Goal: Task Accomplishment & Management: Manage account settings

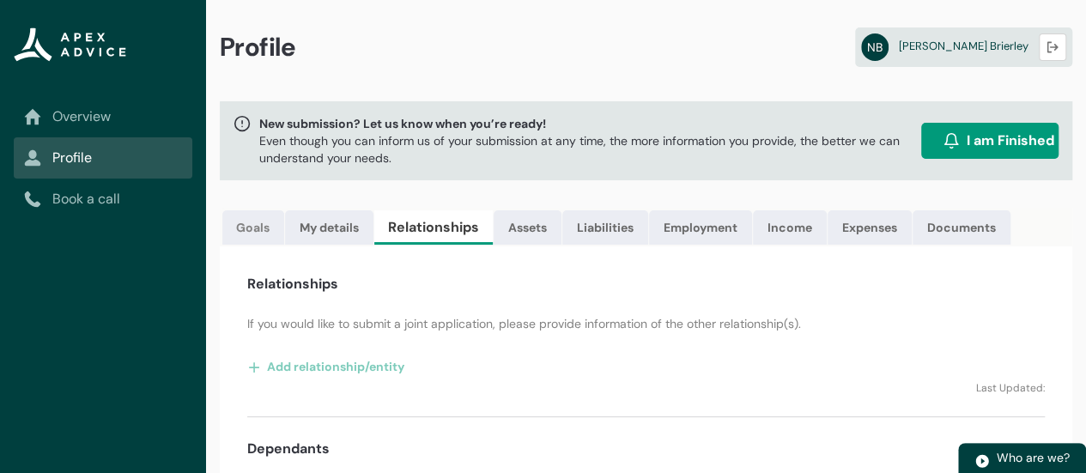
click at [261, 234] on link "Goals" at bounding box center [253, 227] width 62 height 34
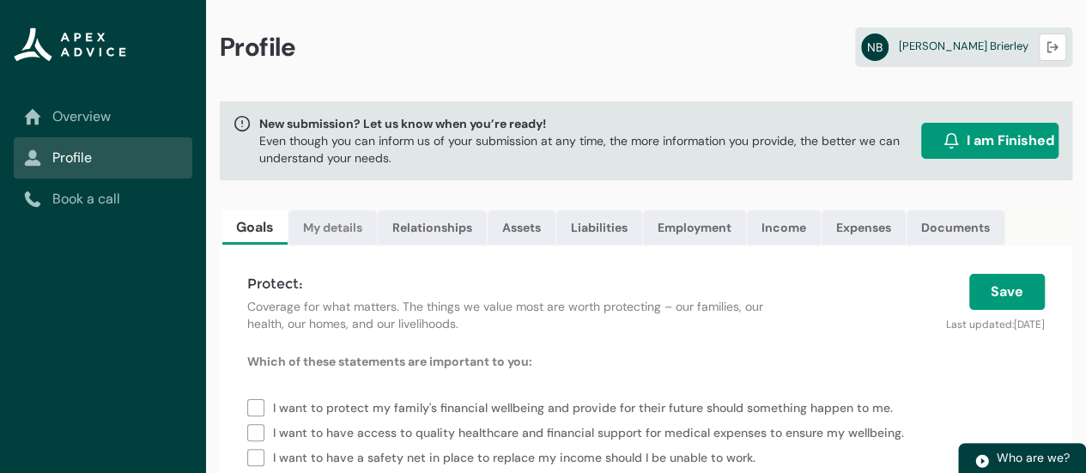
click at [354, 232] on link "My details" at bounding box center [333, 227] width 88 height 34
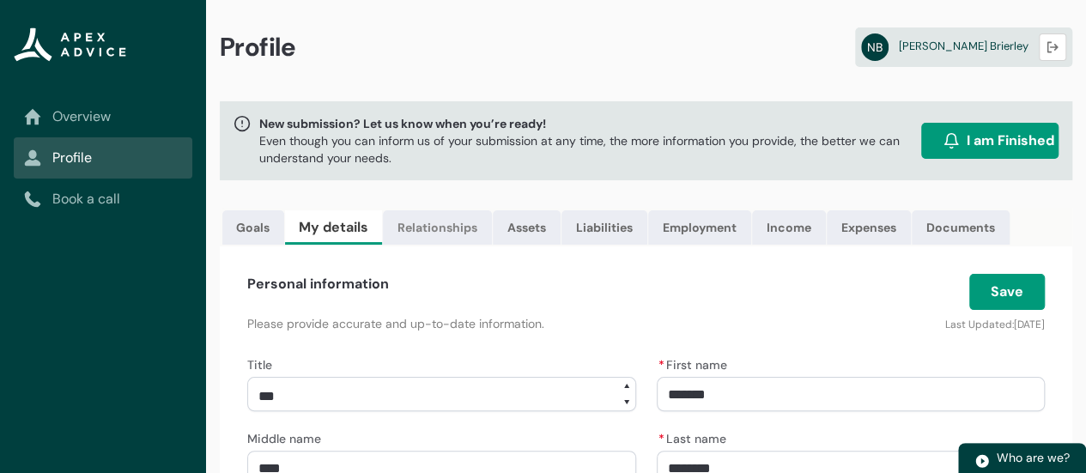
click at [442, 230] on link "Relationships" at bounding box center [437, 227] width 109 height 34
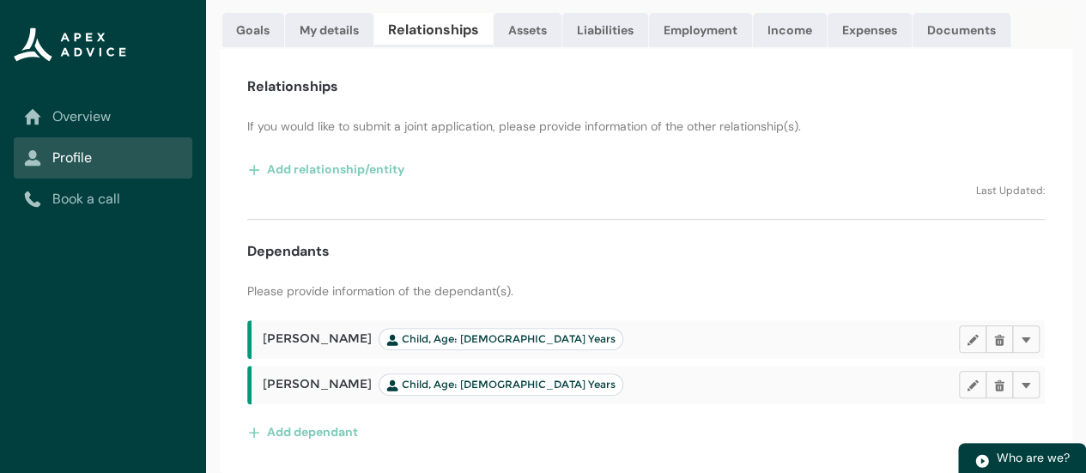
scroll to position [208, 0]
click at [533, 26] on link "Assets" at bounding box center [528, 30] width 68 height 34
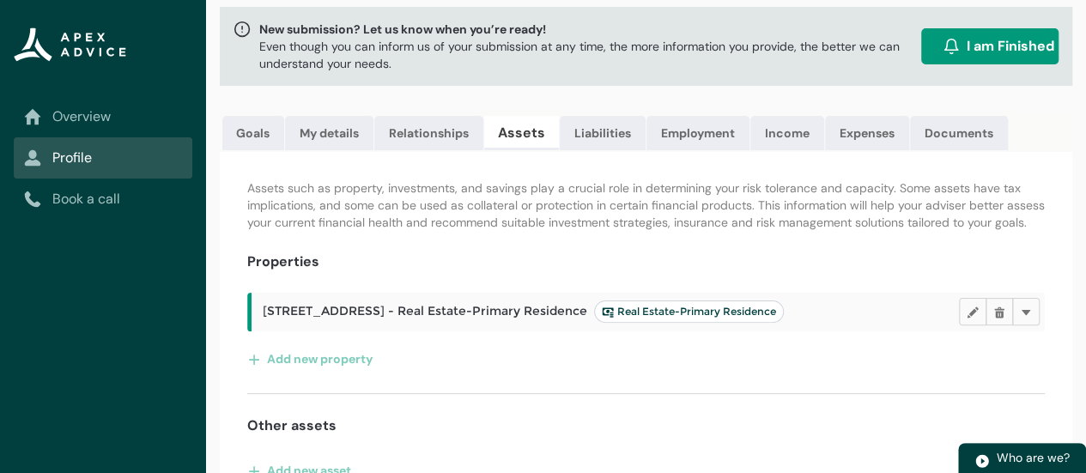
scroll to position [143, 0]
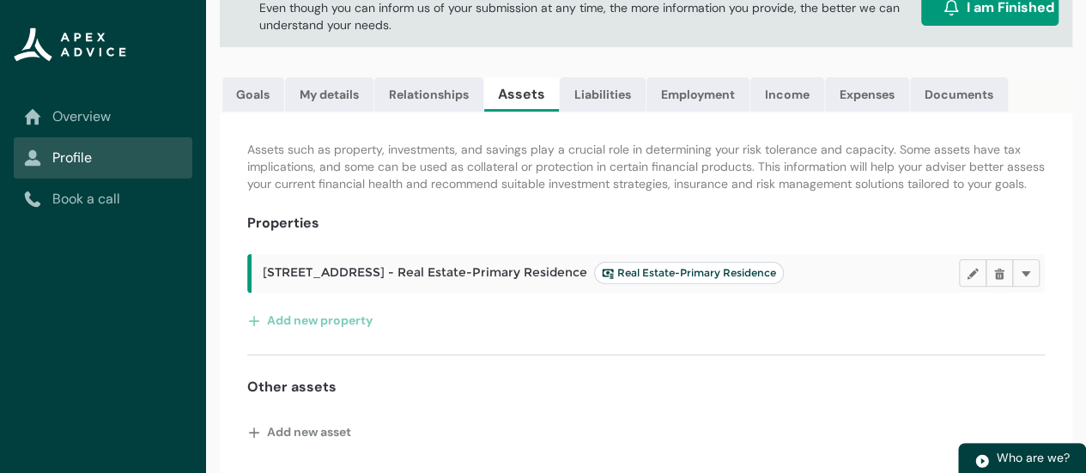
click at [337, 433] on button "Add new asset" at bounding box center [299, 431] width 105 height 27
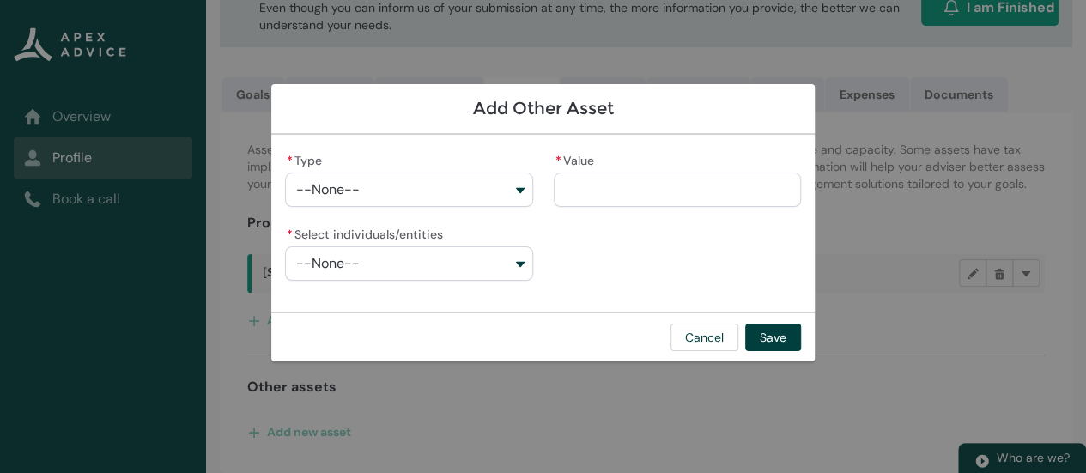
click at [510, 184] on button "--None--" at bounding box center [408, 190] width 247 height 34
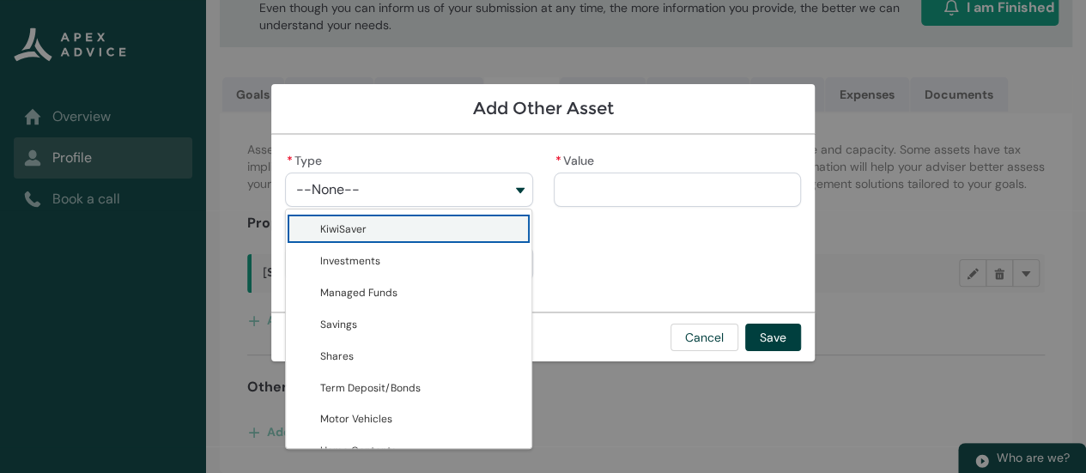
click at [458, 224] on span "KiwiSaver" at bounding box center [420, 229] width 201 height 18
type lightning-combobox "KiwiSaver"
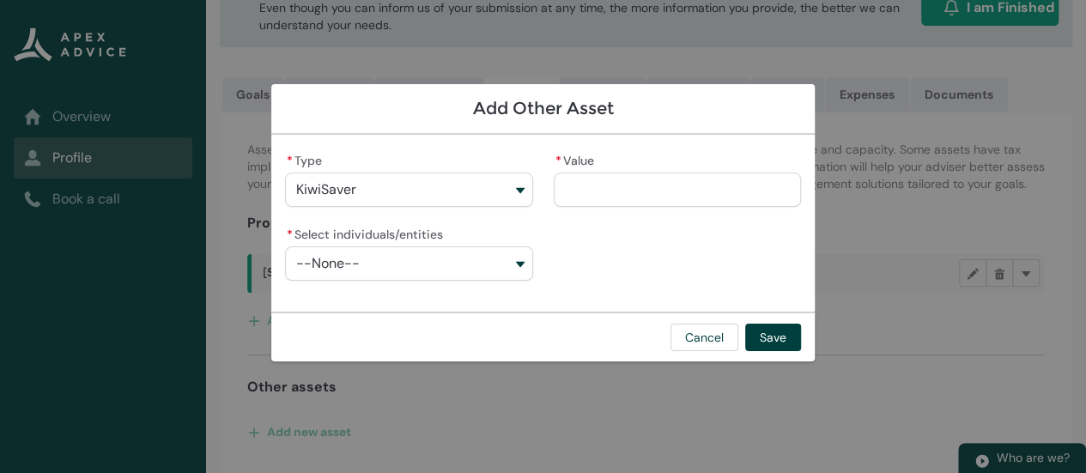
click at [641, 192] on input "* Value" at bounding box center [677, 190] width 247 height 34
click at [514, 266] on button "--None--" at bounding box center [408, 263] width 247 height 34
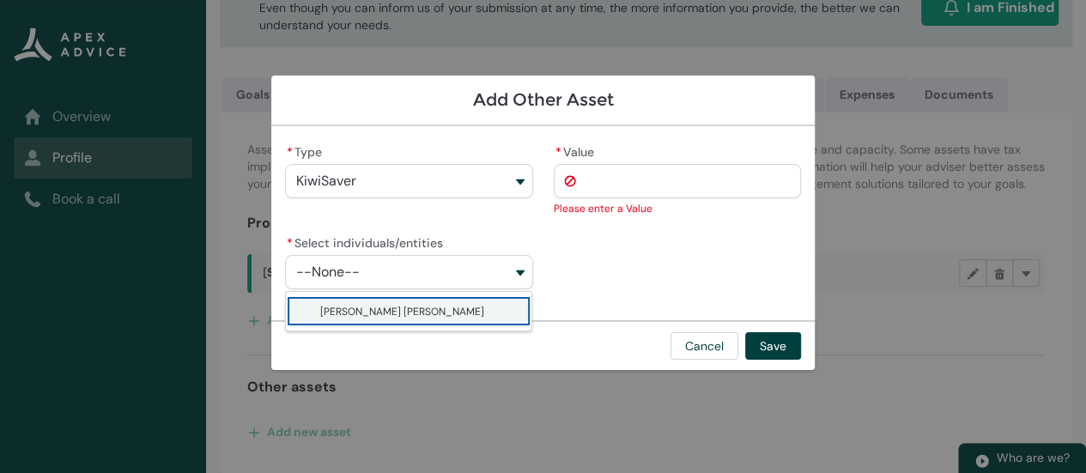
click at [489, 314] on span "[PERSON_NAME] [PERSON_NAME]" at bounding box center [420, 311] width 201 height 18
type lightning-combobox "001Q900000OFK8oIAH"
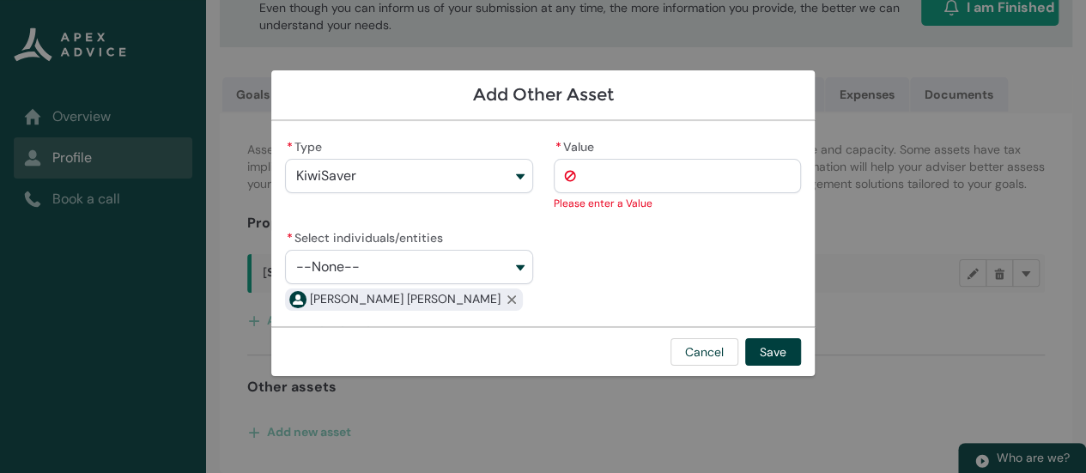
click at [639, 176] on input "* Value" at bounding box center [677, 176] width 247 height 34
type lightning-primitive-input-simple "8"
type input "*"
type lightning-primitive-input-simple "85"
type input "***"
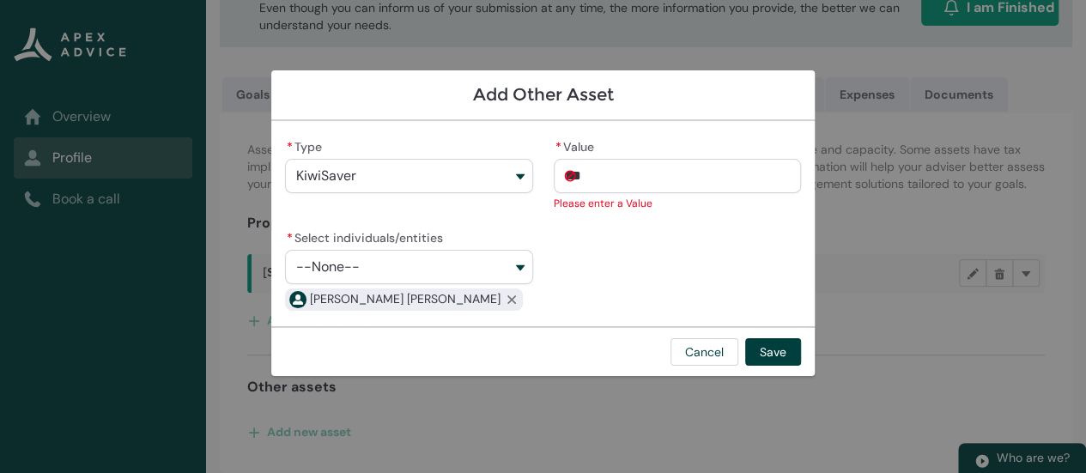
type lightning-primitive-input-simple "855"
type input "****"
type lightning-primitive-input-simple "8551"
type input "*****"
type lightning-primitive-input-simple "85512"
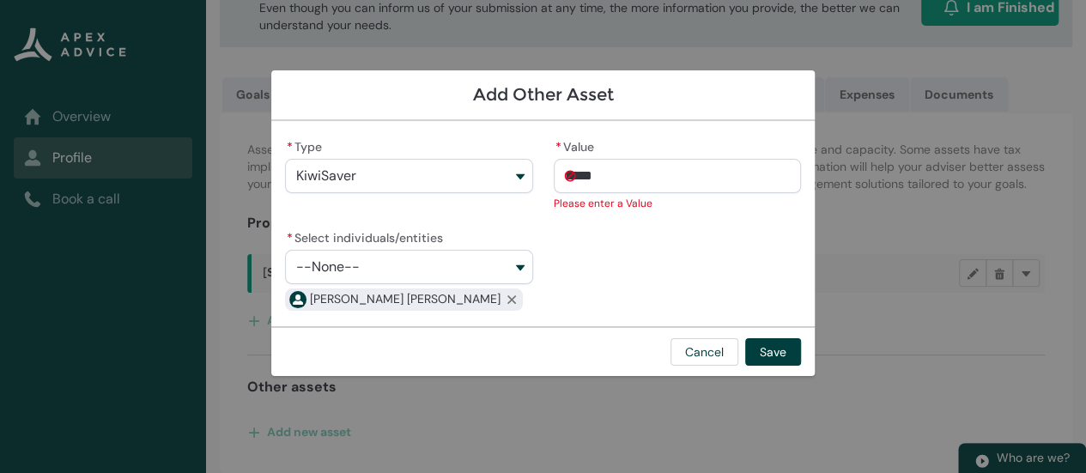
type input "******"
type lightning-primitive-input-simple "85512."
type input "*******"
type lightning-primitive-input-simple "85512.6"
type input "********"
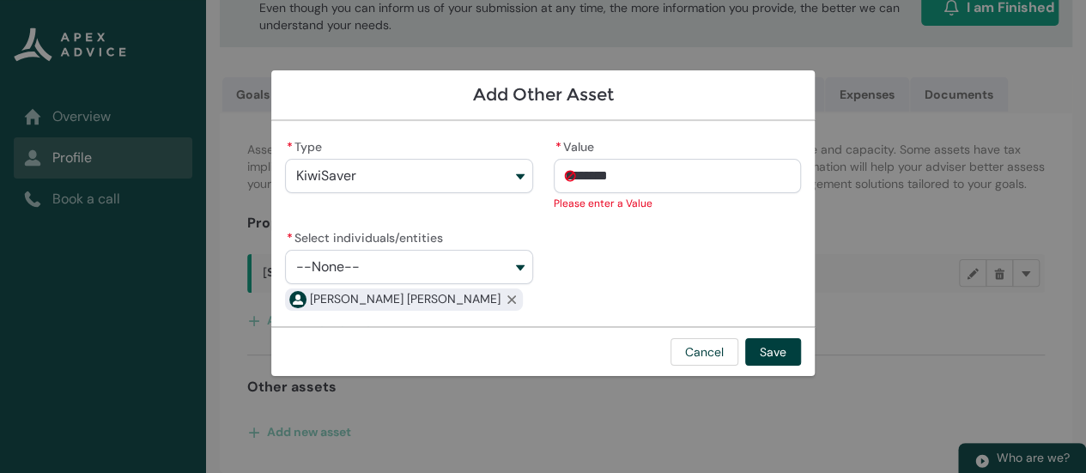
type lightning-primitive-input-simple "85512.65"
click at [769, 352] on button "Save" at bounding box center [773, 351] width 56 height 27
type input "**********"
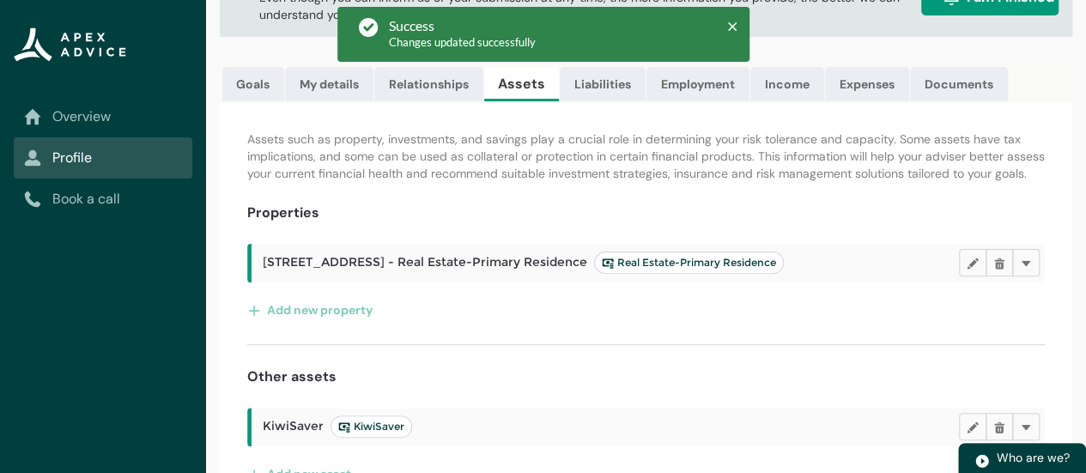
scroll to position [196, 0]
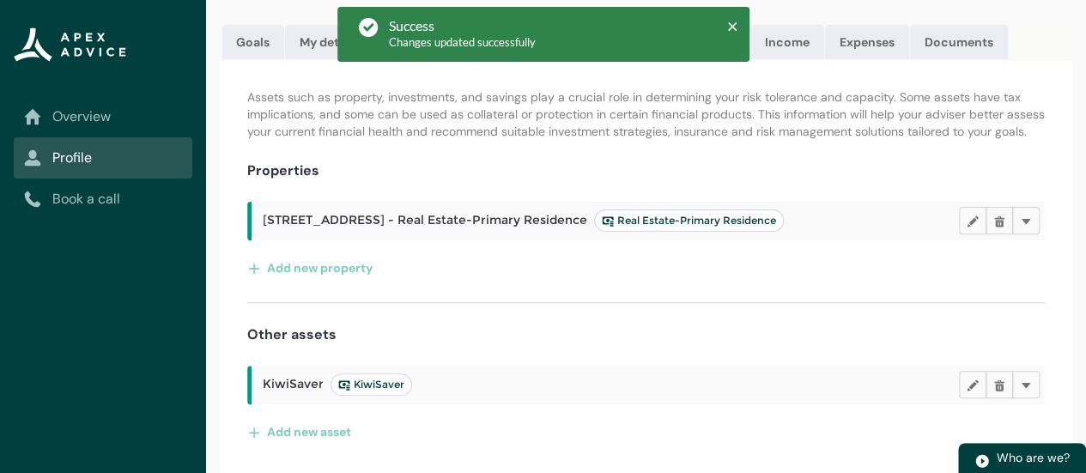
click at [333, 434] on button "Add new asset" at bounding box center [299, 431] width 105 height 27
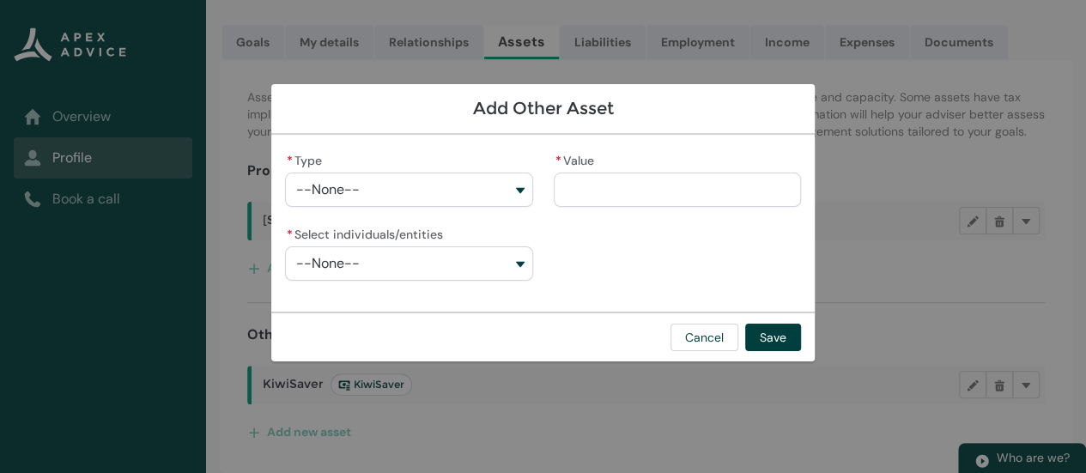
click at [508, 192] on button "--None--" at bounding box center [408, 190] width 247 height 34
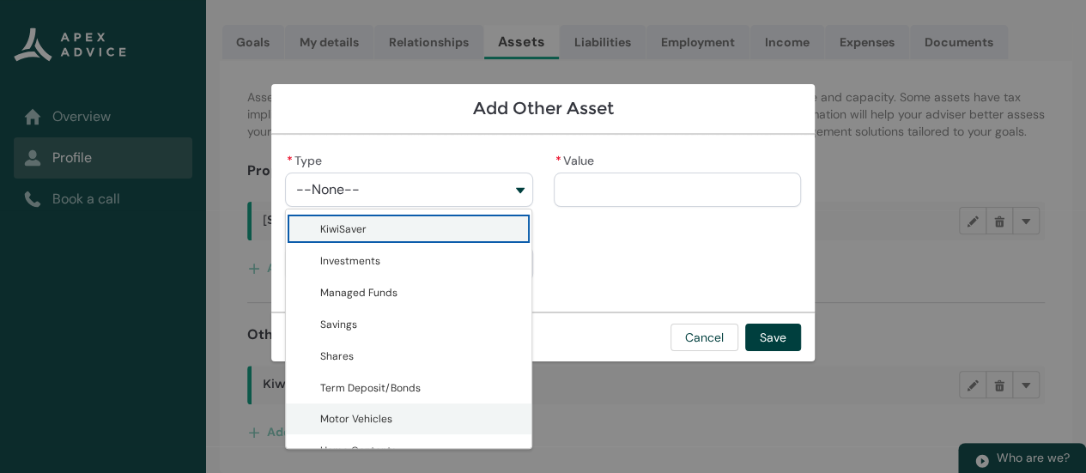
click at [422, 410] on span "Motor Vehicles" at bounding box center [420, 419] width 201 height 18
type lightning-combobox "Motor Vehicles"
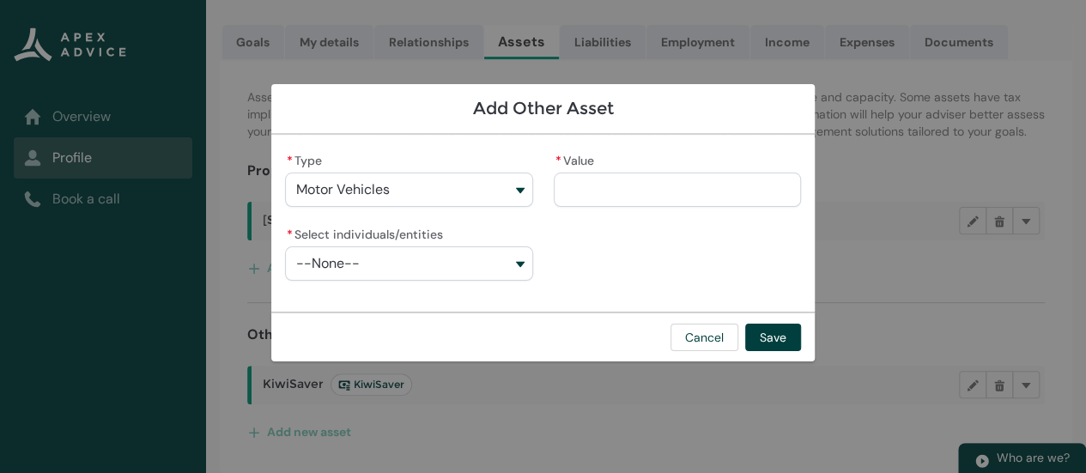
click at [507, 272] on button "--None--" at bounding box center [408, 263] width 247 height 34
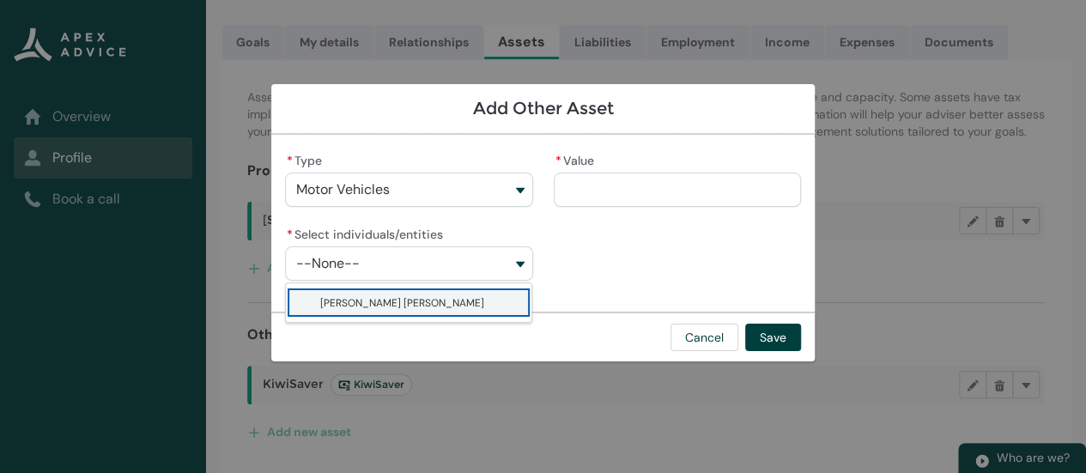
click at [487, 307] on span "[PERSON_NAME] [PERSON_NAME]" at bounding box center [420, 303] width 201 height 18
type lightning-combobox "001Q900000OFK8oIAH"
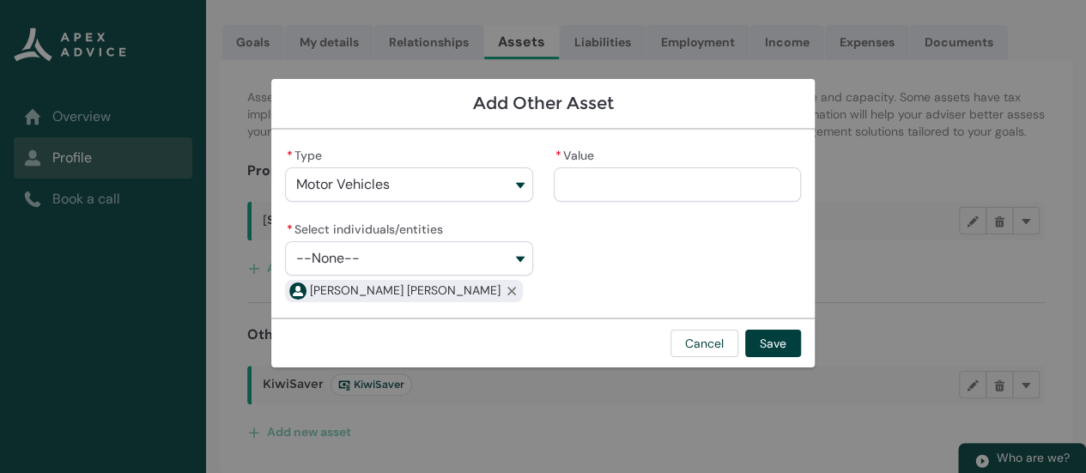
click at [635, 191] on input "* Value" at bounding box center [677, 184] width 247 height 34
type lightning-primitive-input-simple "6"
type input "*"
type lightning-primitive-input-simple "6"
type input "*"
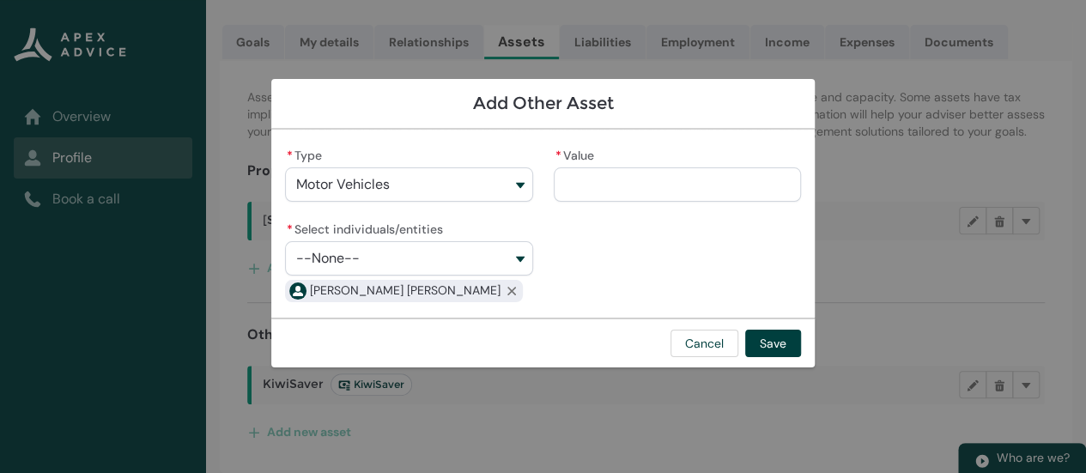
type lightning-primitive-input-simple "6"
type input "**"
type lightning-primitive-input-simple "60"
type input "***"
type lightning-primitive-input-simple "600"
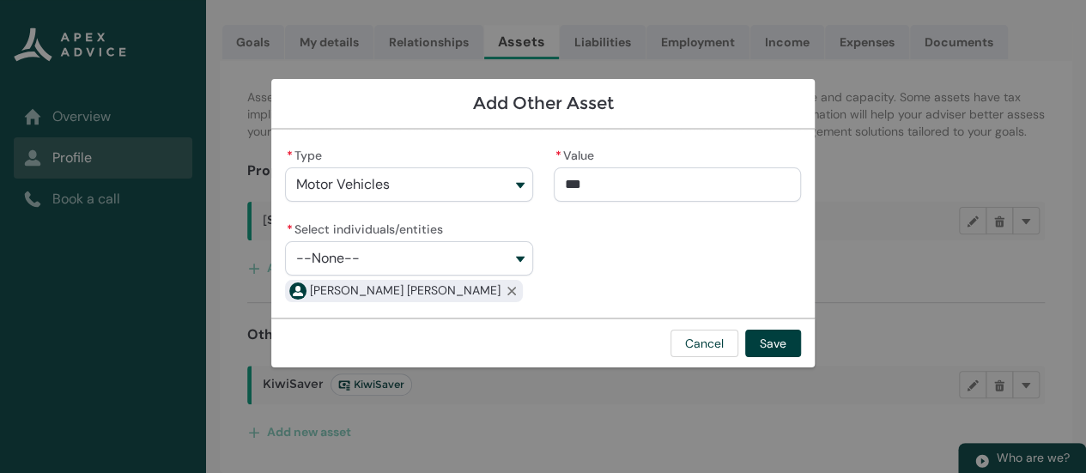
type input "****"
type lightning-primitive-input-simple "6000"
type input "*****"
type lightning-primitive-input-simple "600"
type input "****"
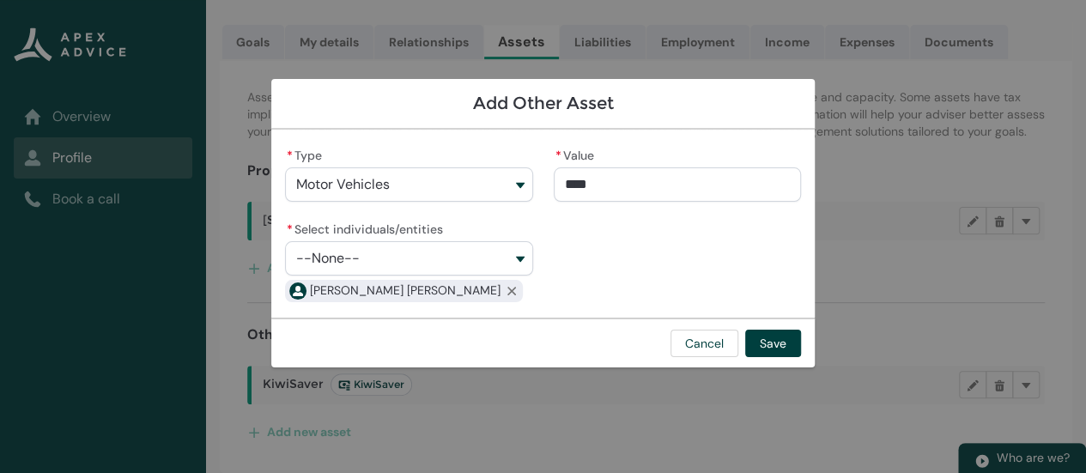
type lightning-primitive-input-simple "60"
type input "***"
type lightning-primitive-input-simple "6"
type input "**"
type lightning-primitive-input-simple "65"
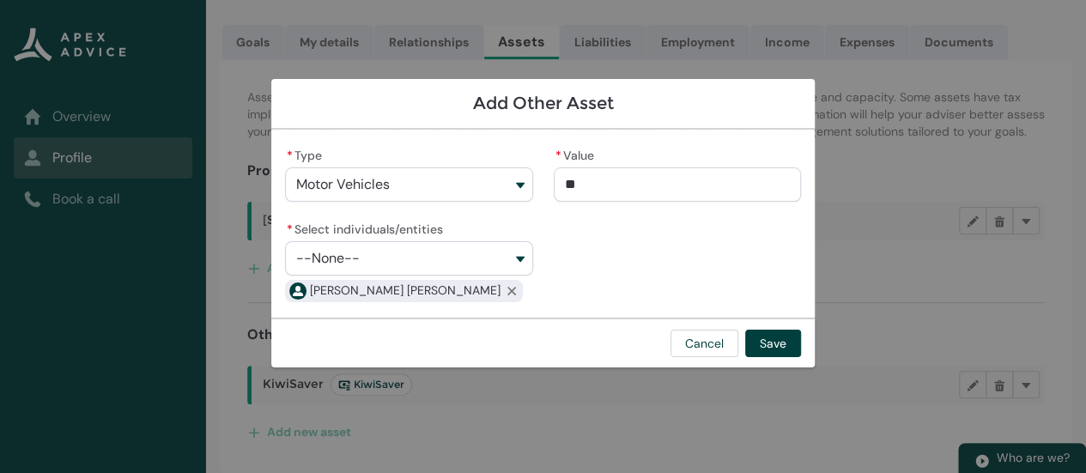
type input "***"
type lightning-primitive-input-simple "650"
type input "****"
type lightning-primitive-input-simple "6500"
click at [568, 184] on input "*****" at bounding box center [677, 184] width 247 height 34
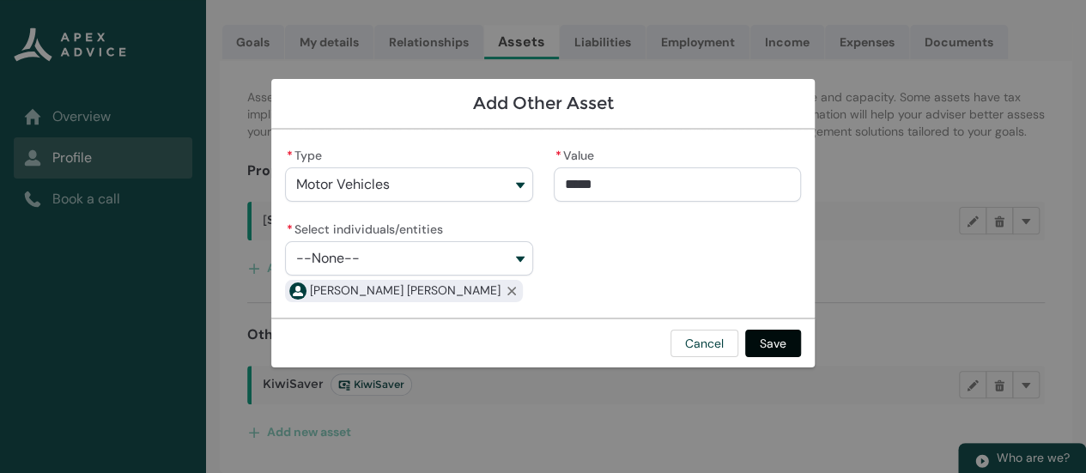
click at [778, 348] on button "Save" at bounding box center [773, 343] width 56 height 27
type input "*********"
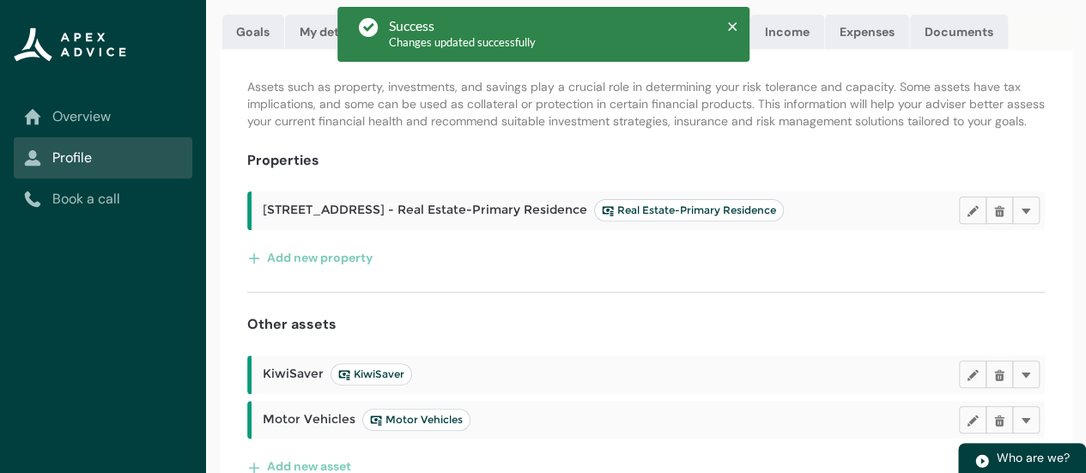
scroll to position [241, 0]
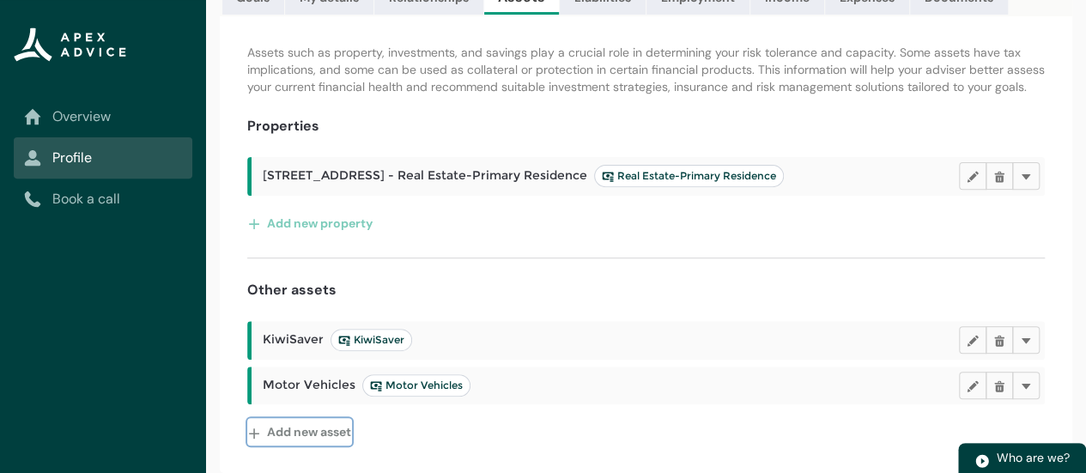
click at [337, 432] on button "Add new asset" at bounding box center [299, 431] width 105 height 27
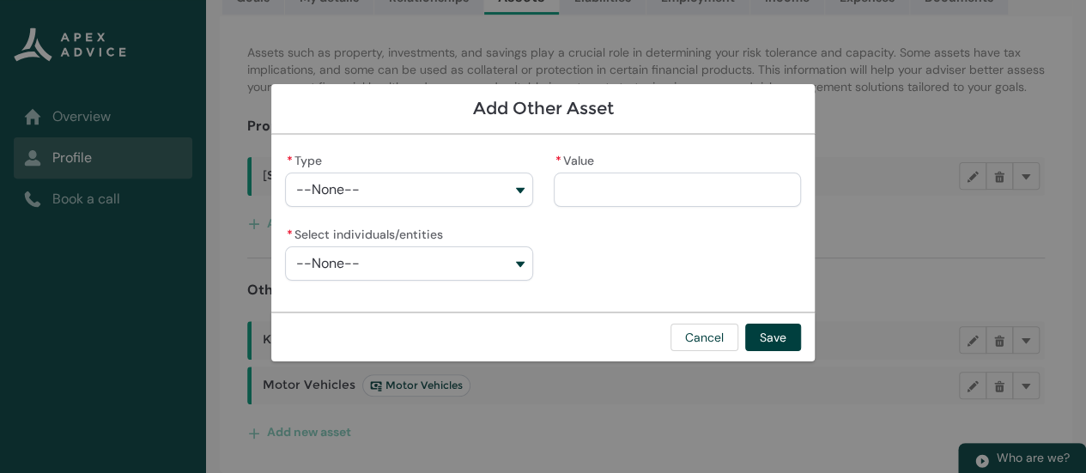
click at [496, 194] on button "--None--" at bounding box center [408, 190] width 247 height 34
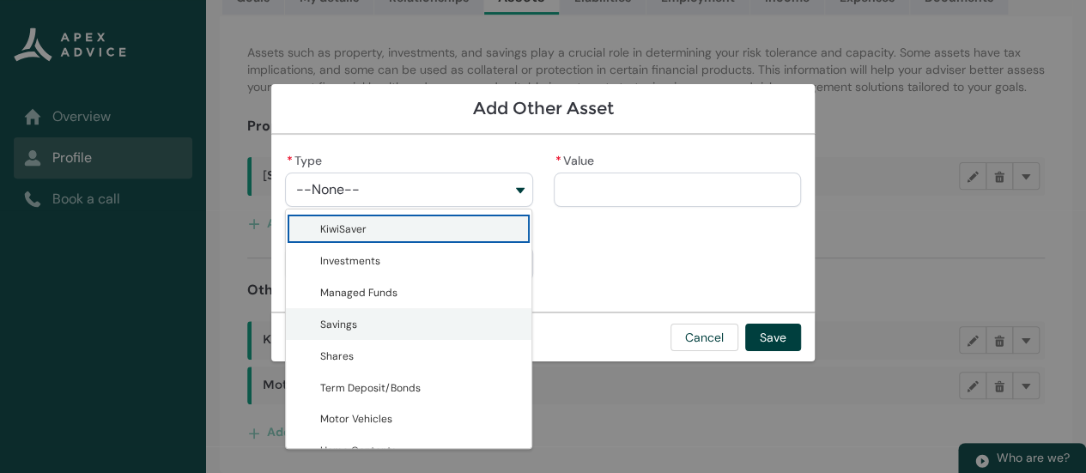
click at [445, 325] on span "Savings" at bounding box center [420, 324] width 201 height 18
type lightning-combobox "Savings"
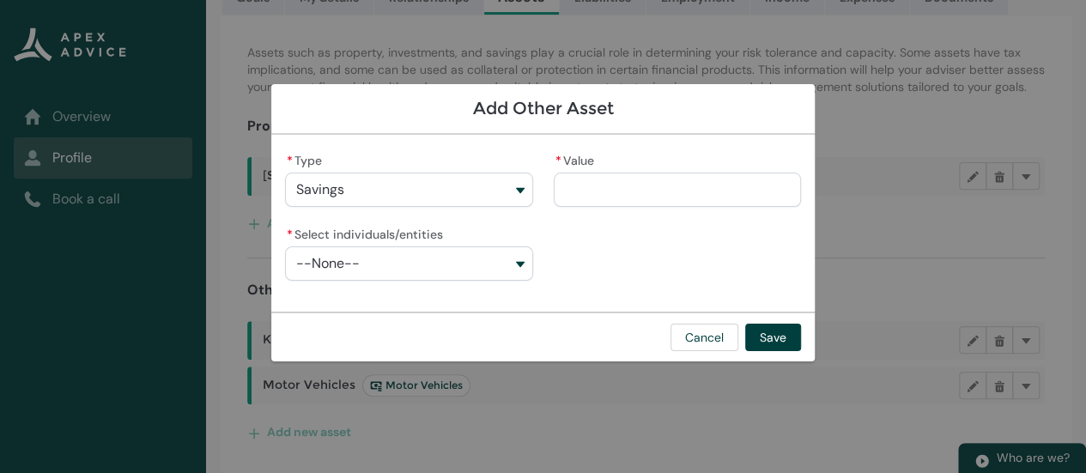
click at [510, 268] on button "--None--" at bounding box center [408, 263] width 247 height 34
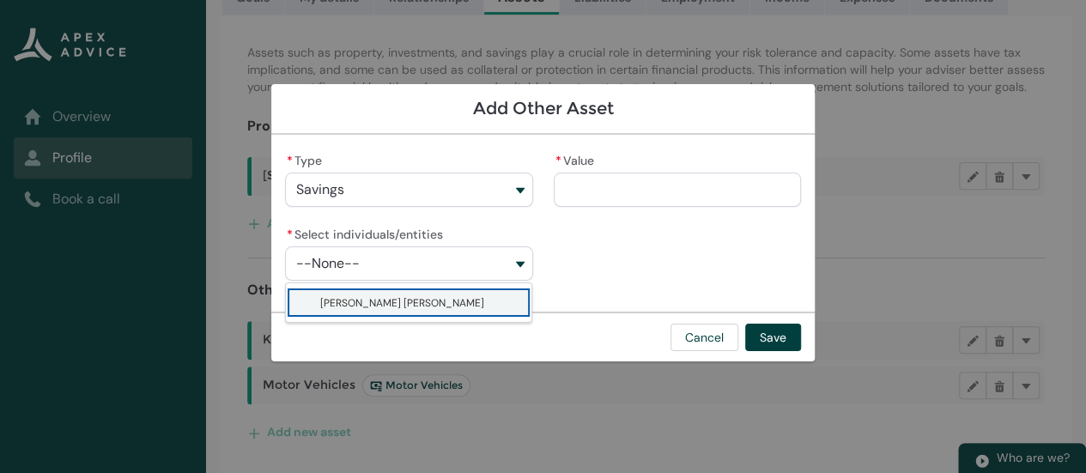
click at [489, 302] on span "[PERSON_NAME] [PERSON_NAME]" at bounding box center [420, 303] width 201 height 18
type lightning-combobox "001Q900000OFK8oIAH"
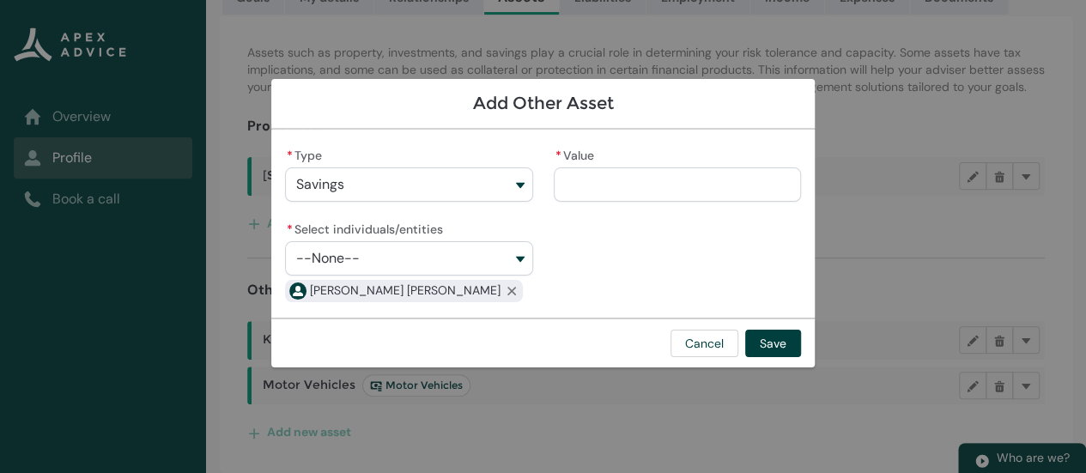
click at [623, 187] on input "* Value" at bounding box center [677, 184] width 247 height 34
type lightning-primitive-input-simple "2"
type input "*"
type lightning-primitive-input-simple "22"
type input "***"
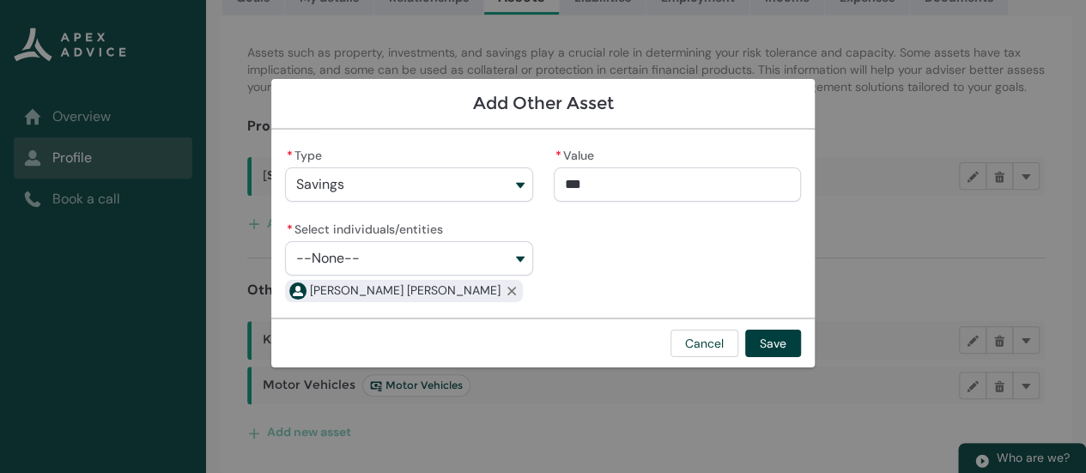
type lightning-primitive-input-simple "223"
type input "****"
type lightning-primitive-input-simple "2231"
type input "*****"
type lightning-primitive-input-simple "22315"
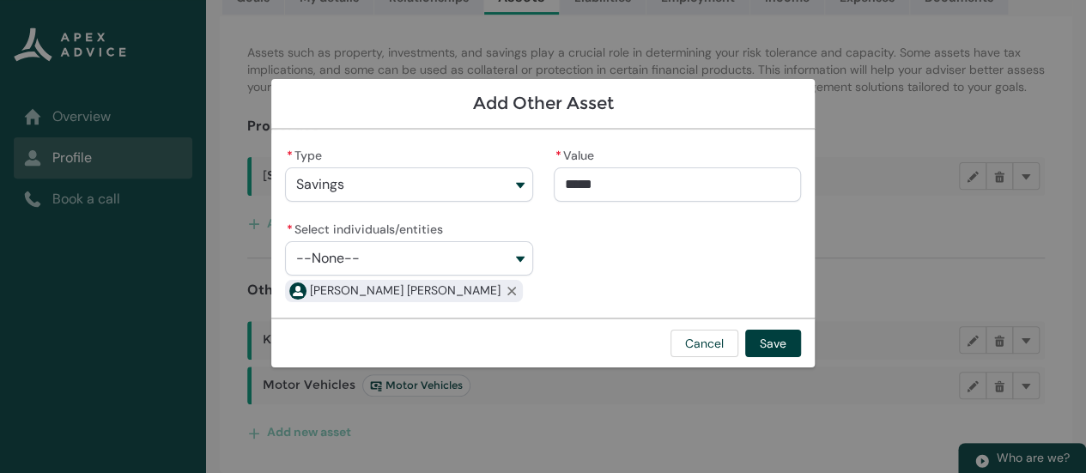
type input "******"
type lightning-primitive-input-simple "2231"
type input "*****"
type lightning-primitive-input-simple "223"
type input "****"
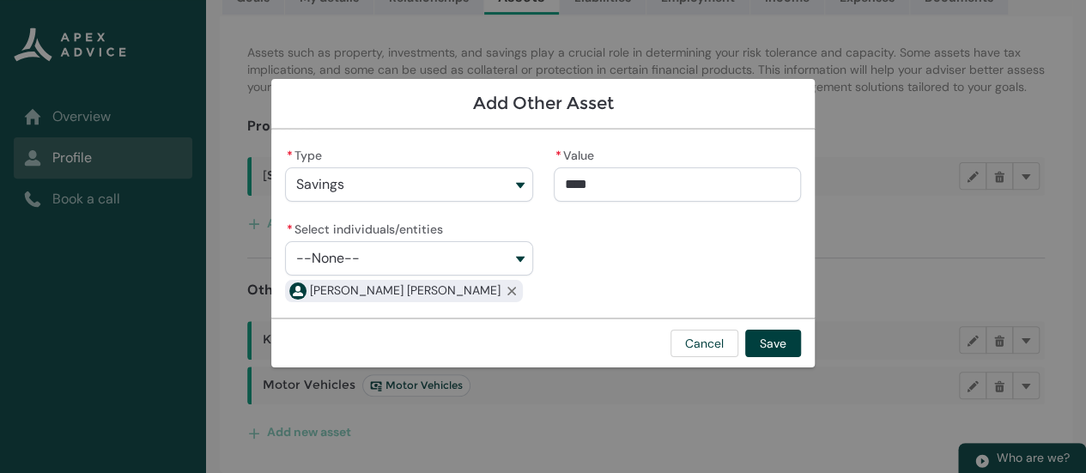
type lightning-primitive-input-simple "22"
type input "***"
type lightning-primitive-input-simple "223"
type input "****"
type lightning-primitive-input-simple "2231"
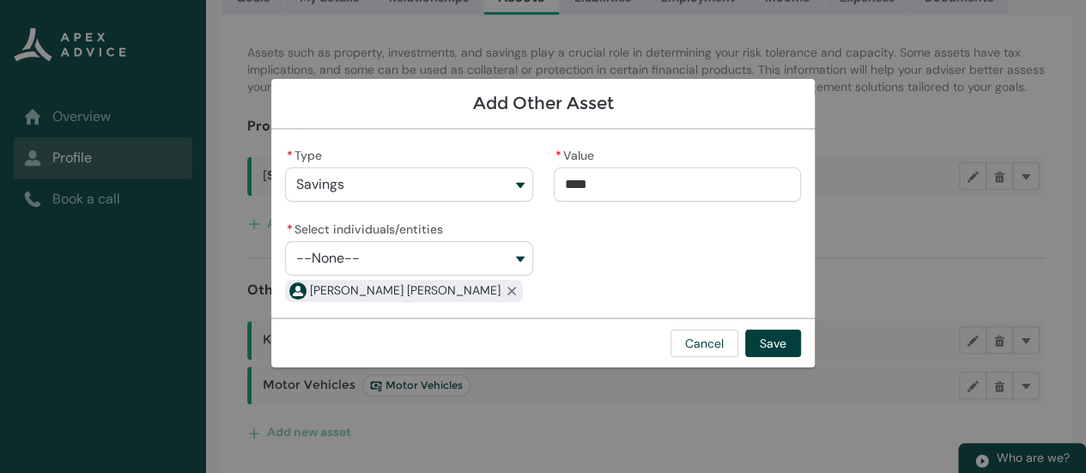
type input "*****"
type lightning-primitive-input-simple "22315"
type input "******"
type lightning-primitive-input-simple "22315."
type input "*******"
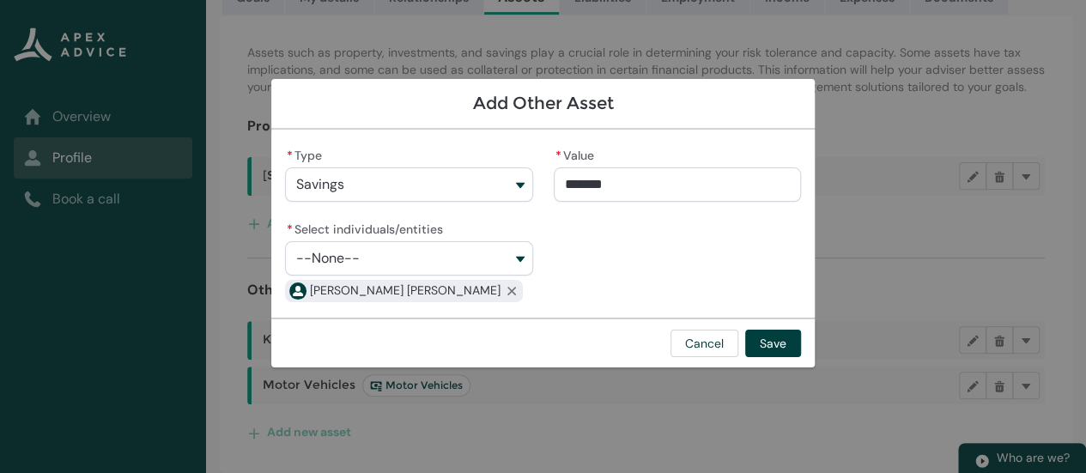
type lightning-primitive-input-simple "22315.3"
type input "********"
type lightning-primitive-input-simple "22315.39"
click at [779, 342] on button "Save" at bounding box center [773, 343] width 56 height 27
type input "**********"
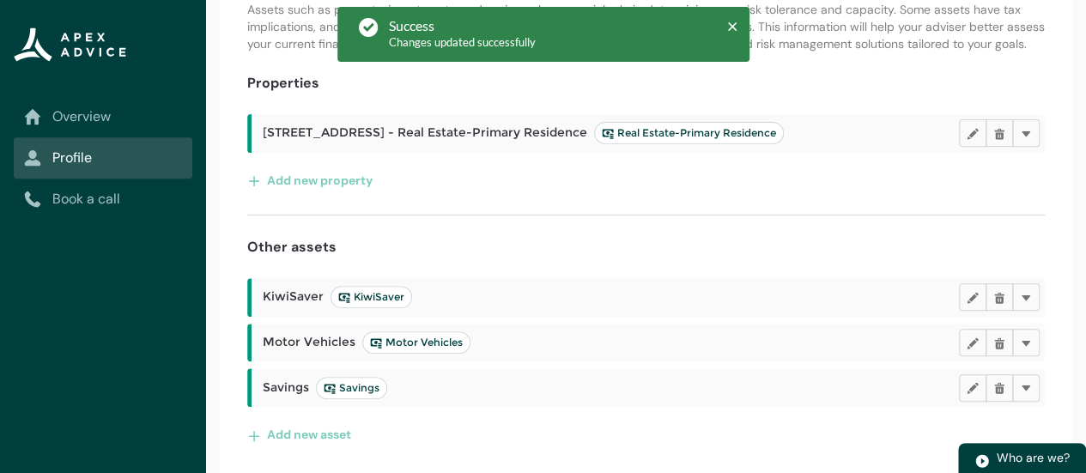
scroll to position [287, 0]
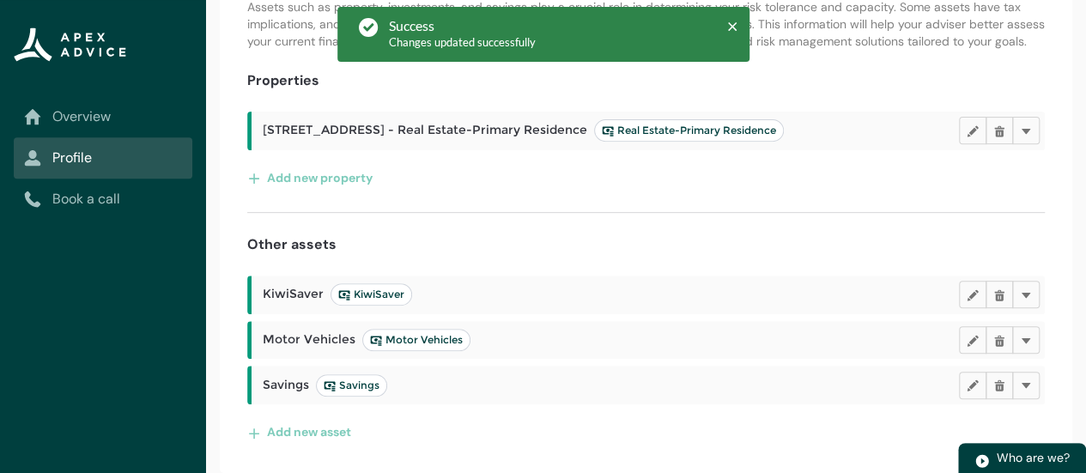
click at [302, 386] on span "Savings Savings" at bounding box center [325, 385] width 125 height 22
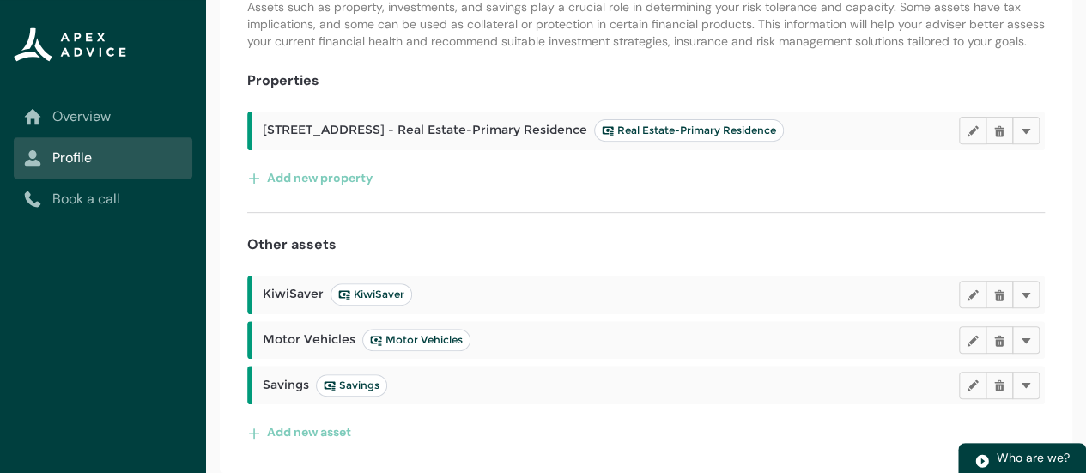
click at [350, 386] on span "Savings" at bounding box center [352, 386] width 56 height 14
click at [1030, 384] on lightning-primitive-icon "button" at bounding box center [1026, 385] width 12 height 13
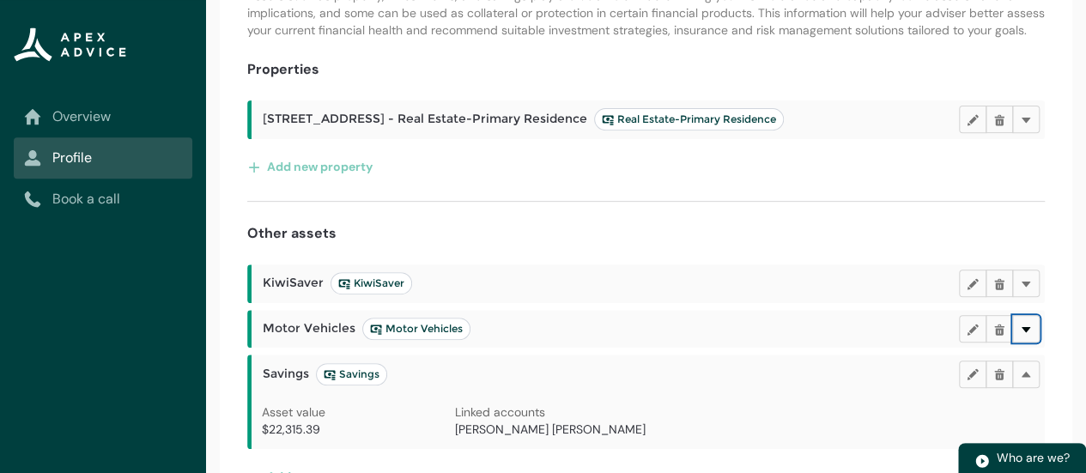
click at [1024, 335] on lightning-primitive-icon "button" at bounding box center [1026, 328] width 12 height 13
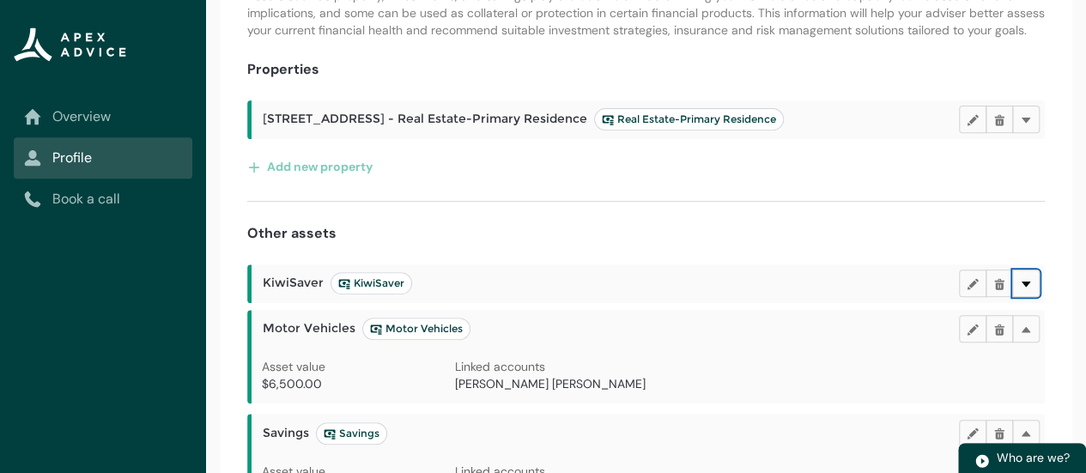
click at [1027, 289] on lightning-primitive-icon "button" at bounding box center [1026, 282] width 12 height 13
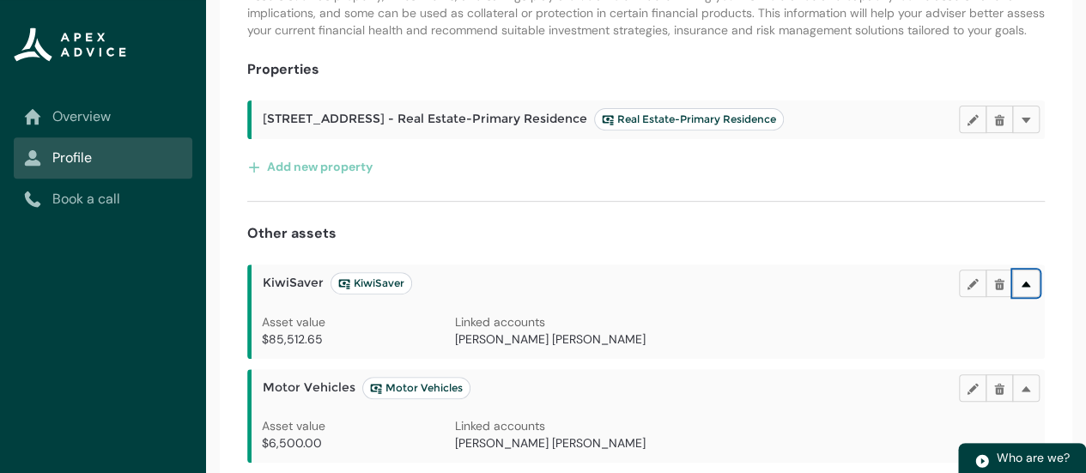
click at [1029, 289] on lightning-primitive-icon "button" at bounding box center [1026, 282] width 12 height 13
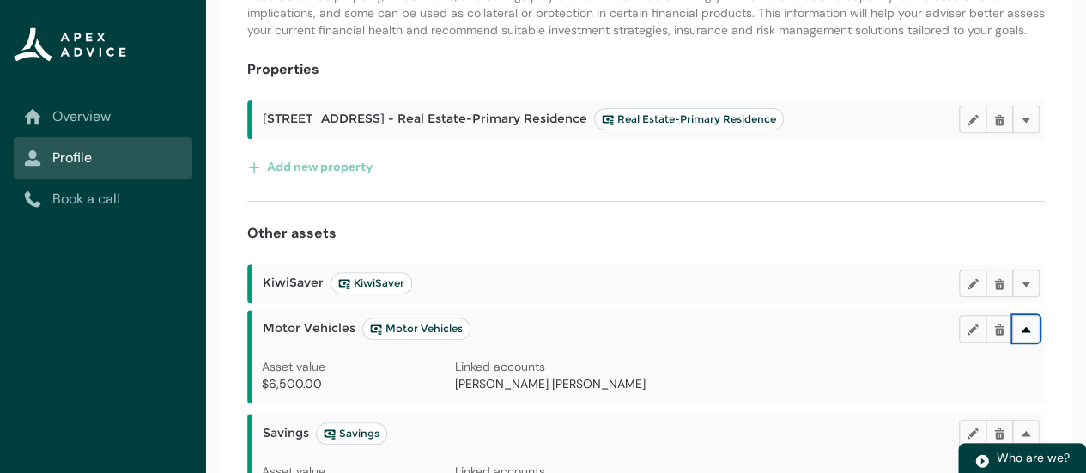
click at [1031, 338] on button "Delete" at bounding box center [1025, 328] width 27 height 27
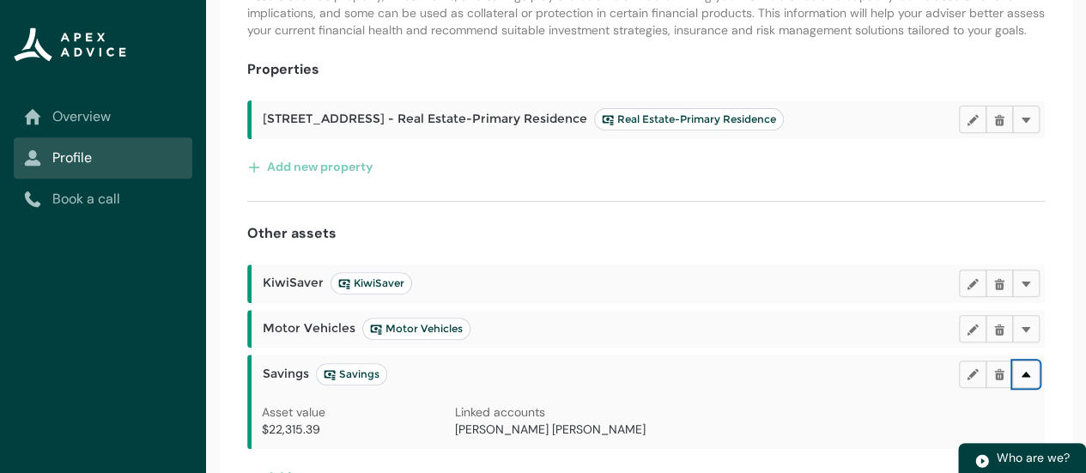
click at [1029, 380] on lightning-primitive-icon "button" at bounding box center [1026, 374] width 12 height 13
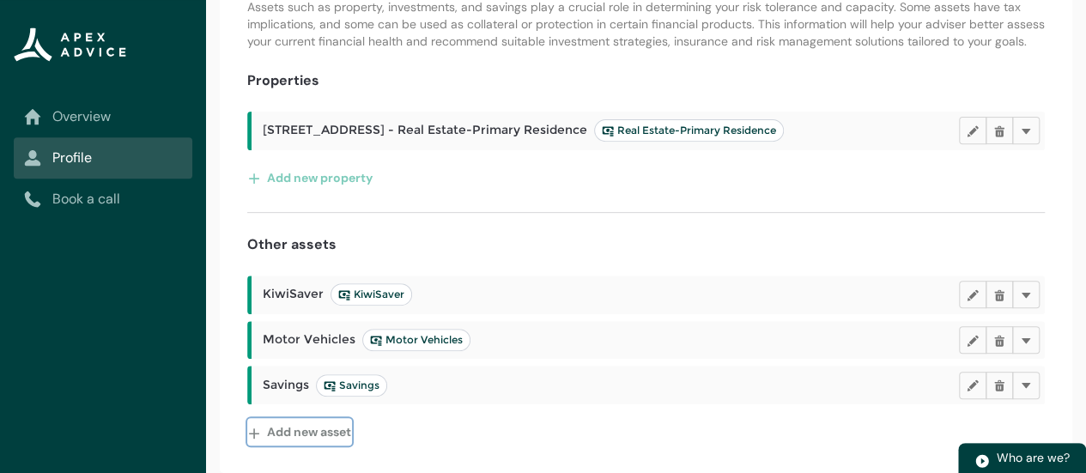
click at [317, 440] on button "Add new asset" at bounding box center [299, 431] width 105 height 27
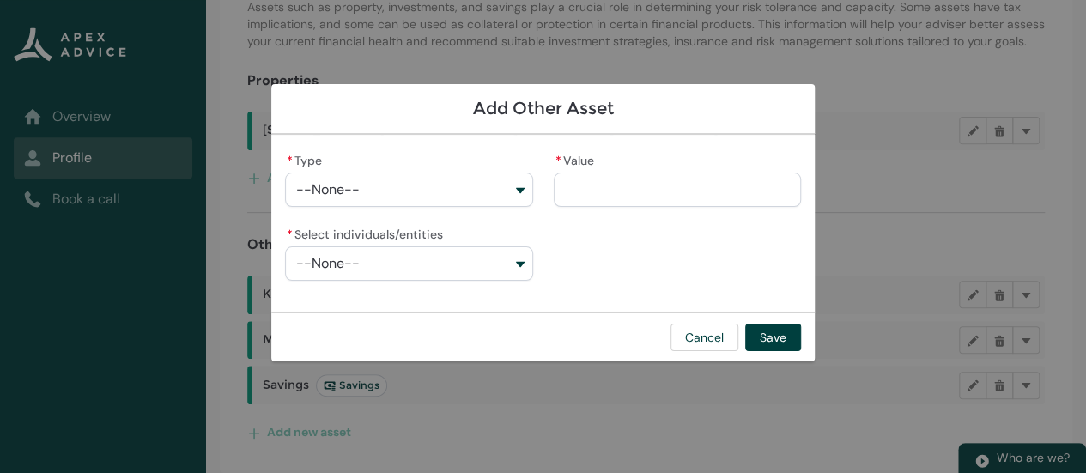
click at [496, 187] on button "--None--" at bounding box center [408, 190] width 247 height 34
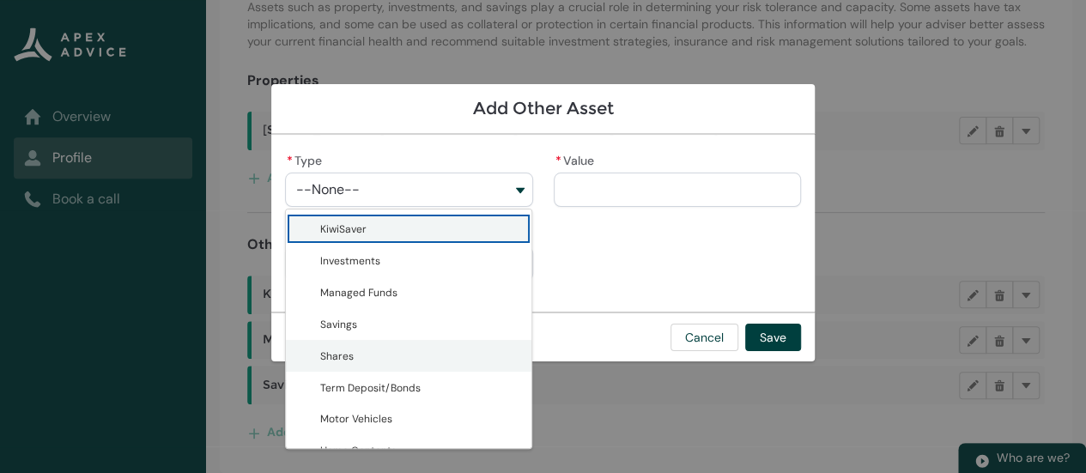
click at [443, 352] on span "Shares" at bounding box center [420, 356] width 201 height 18
type lightning-combobox "Shares"
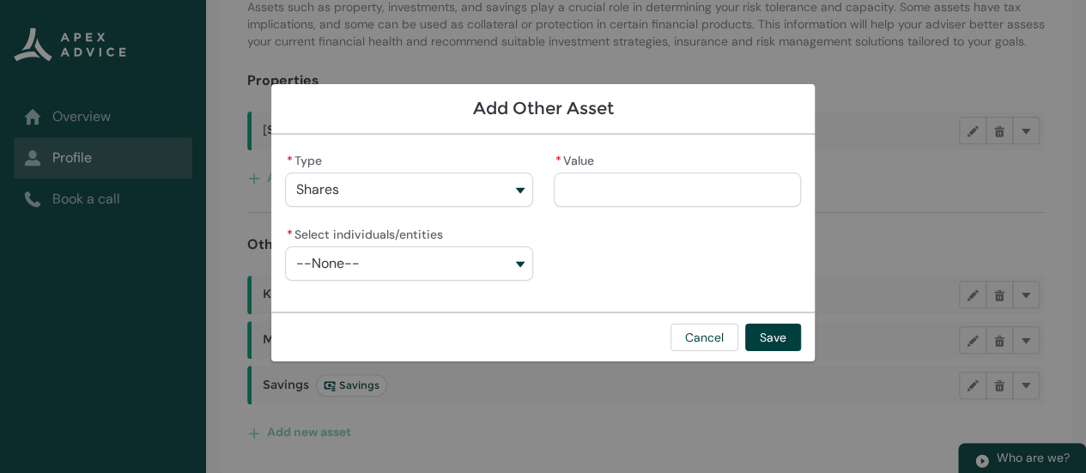
click at [521, 266] on button "--None--" at bounding box center [408, 263] width 247 height 34
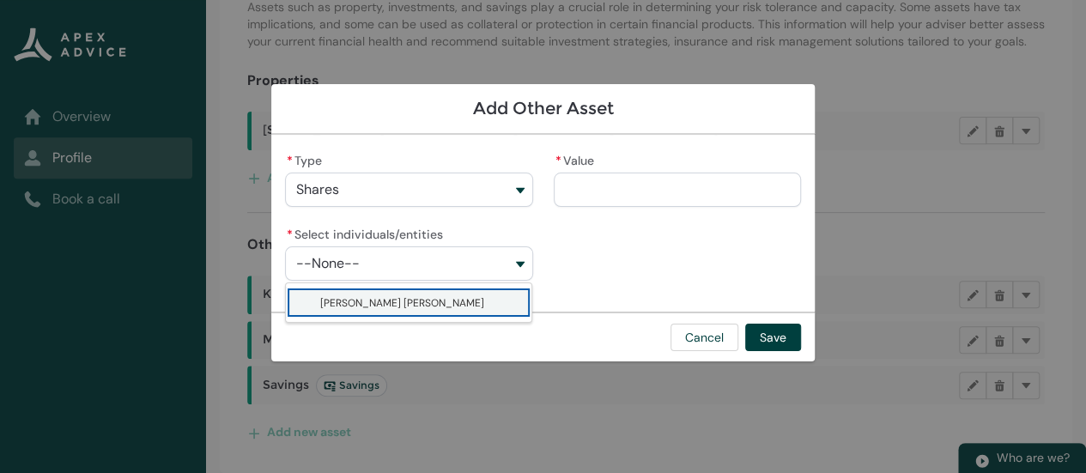
click at [483, 300] on span "[PERSON_NAME] [PERSON_NAME]" at bounding box center [420, 303] width 201 height 18
type lightning-combobox "001Q900000OFK8oIAH"
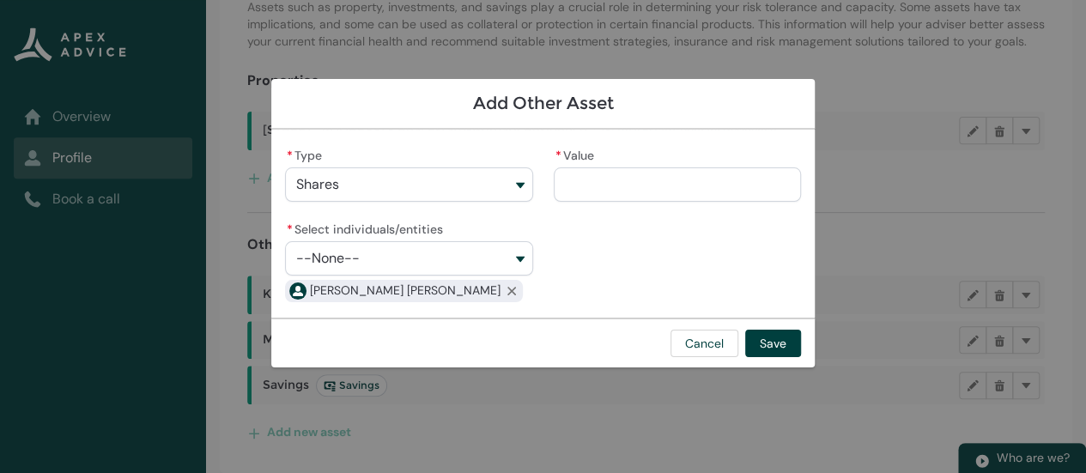
click at [629, 186] on input "* Value" at bounding box center [677, 184] width 247 height 34
type lightning-primitive-input-simple "2"
type input "*"
type lightning-primitive-input-simple "24"
type input "**"
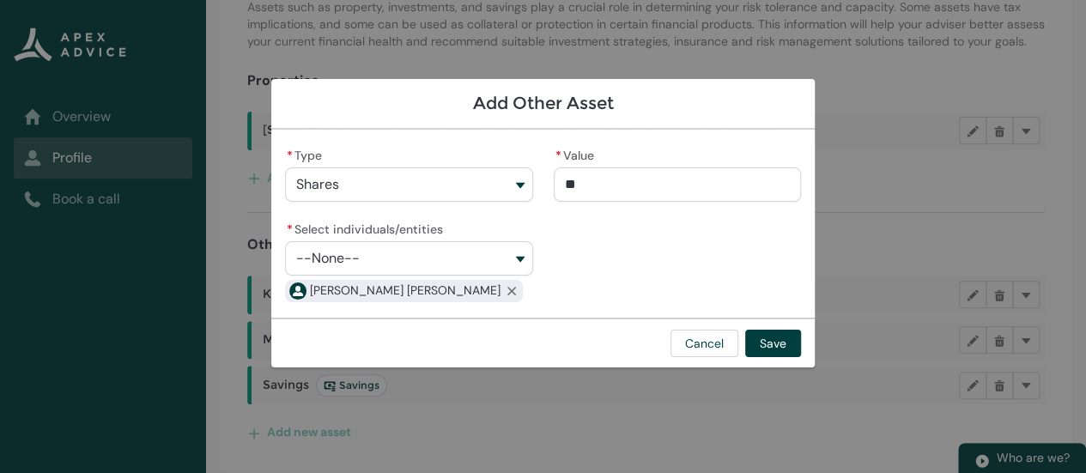
type lightning-primitive-input-simple "240"
type input "***"
type lightning-primitive-input-simple "24"
type input "**"
type lightning-primitive-input-simple "243"
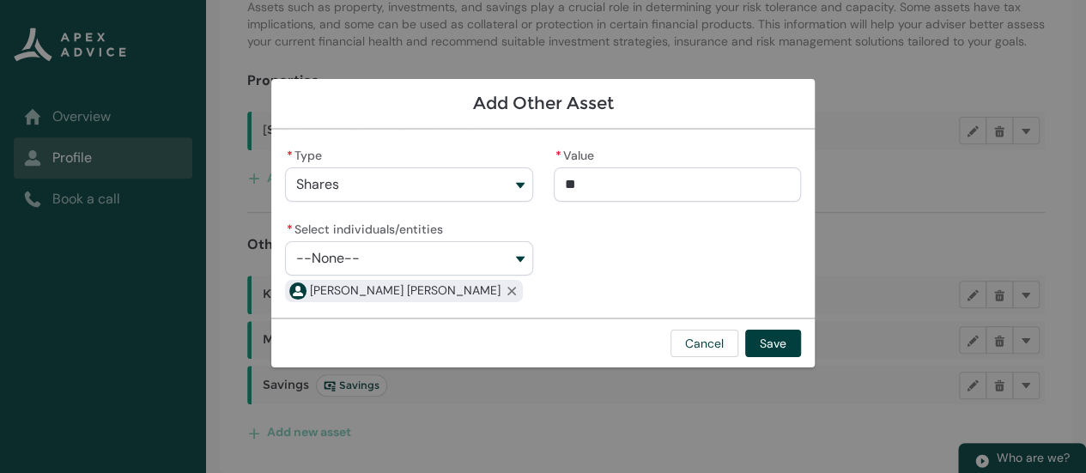
type input "***"
type lightning-primitive-input-simple "24"
type input "**"
type lightning-primitive-input-simple "243"
type input "***"
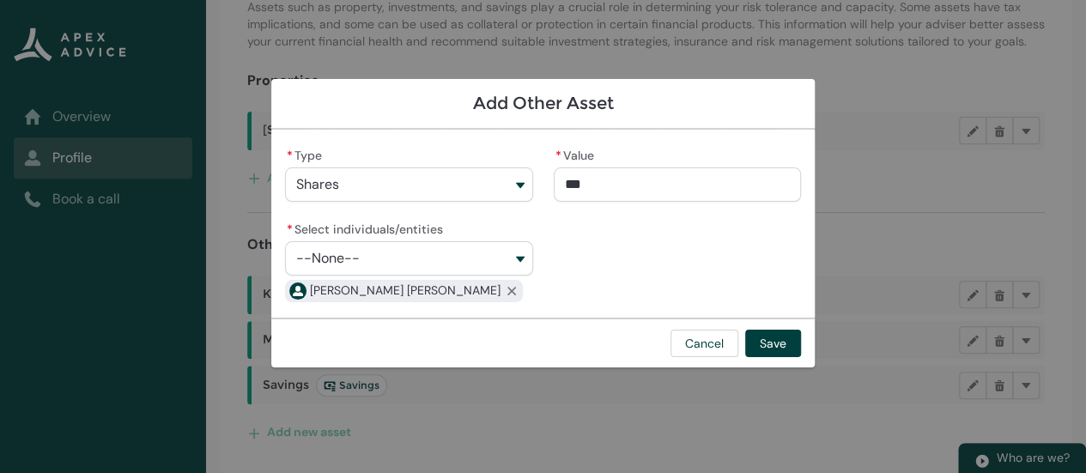
type lightning-primitive-input-simple "243."
type input "****"
type lightning-primitive-input-simple "243.1"
type input "*****"
type lightning-primitive-input-simple "243.11"
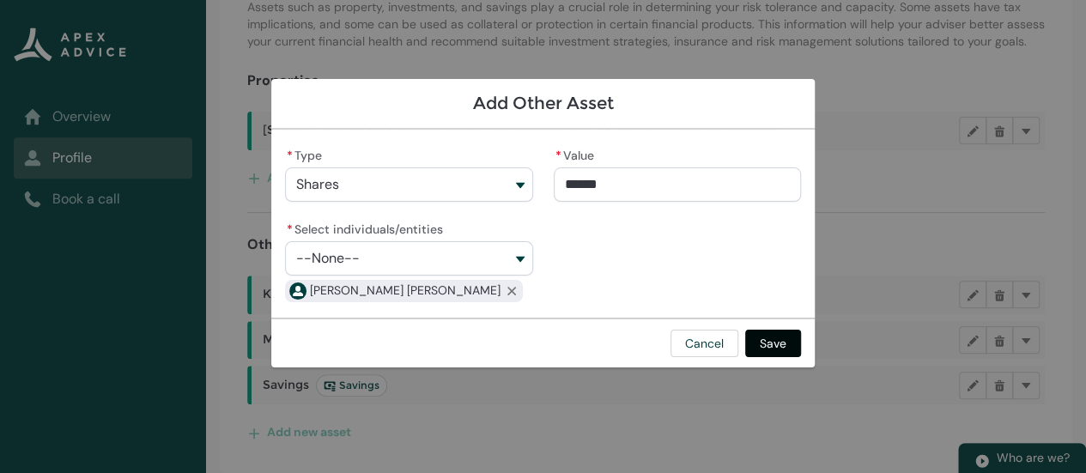
click at [775, 341] on button "Save" at bounding box center [773, 343] width 56 height 27
type input "*******"
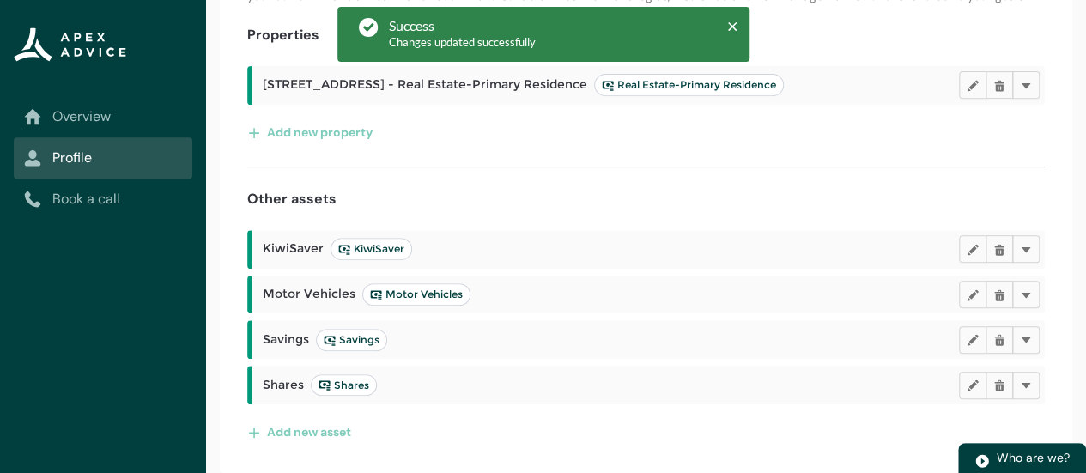
scroll to position [330, 0]
click at [1025, 388] on lightning-primitive-icon "button" at bounding box center [1026, 385] width 12 height 13
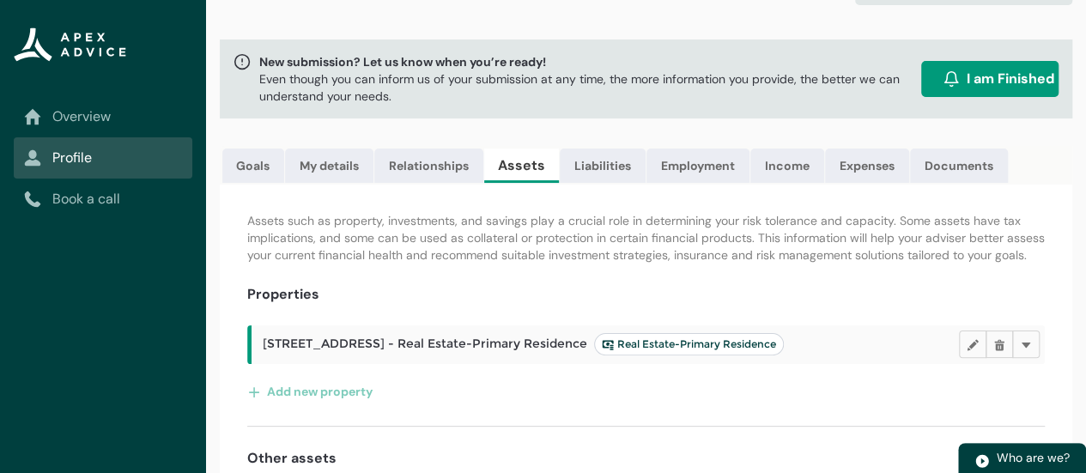
scroll to position [59, 0]
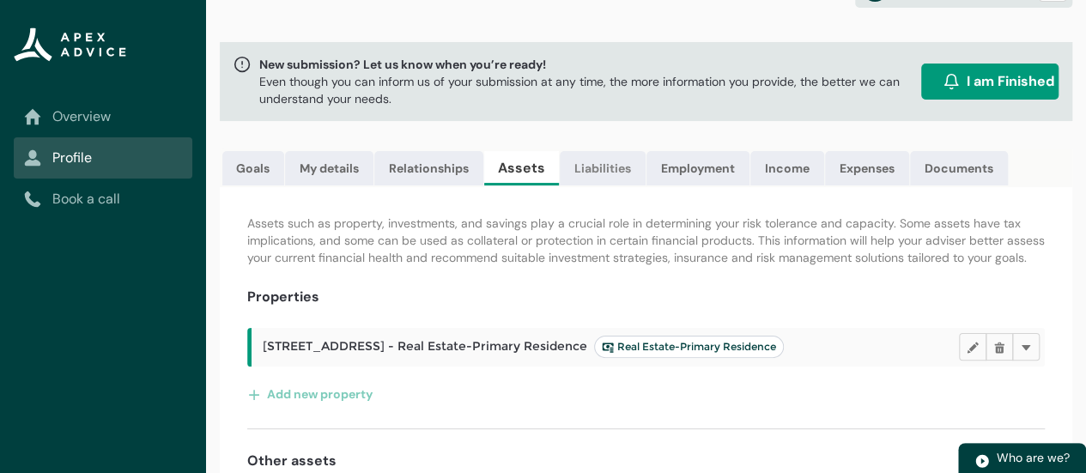
click at [614, 174] on link "Liabilities" at bounding box center [603, 168] width 86 height 34
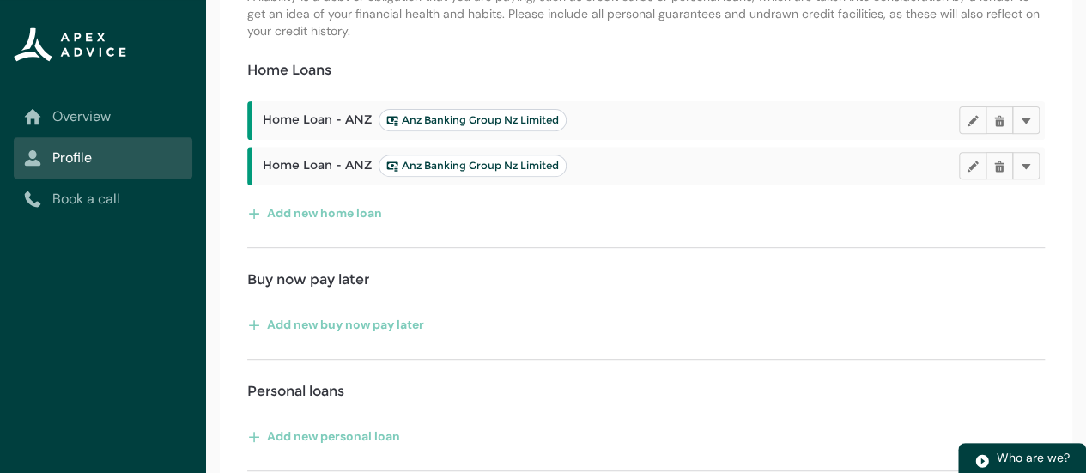
scroll to position [291, 0]
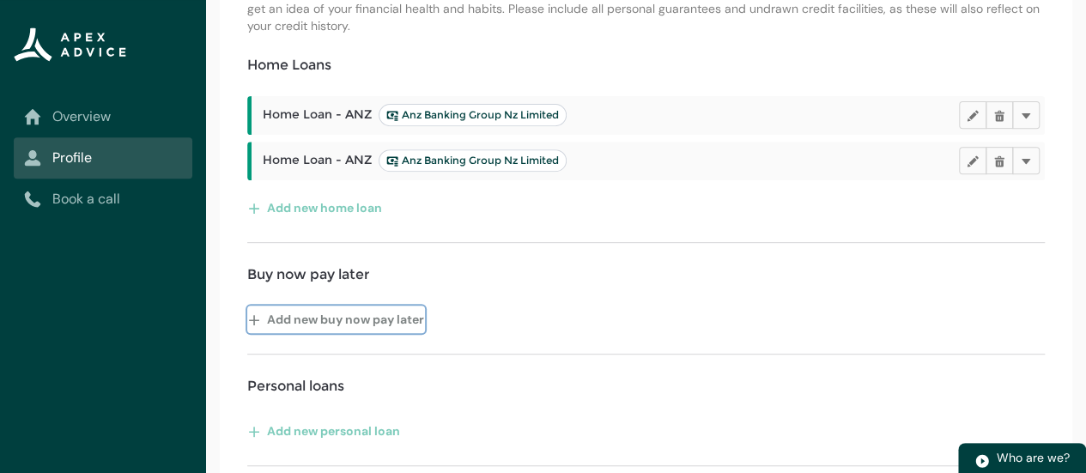
click at [392, 330] on button "Add new buy now pay later" at bounding box center [336, 319] width 178 height 27
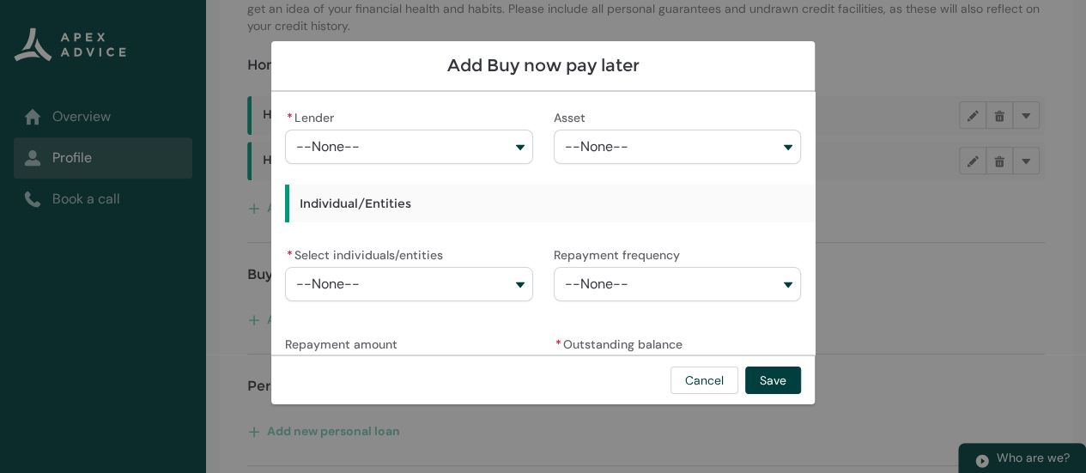
click at [504, 149] on button "--None--" at bounding box center [408, 147] width 247 height 34
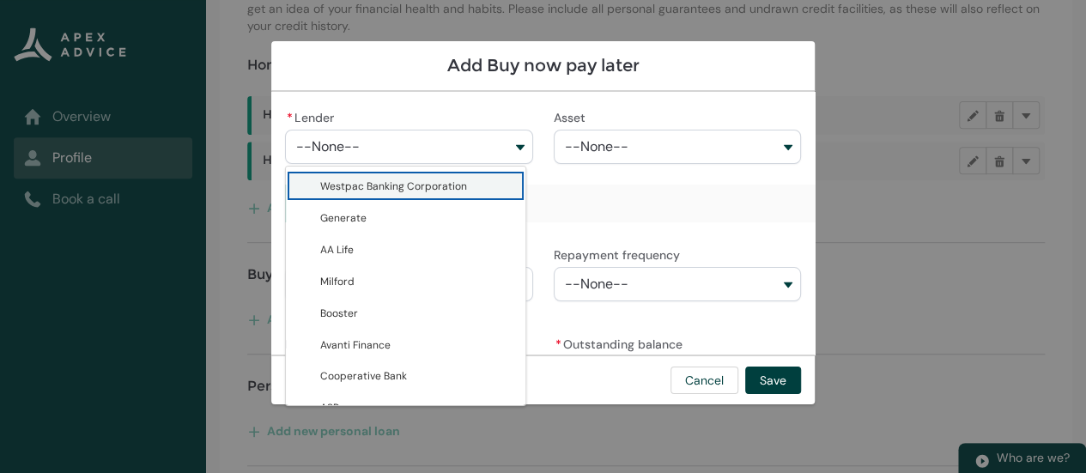
type lightning-combobox "001Q900000FTO4lIAH"
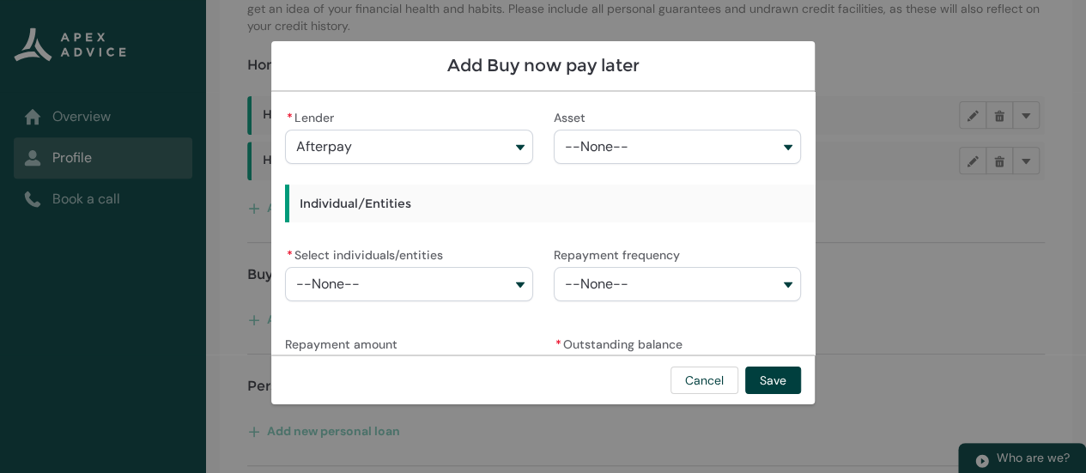
click at [771, 146] on button "--None--" at bounding box center [677, 147] width 247 height 34
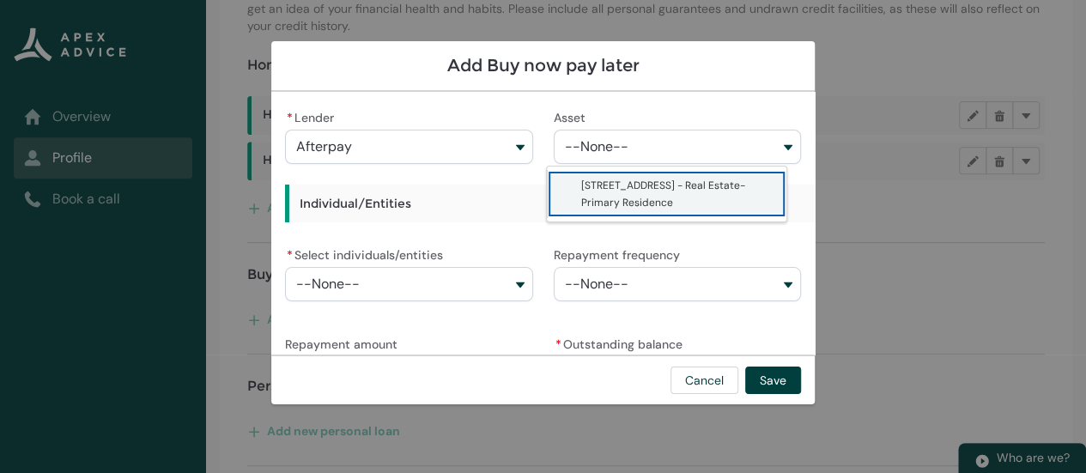
click at [658, 191] on span "[STREET_ADDRESS] - Real Estate-Primary Residence" at bounding box center [678, 194] width 195 height 34
type lightning-combobox "a08Q900001BIfqfIAD"
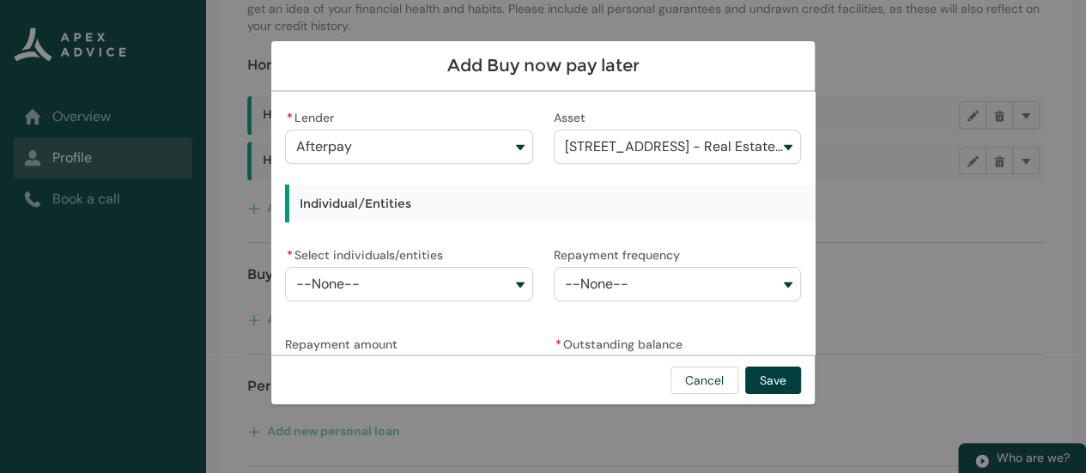
click at [514, 292] on button "--None--" at bounding box center [408, 284] width 247 height 34
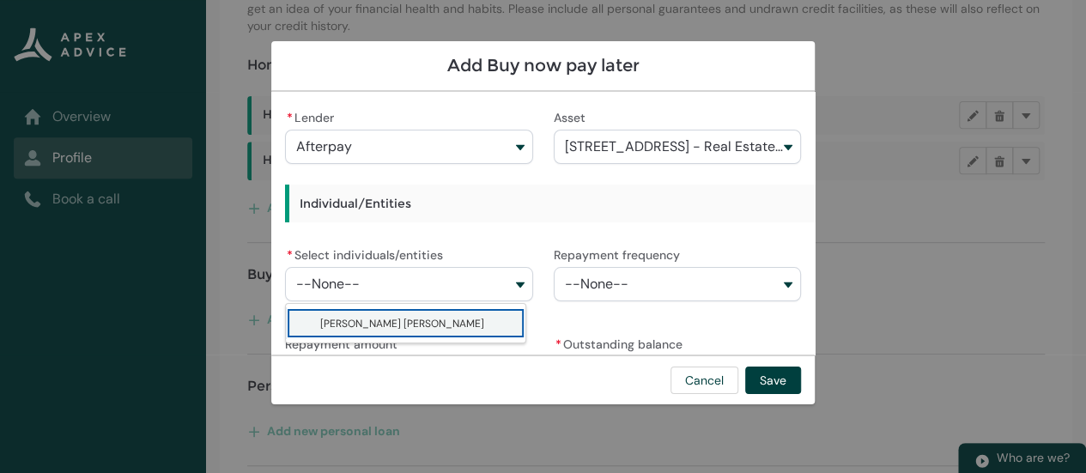
click at [483, 328] on span "[PERSON_NAME] [PERSON_NAME]" at bounding box center [417, 323] width 195 height 18
type lightning-combobox "001Q900000OFK8oIAH"
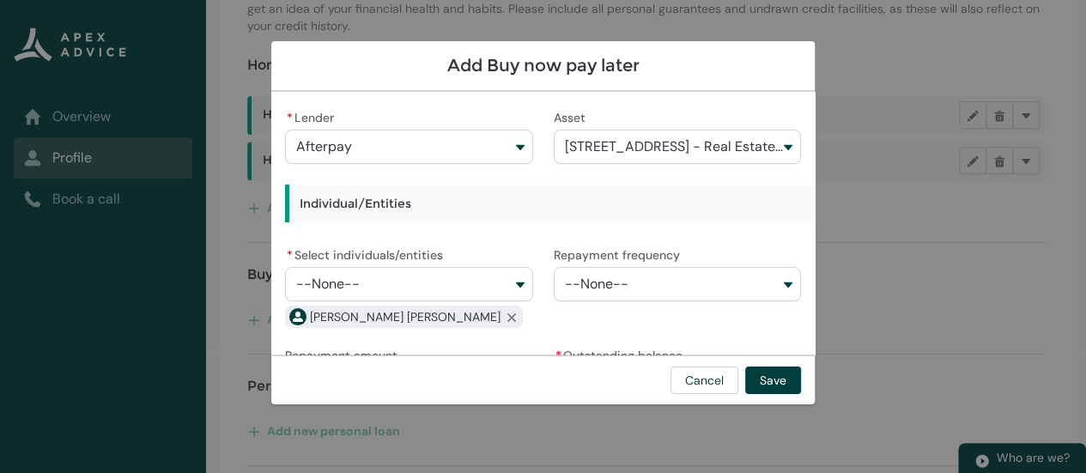
click at [645, 284] on button "--None--" at bounding box center [677, 284] width 247 height 34
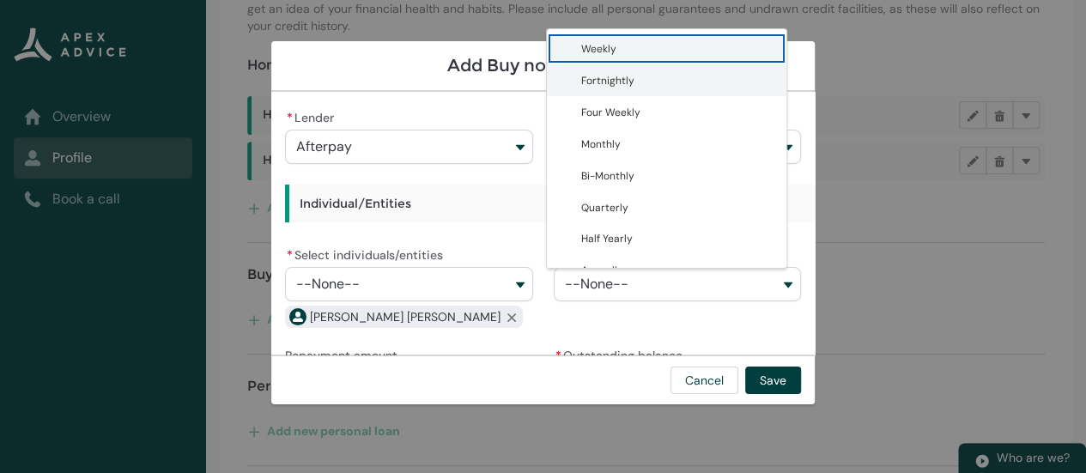
click at [700, 79] on span "Fortnightly" at bounding box center [678, 80] width 195 height 18
type lightning-combobox "Fortnightly"
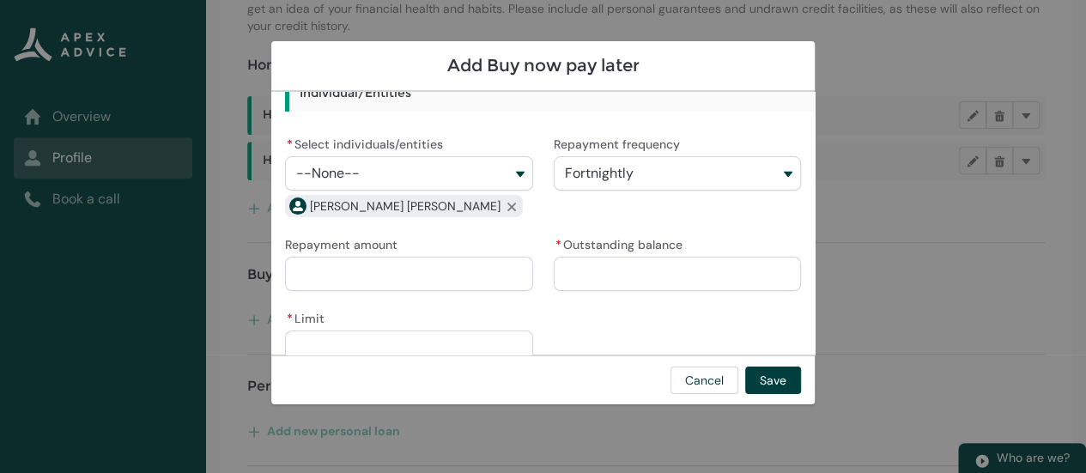
scroll to position [114, 0]
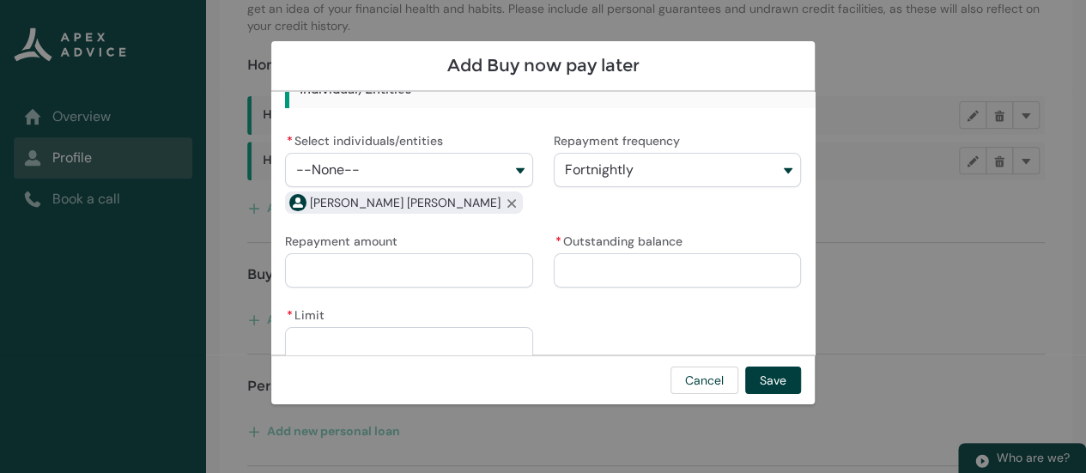
click at [602, 273] on input "* Outstanding balance" at bounding box center [677, 270] width 247 height 34
type lightning-primitive-input-simple "1"
type input "*"
type lightning-primitive-input-simple "13"
type input "**"
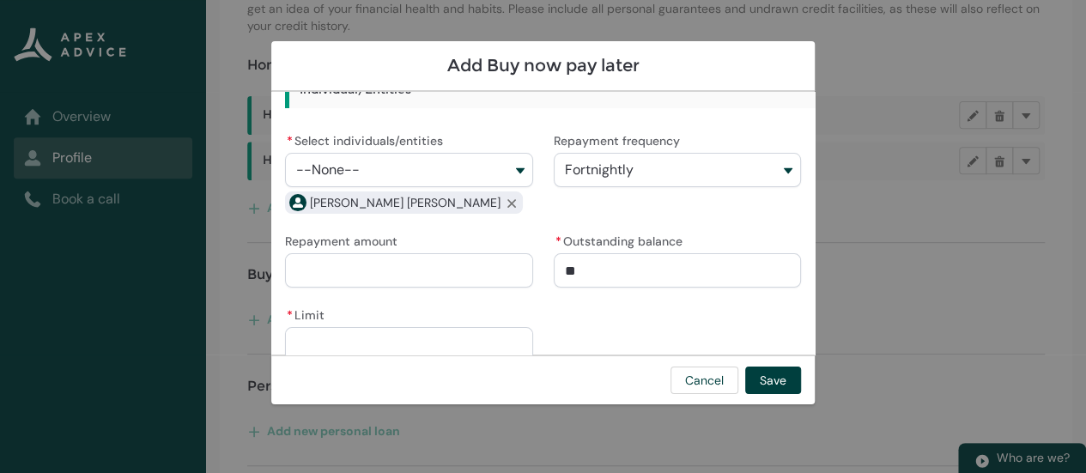
type lightning-primitive-input-simple "131"
type input "***"
type lightning-primitive-input-simple "131."
type input "****"
type lightning-primitive-input-simple "131.8"
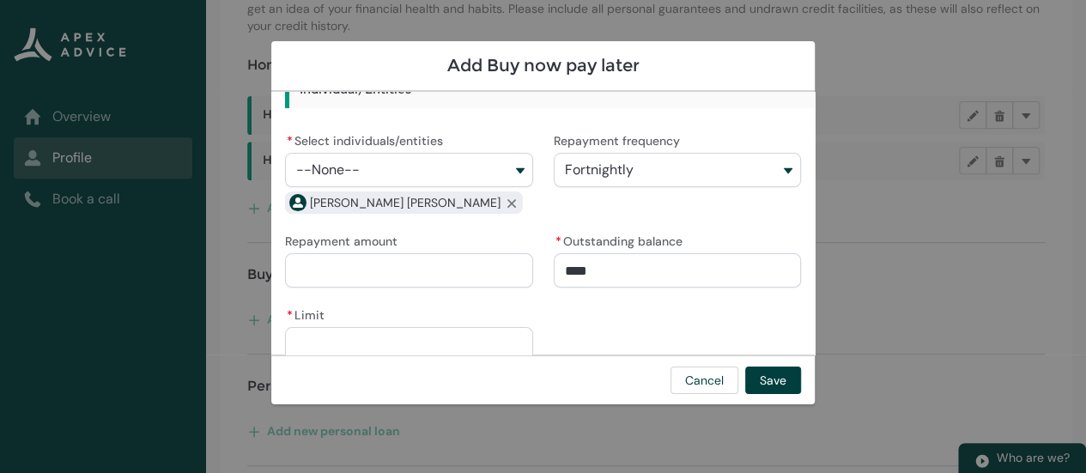
type input "*****"
type lightning-primitive-input-simple "131.84"
click at [374, 271] on input "Repayment amount" at bounding box center [408, 270] width 247 height 34
type input "*******"
type lightning-primitive-input-simple "8"
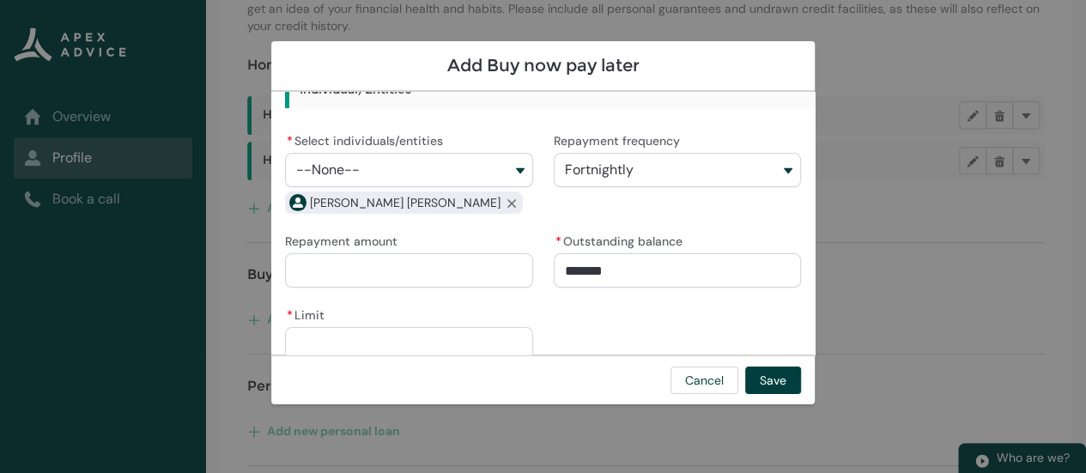
type input "*"
type lightning-primitive-input-simple "87"
type input "**"
type lightning-primitive-input-simple "87."
type input "***"
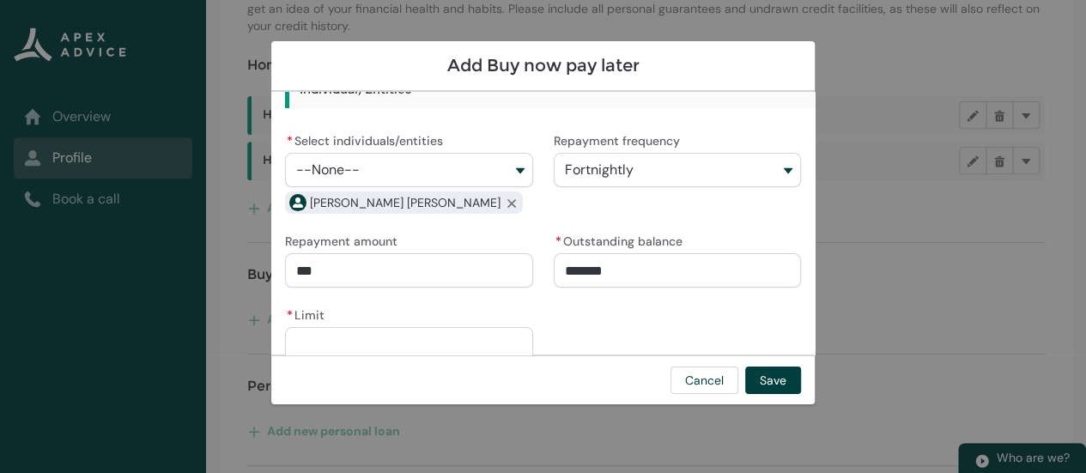
type lightning-primitive-input-simple "87.3"
type input "****"
type lightning-primitive-input-simple "87.35"
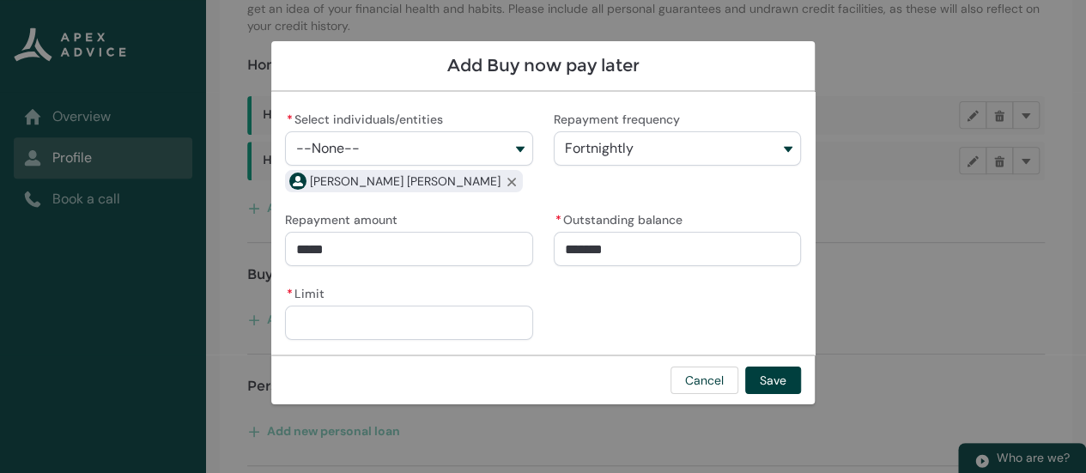
click at [393, 325] on input "* Limit" at bounding box center [408, 323] width 247 height 34
type input "******"
type lightning-primitive-input-simple "4"
type input "*"
type lightning-primitive-input-simple "40"
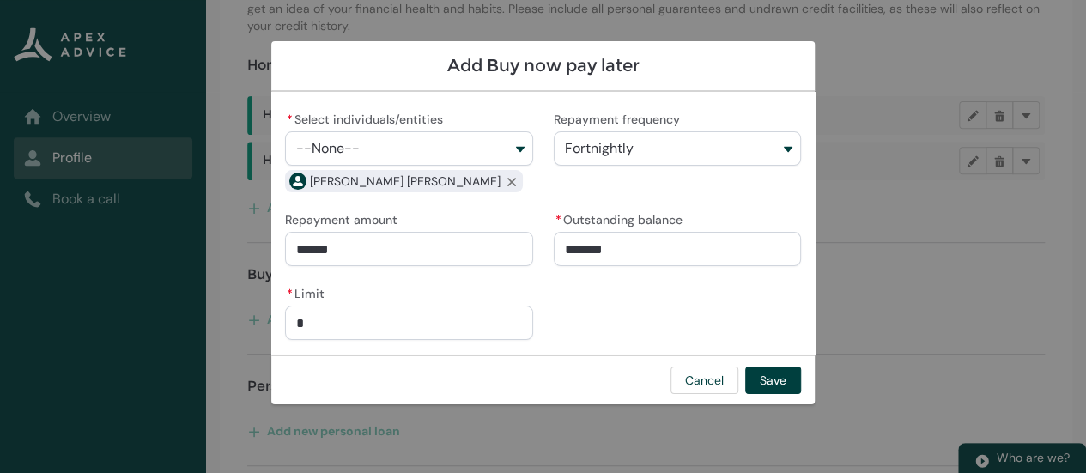
type input "**"
type lightning-primitive-input-simple "400"
type input "***"
type lightning-primitive-input-simple "4000"
click at [781, 384] on button "Save" at bounding box center [773, 380] width 56 height 27
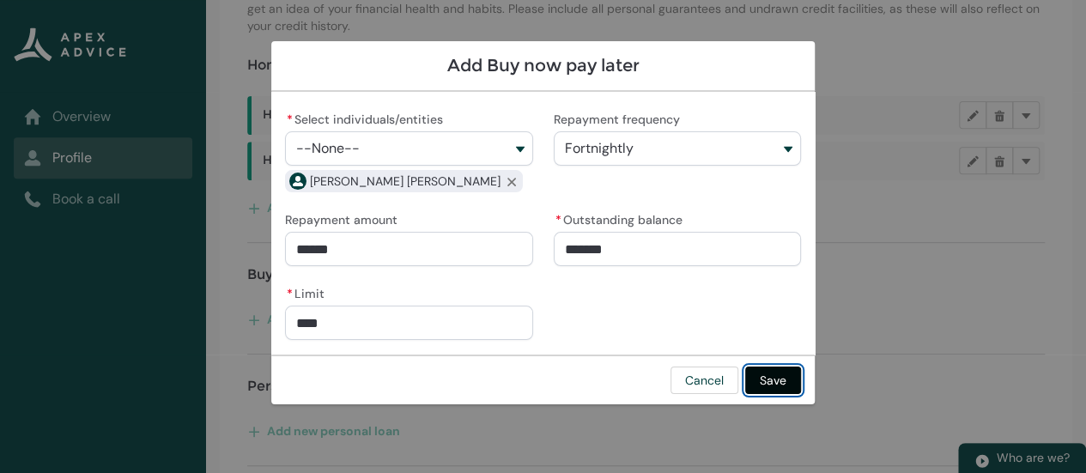
type input "*********"
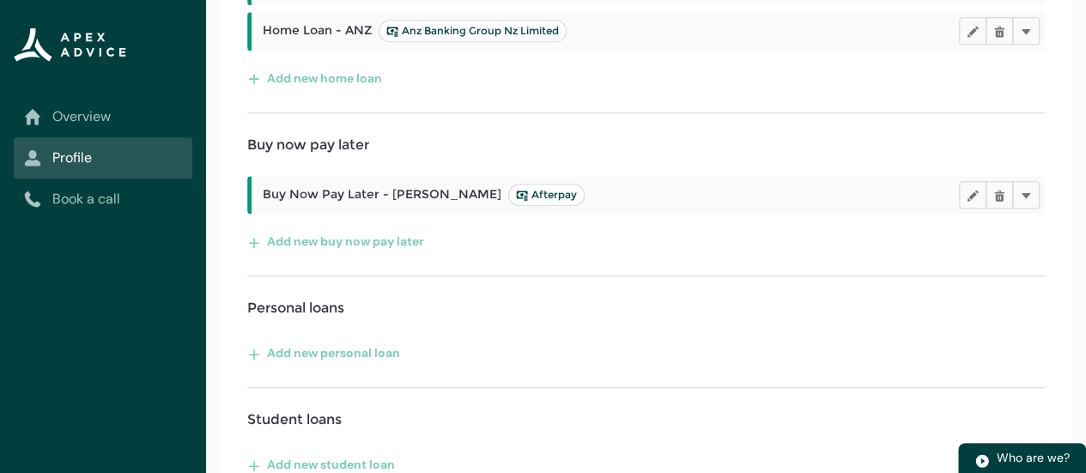
scroll to position [428, 0]
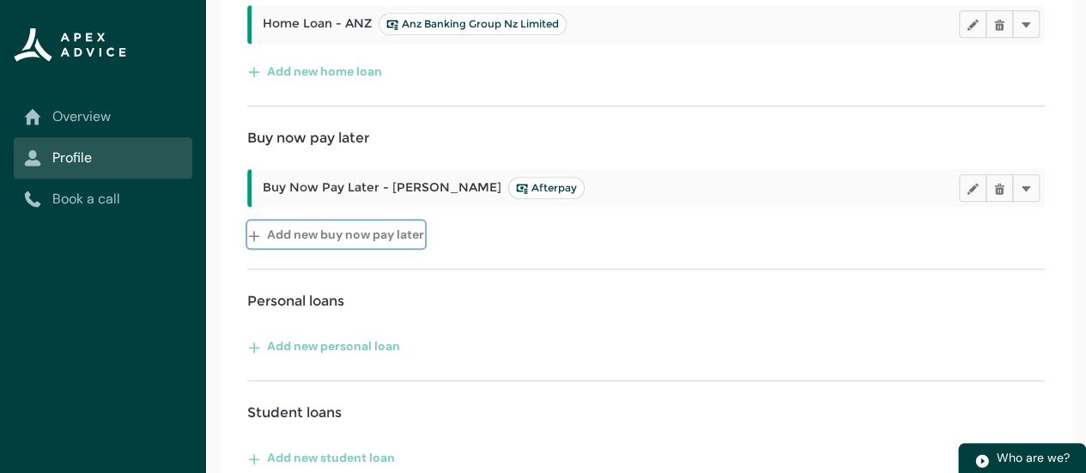
click at [381, 248] on button "Add new buy now pay later" at bounding box center [336, 234] width 178 height 27
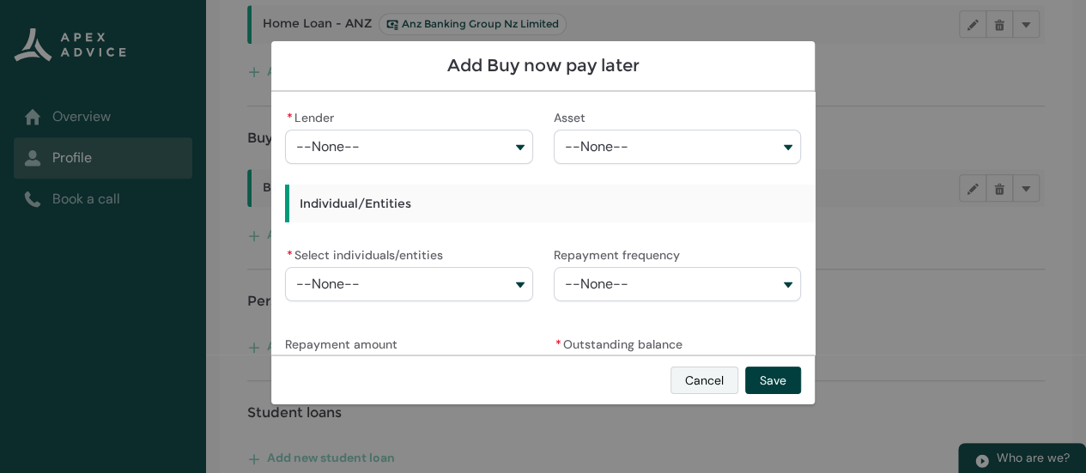
click at [708, 384] on button "Cancel" at bounding box center [705, 380] width 68 height 27
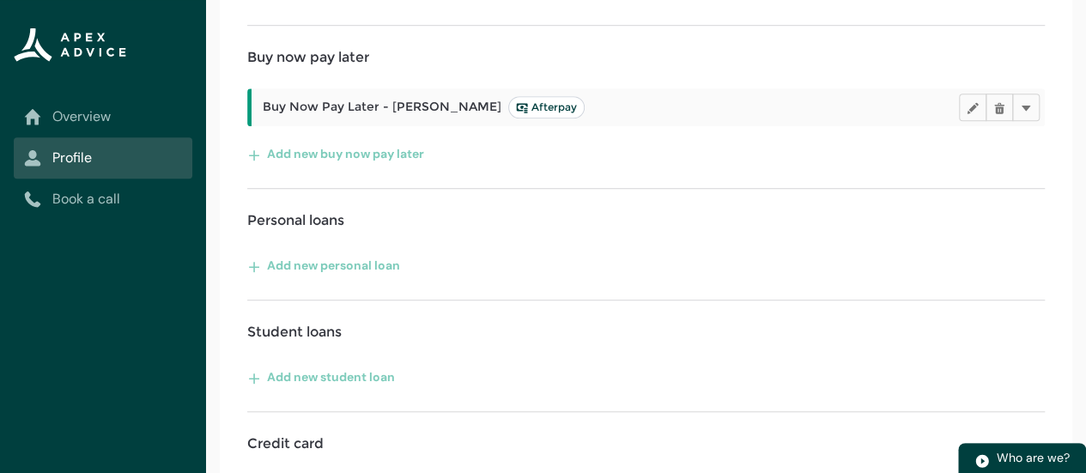
scroll to position [684, 0]
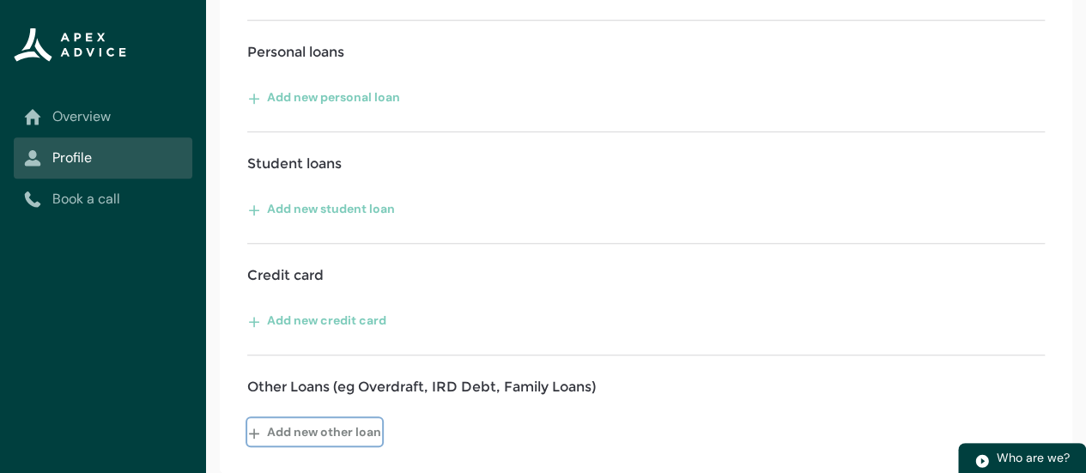
click at [330, 431] on button "Add new other loan" at bounding box center [314, 431] width 135 height 27
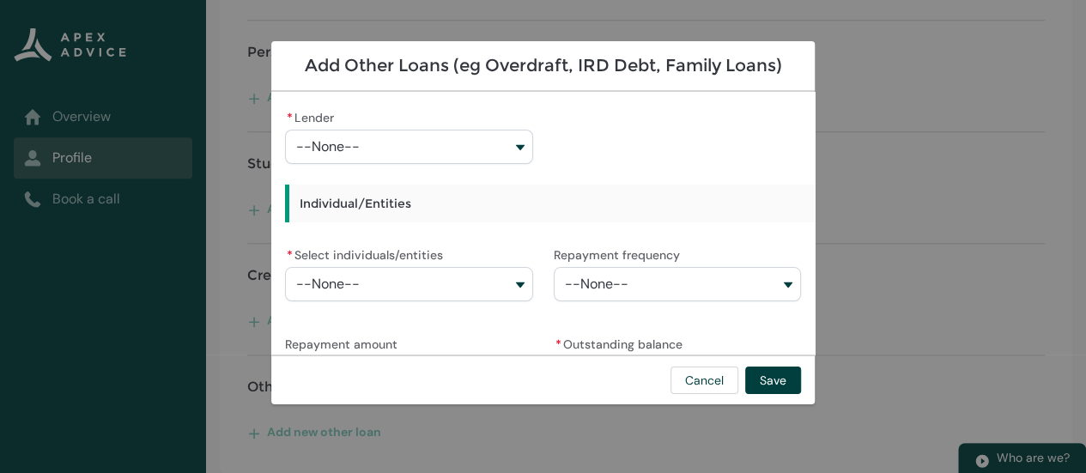
click at [516, 144] on button "--None--" at bounding box center [408, 147] width 247 height 34
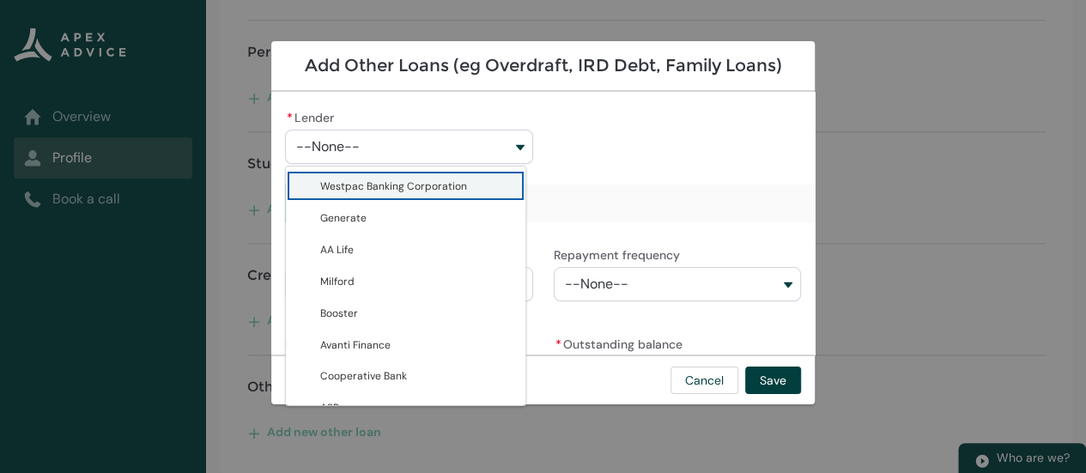
click at [610, 202] on div "* Lender --None-- Westpac Banking Corporation Generate AA Life Milford Booster …" at bounding box center [543, 286] width 516 height 361
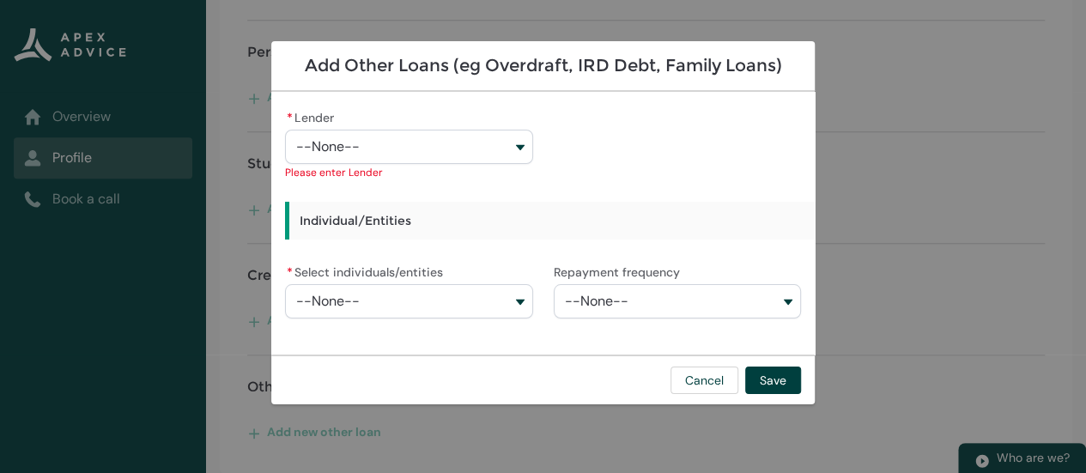
click at [512, 304] on button "--None--" at bounding box center [408, 301] width 247 height 34
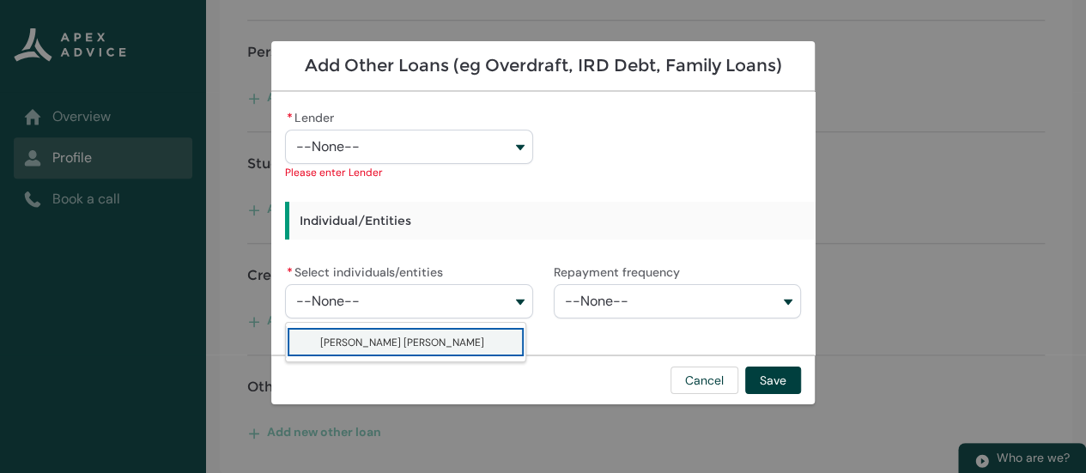
click at [513, 151] on button "--None--" at bounding box center [408, 147] width 247 height 34
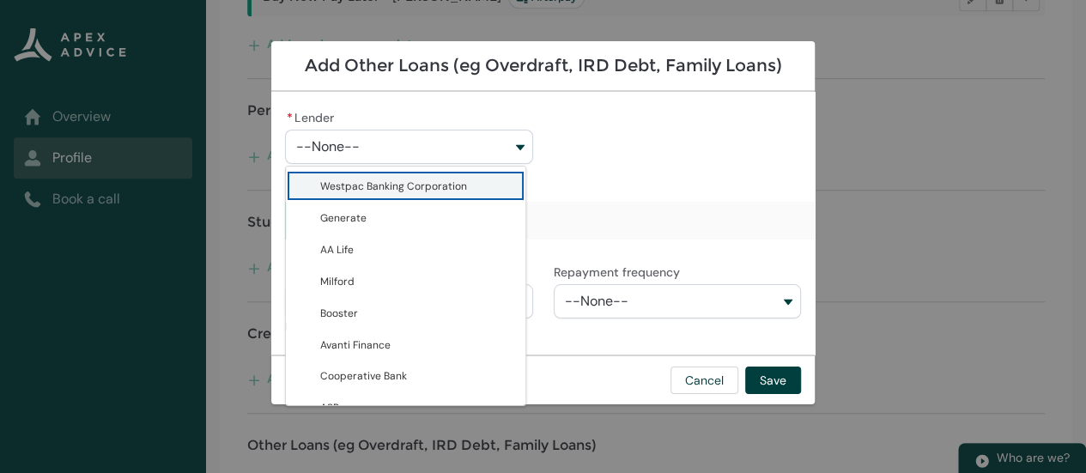
scroll to position [637, 0]
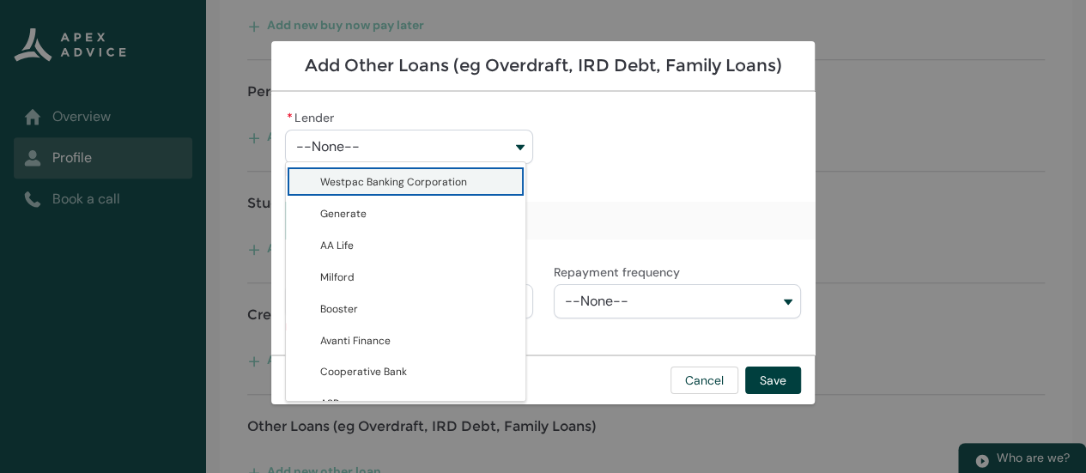
click at [591, 224] on div "* Lender --None-- Westpac Banking Corporation Generate AA Life Milford Booster …" at bounding box center [543, 303] width 516 height 395
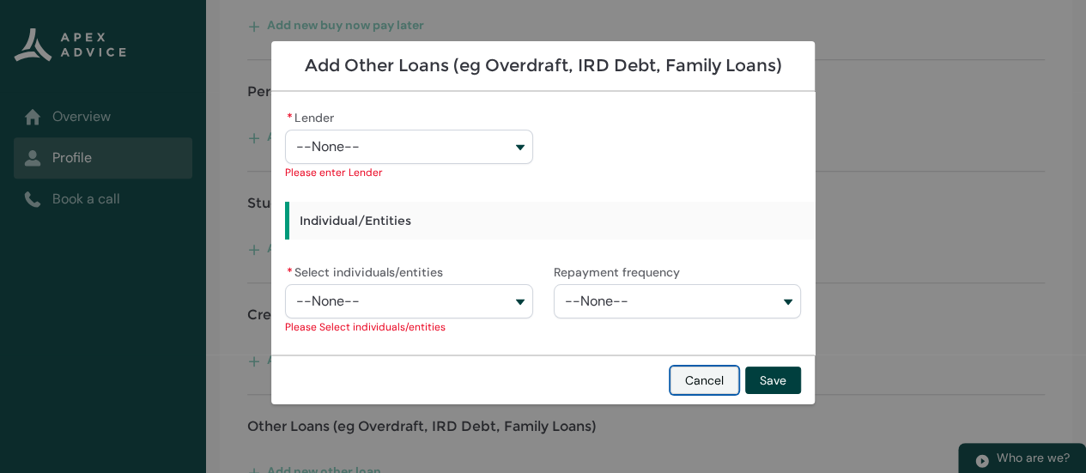
click at [708, 383] on button "Cancel" at bounding box center [705, 380] width 68 height 27
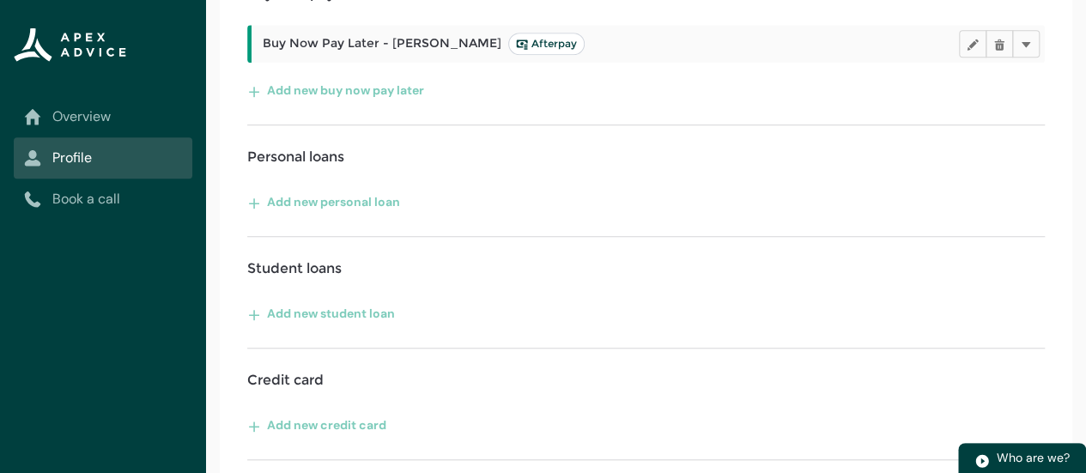
scroll to position [684, 0]
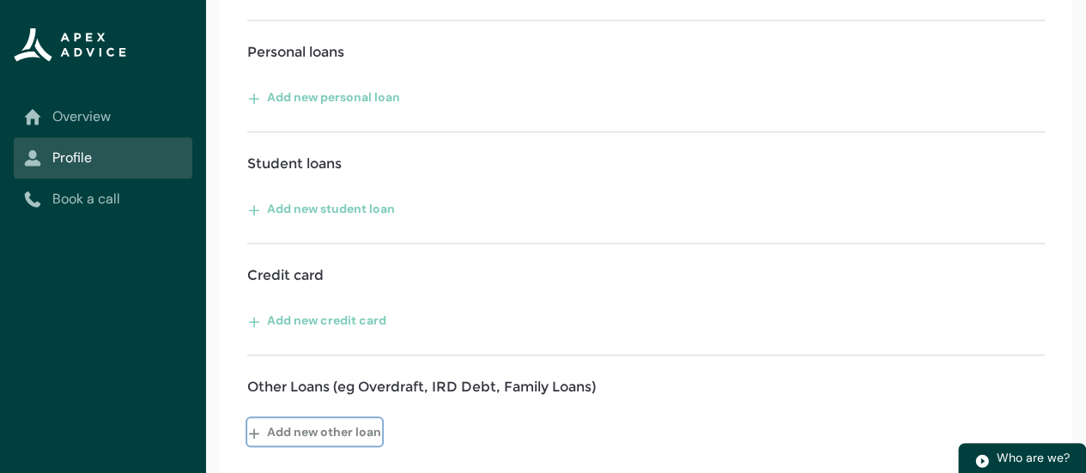
click at [364, 434] on button "Add new other loan" at bounding box center [314, 431] width 135 height 27
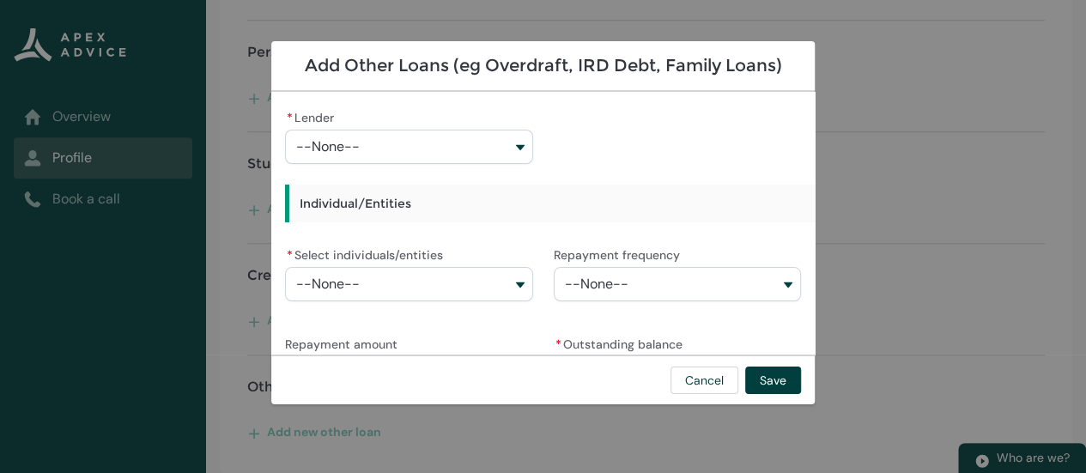
click at [520, 155] on button "--None--" at bounding box center [408, 147] width 247 height 34
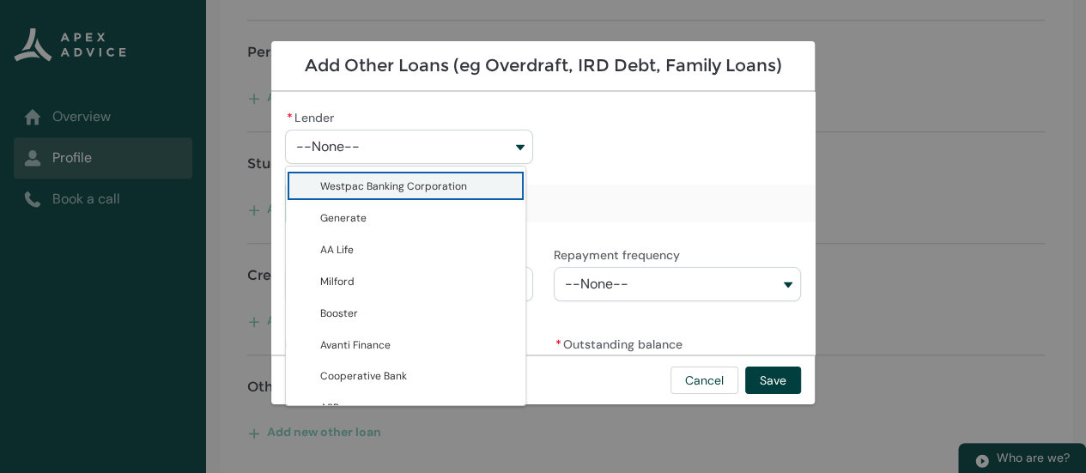
click at [905, 156] on section "Add Other Loans (eg Overdraft, IRD Debt, Family Loans) * Lender --None-- Westpa…" at bounding box center [543, 236] width 1086 height 473
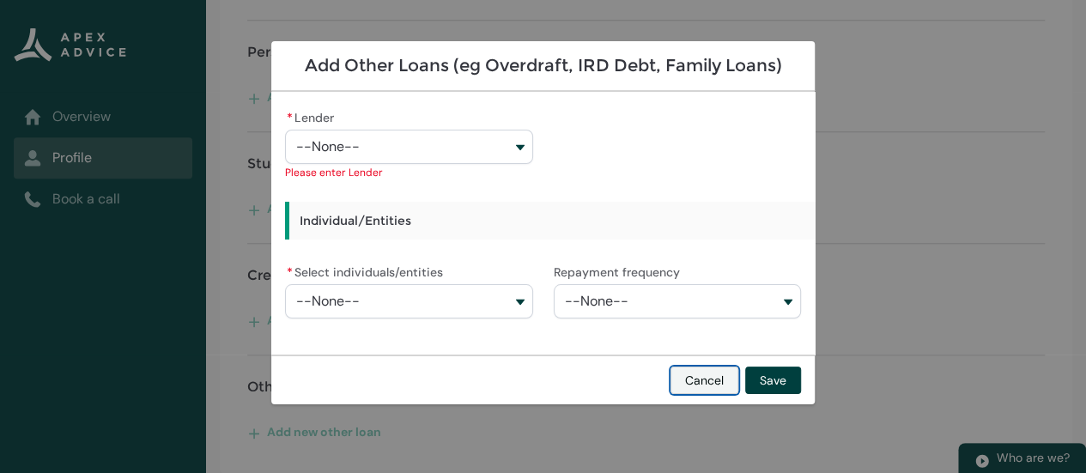
click at [698, 386] on button "Cancel" at bounding box center [705, 380] width 68 height 27
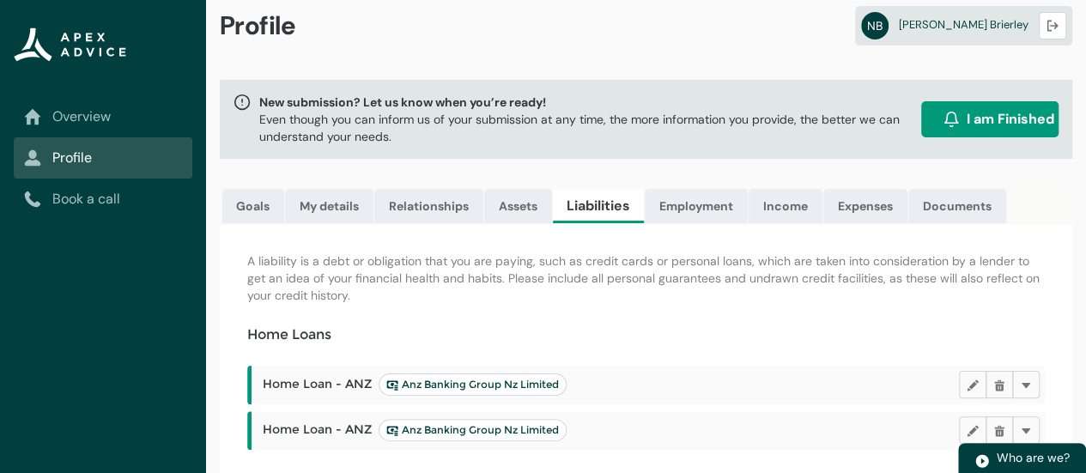
scroll to position [0, 0]
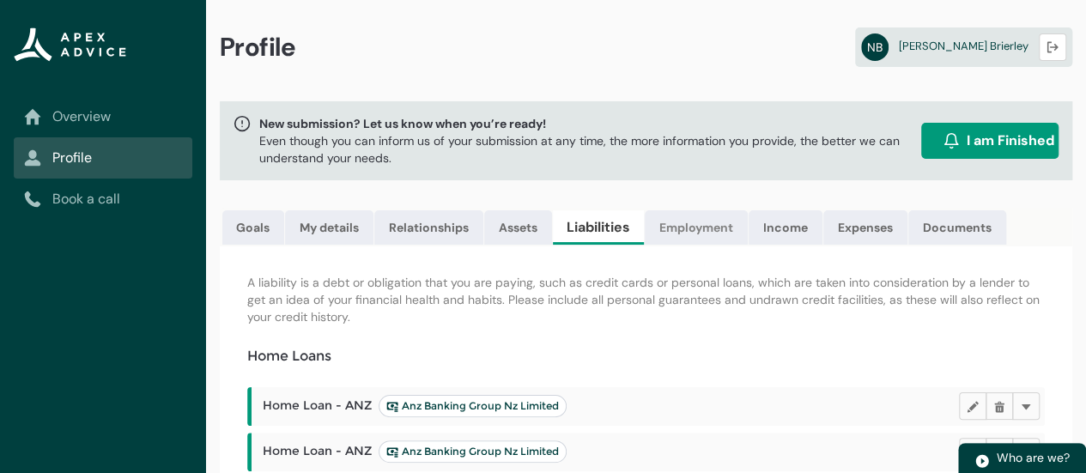
click at [708, 226] on link "Employment" at bounding box center [696, 227] width 103 height 34
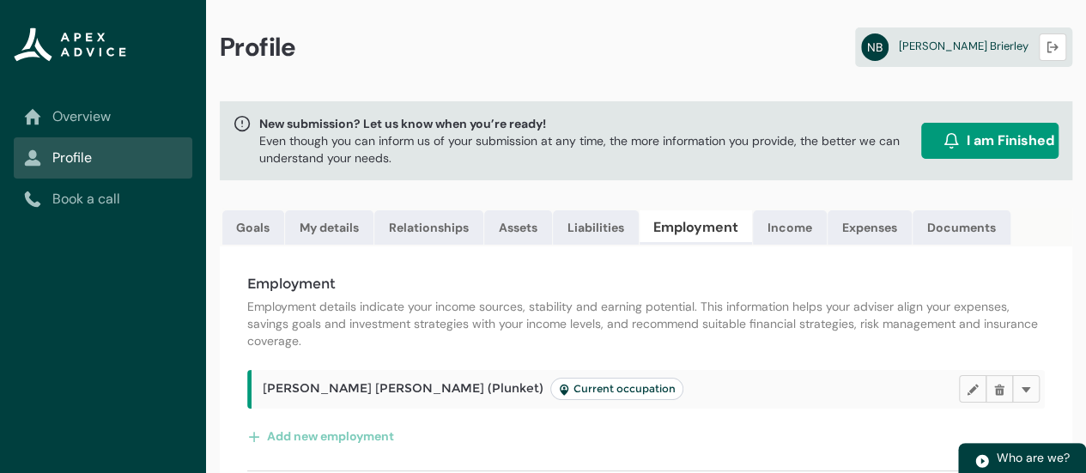
scroll to position [58, 0]
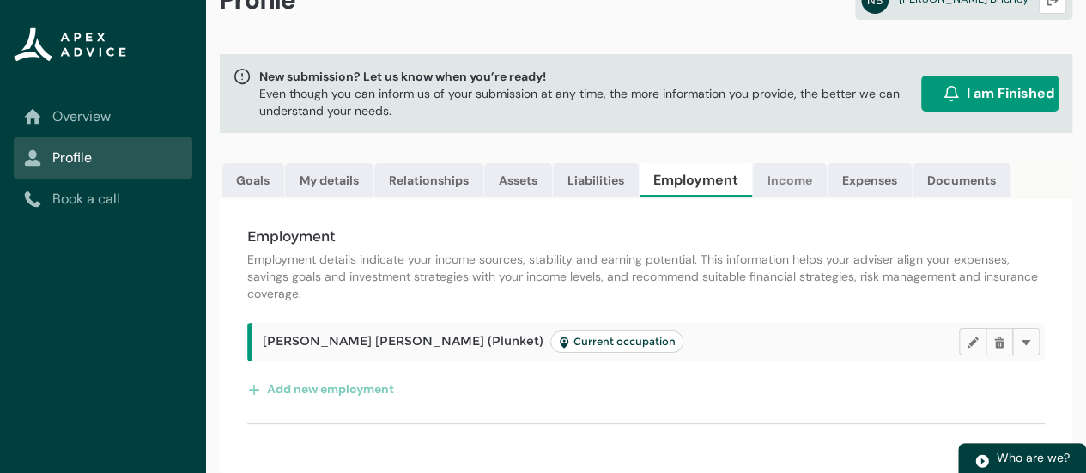
click at [799, 167] on link "Income" at bounding box center [790, 180] width 74 height 34
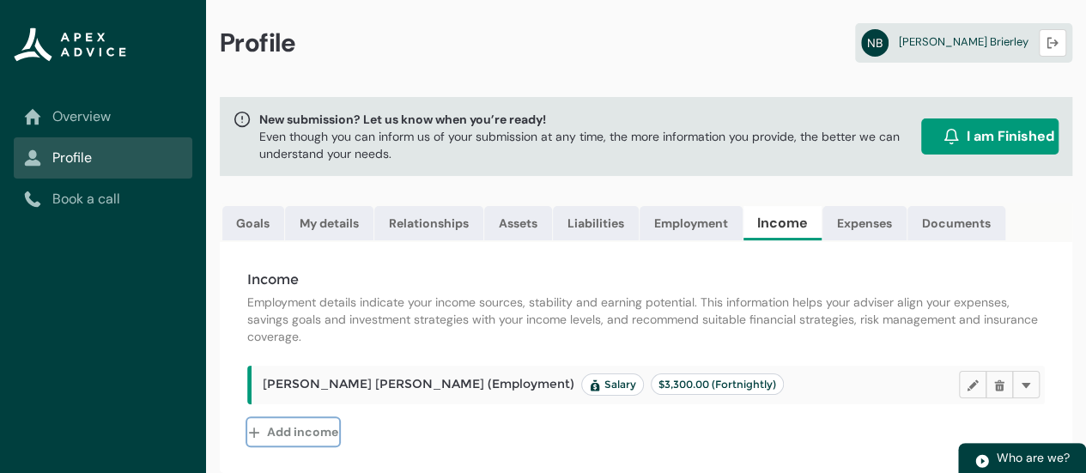
click at [319, 434] on button "Add income" at bounding box center [293, 431] width 92 height 27
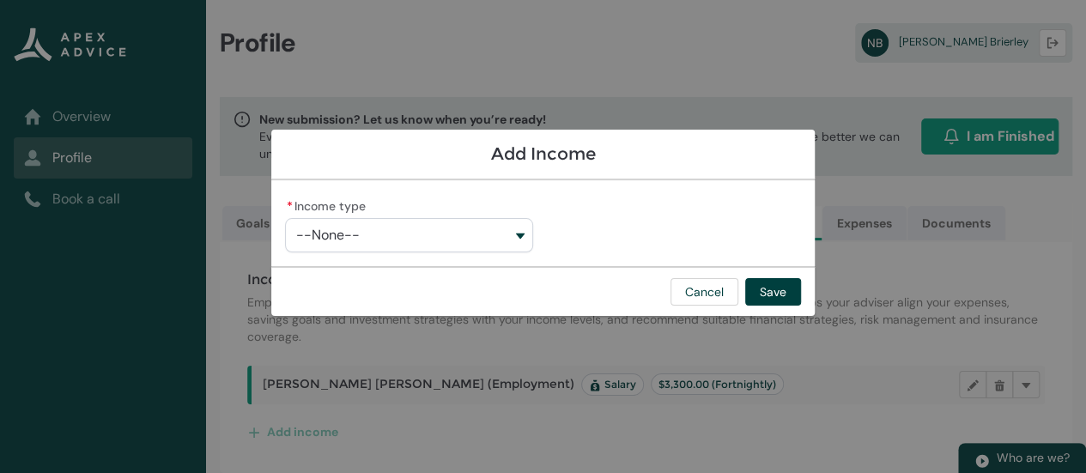
click at [510, 245] on button "--None--" at bounding box center [408, 235] width 247 height 34
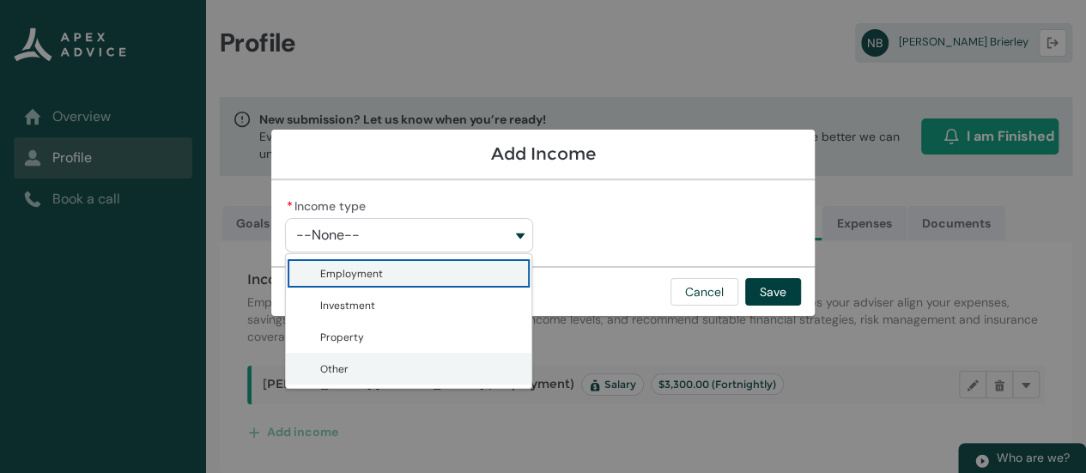
click at [496, 353] on lightning-base-combobox-item "Other" at bounding box center [409, 369] width 246 height 32
type lightning-combobox "Other"
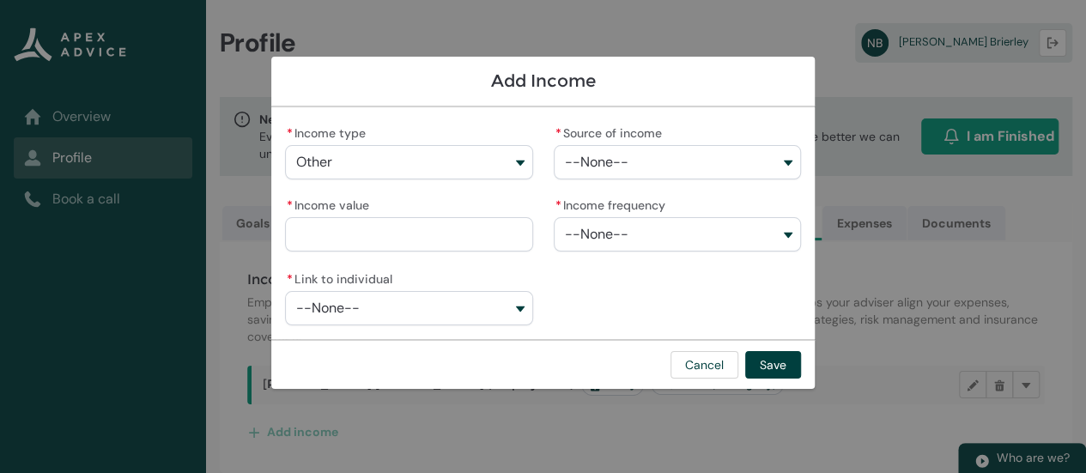
click at [502, 319] on button "--None--" at bounding box center [408, 308] width 247 height 34
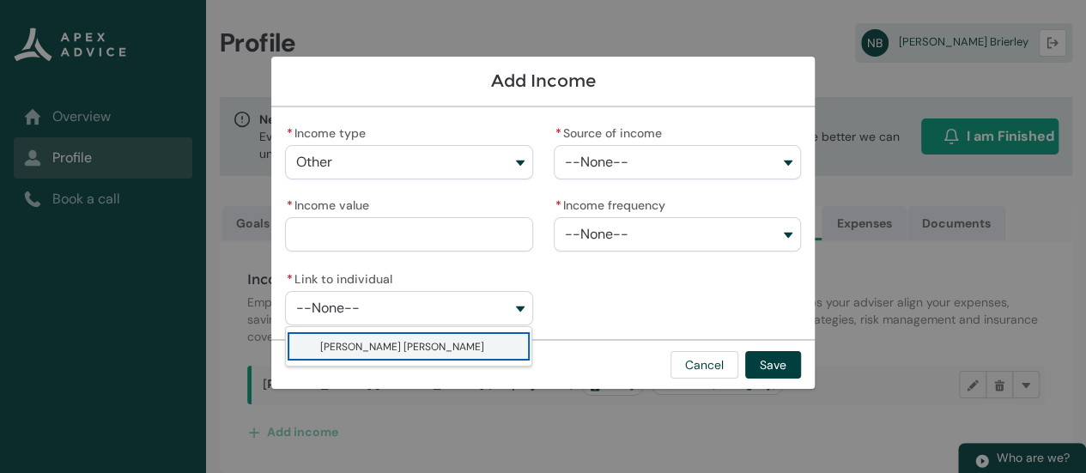
click at [524, 172] on div "* Income type Other Employment Investment Property Other * Source of income --N…" at bounding box center [543, 223] width 516 height 204
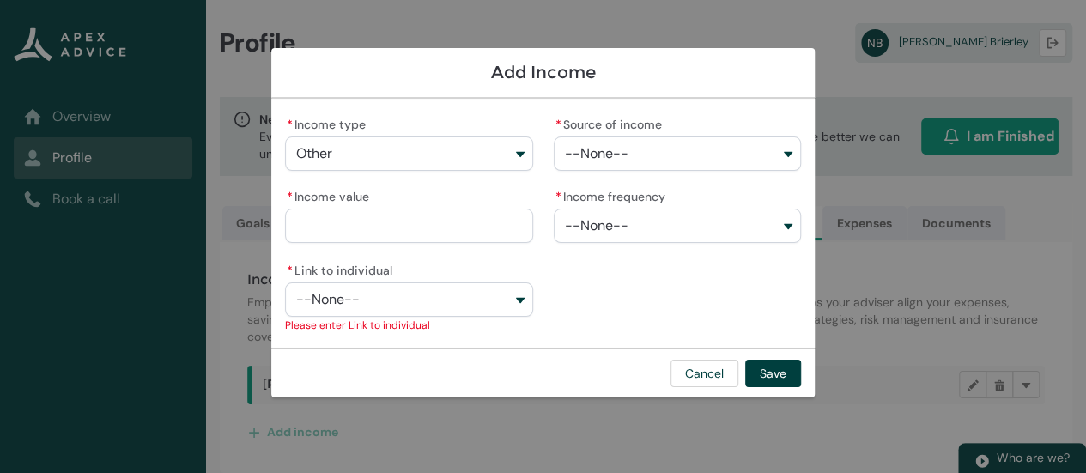
click at [496, 157] on button "Other" at bounding box center [408, 154] width 247 height 34
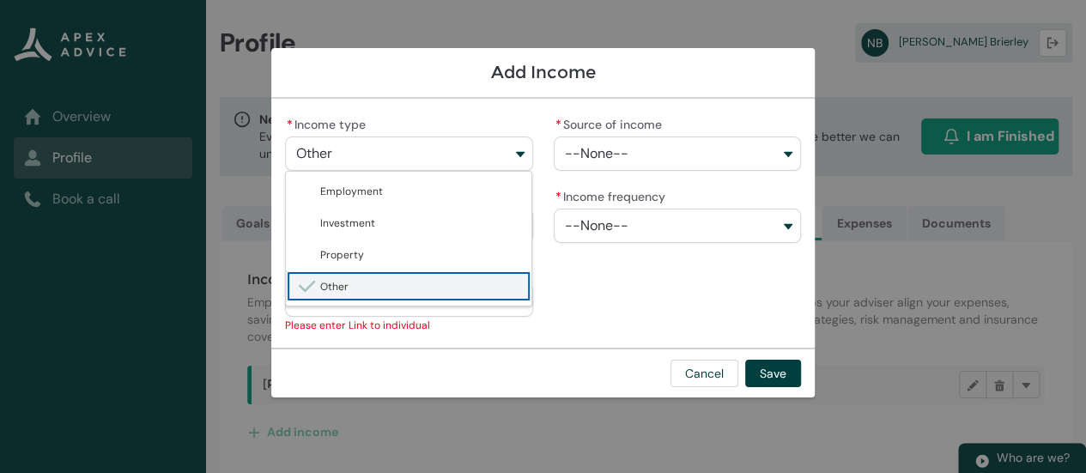
click at [457, 296] on lightning-base-combobox-item "Other" at bounding box center [409, 286] width 246 height 32
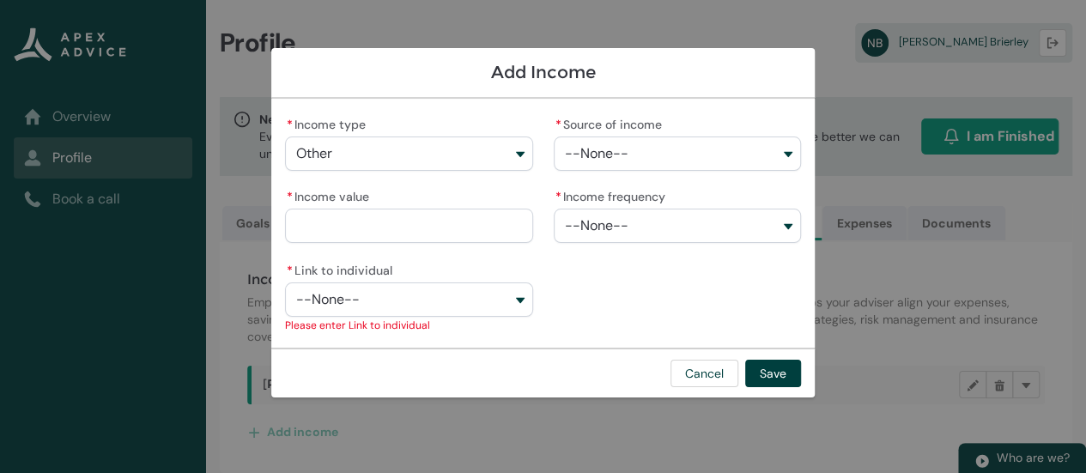
click at [785, 149] on button "--None--" at bounding box center [677, 154] width 247 height 34
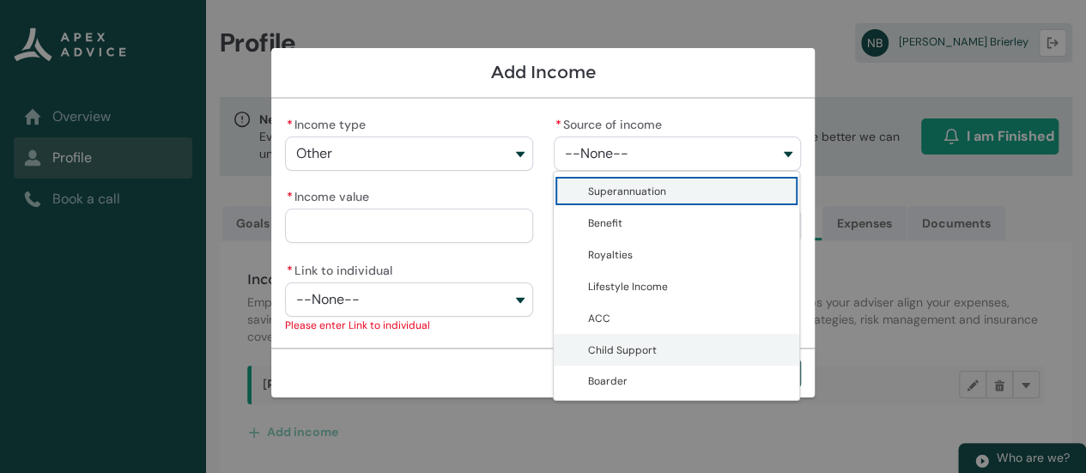
click at [651, 357] on span "Child Support" at bounding box center [622, 350] width 69 height 17
type lightning-combobox "Child Support"
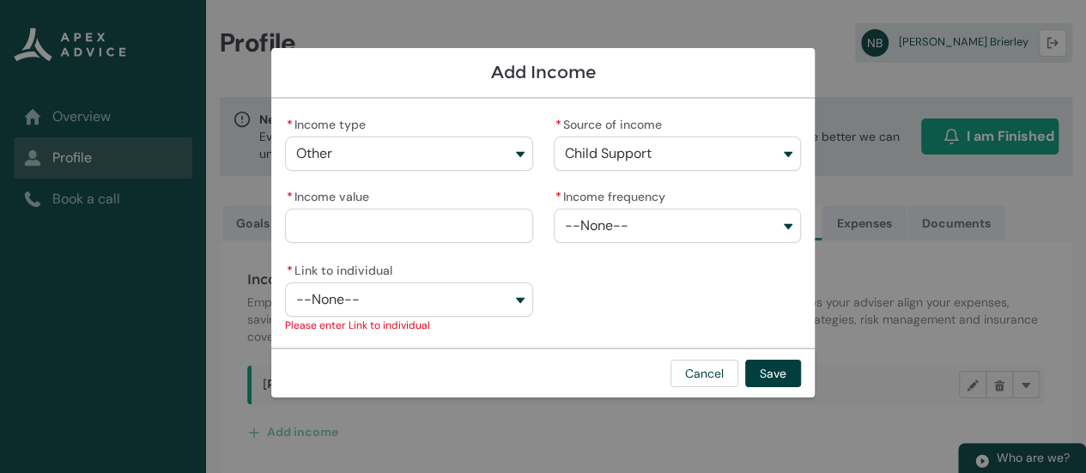
click at [787, 226] on button "--None--" at bounding box center [677, 226] width 247 height 34
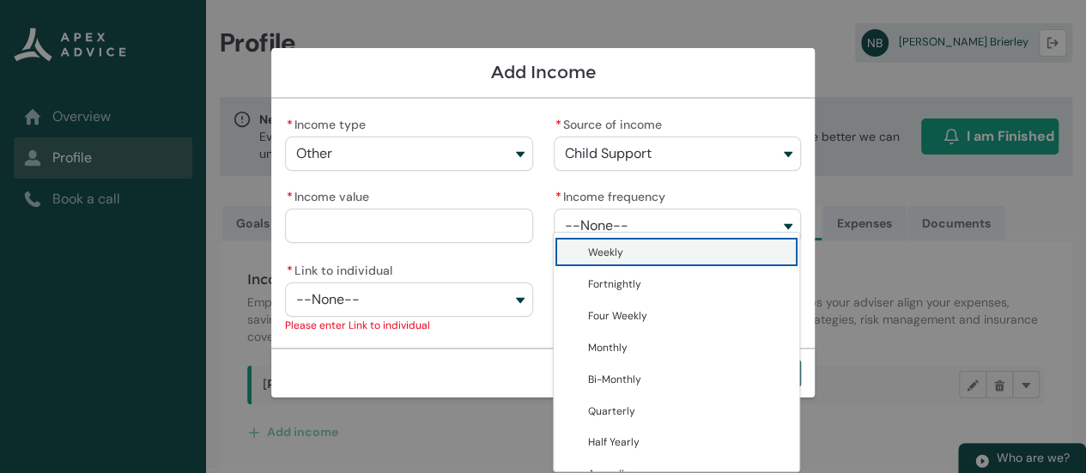
click at [696, 252] on span "Weekly" at bounding box center [688, 252] width 201 height 18
type lightning-combobox "Weekly"
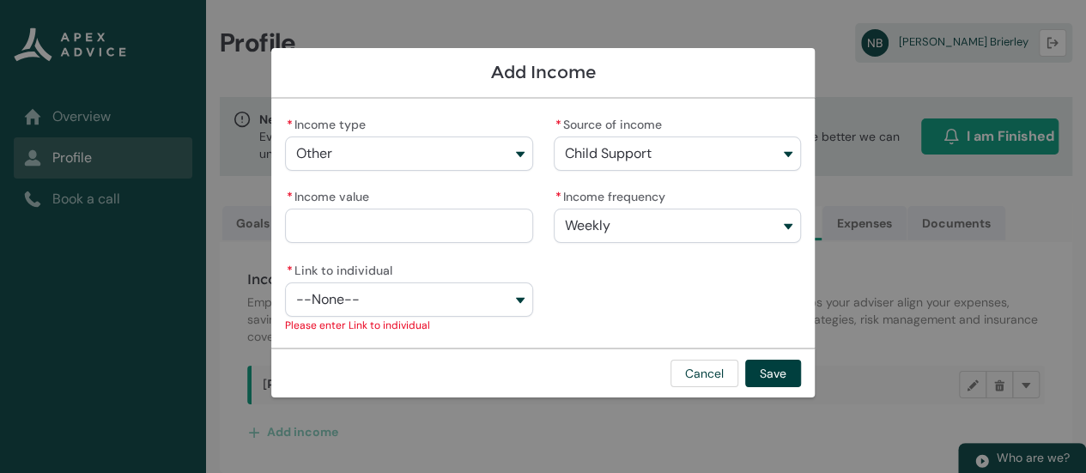
click at [489, 227] on input "* Income value" at bounding box center [408, 226] width 247 height 34
type lightning-primitive-input-simple "1"
type input "*"
type lightning-primitive-input-simple "15"
type input "**"
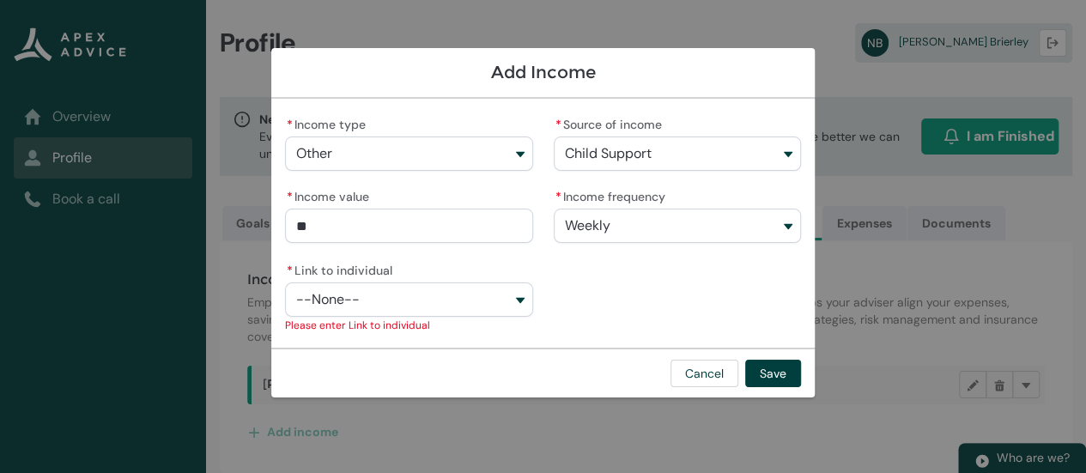
type lightning-primitive-input-simple "150"
type input "***"
type lightning-primitive-input-simple "150."
type input "****"
type lightning-primitive-input-simple "150.0"
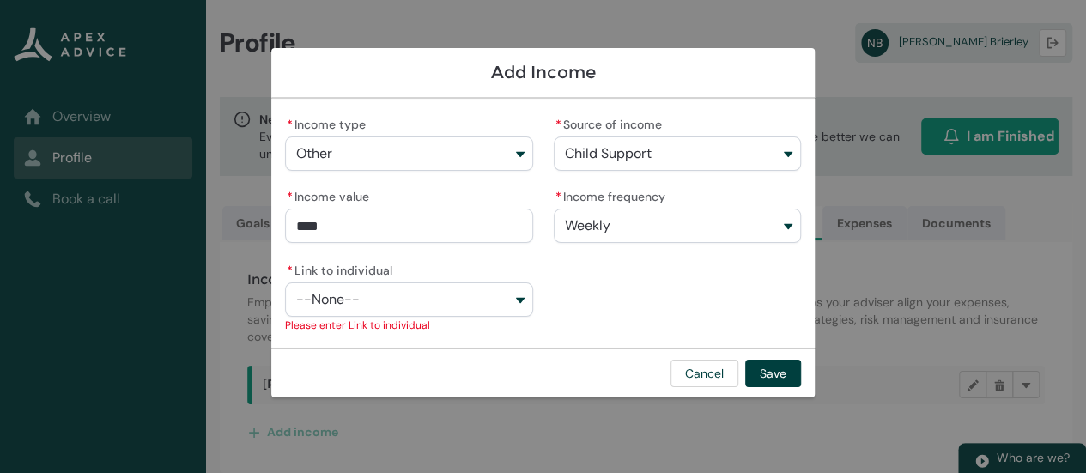
type input "*****"
type lightning-primitive-input-simple "150.00"
click at [513, 311] on button "--None--" at bounding box center [408, 300] width 247 height 34
type input "*******"
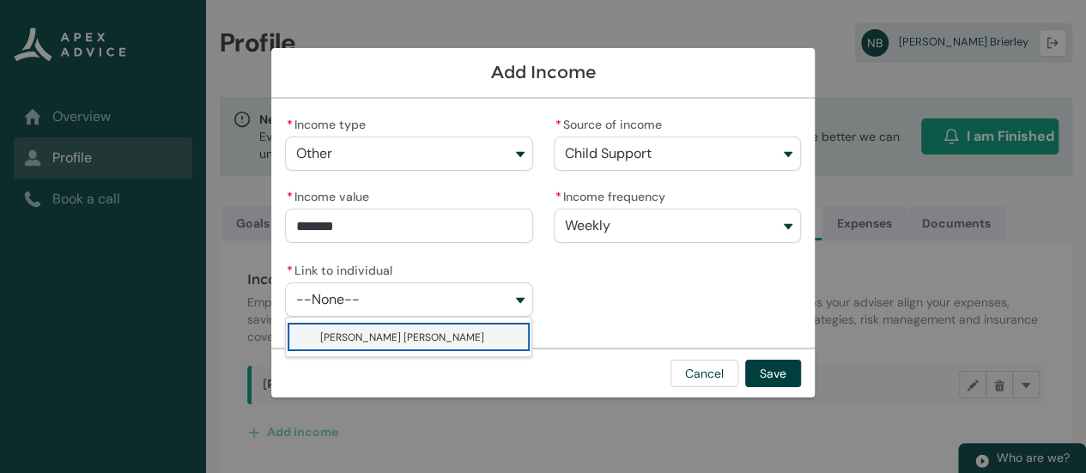
click at [475, 343] on span "[PERSON_NAME] [PERSON_NAME]" at bounding box center [420, 337] width 201 height 18
type lightning-combobox "001Q900000OFK8oIAH"
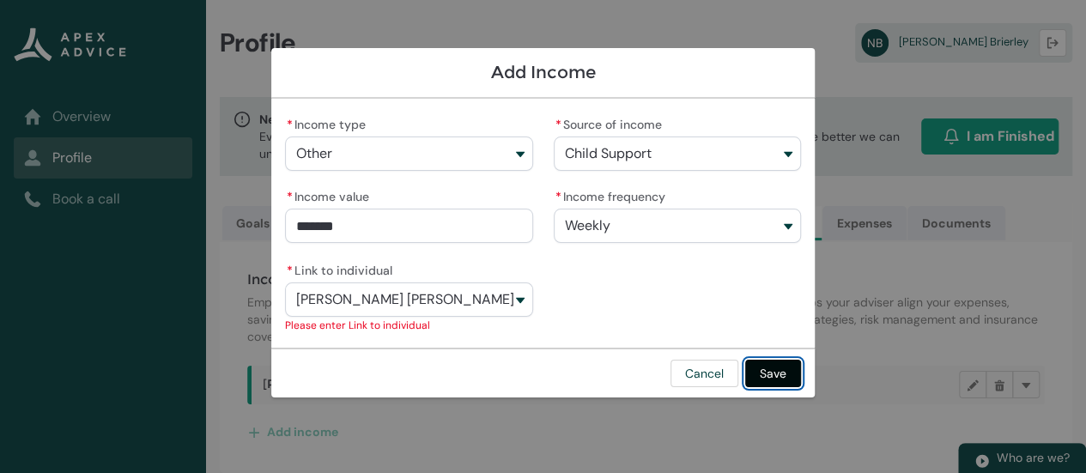
click at [783, 373] on button "Save" at bounding box center [773, 373] width 56 height 27
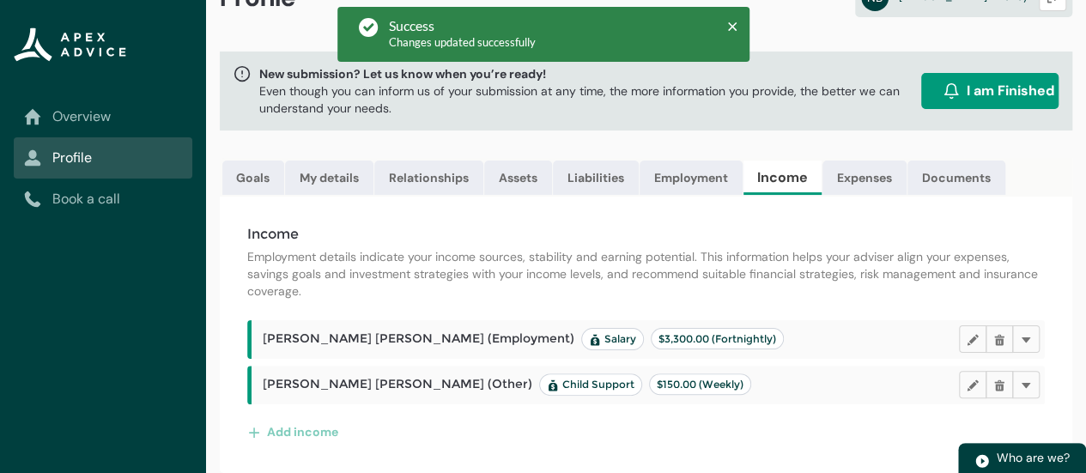
scroll to position [0, 0]
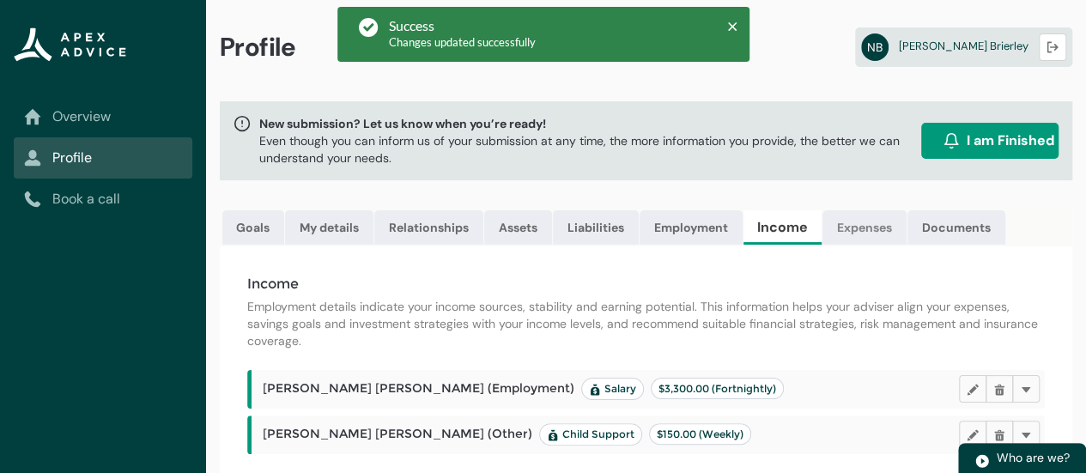
click at [871, 237] on link "Expenses" at bounding box center [865, 227] width 84 height 34
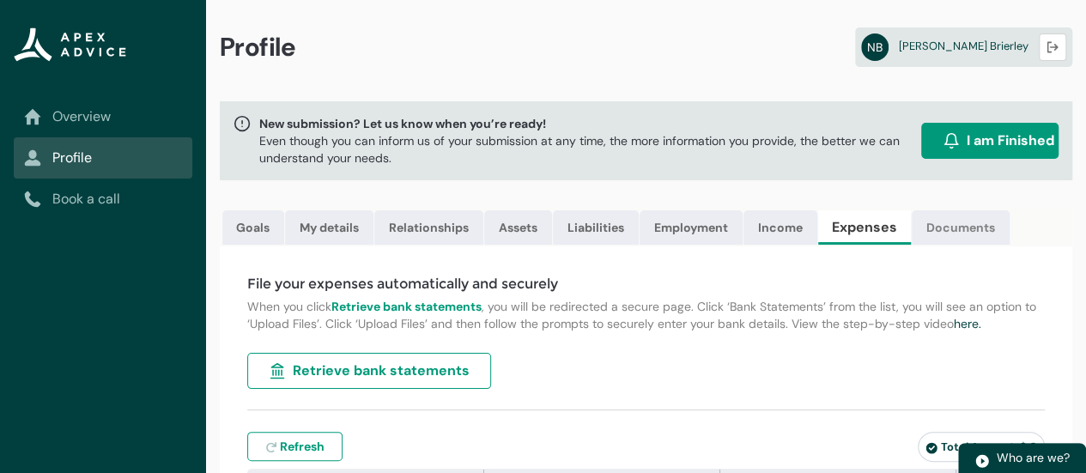
click at [969, 219] on link "Documents" at bounding box center [961, 227] width 98 height 34
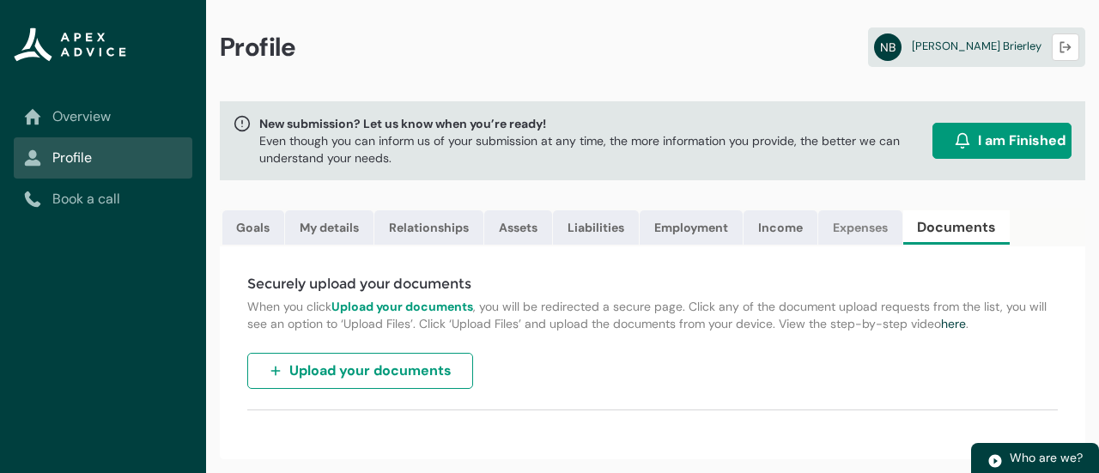
click at [859, 223] on link "Expenses" at bounding box center [860, 227] width 84 height 34
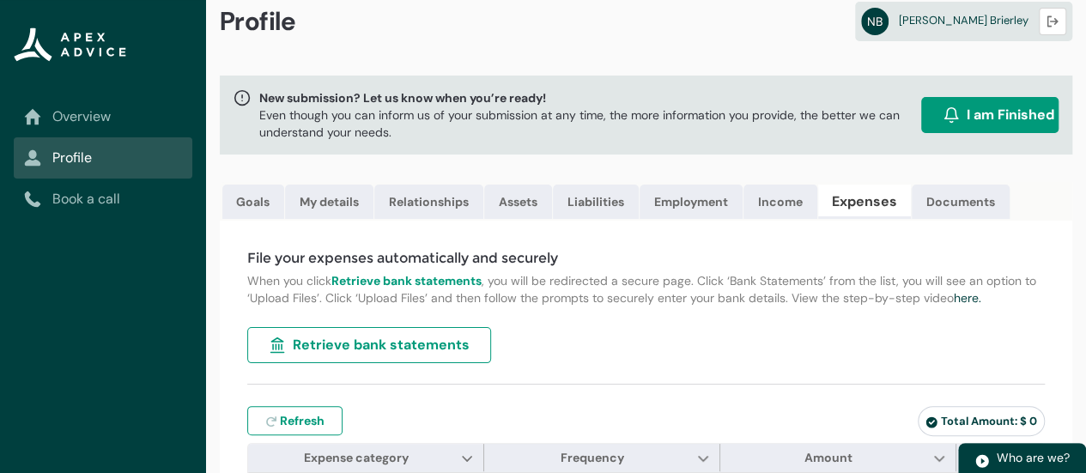
scroll to position [22, 0]
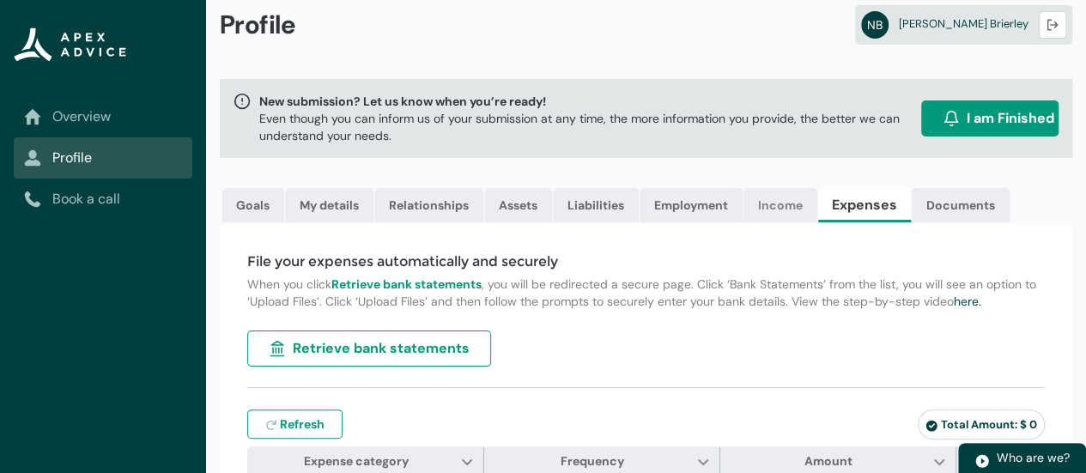
click at [785, 199] on link "Income" at bounding box center [781, 205] width 74 height 34
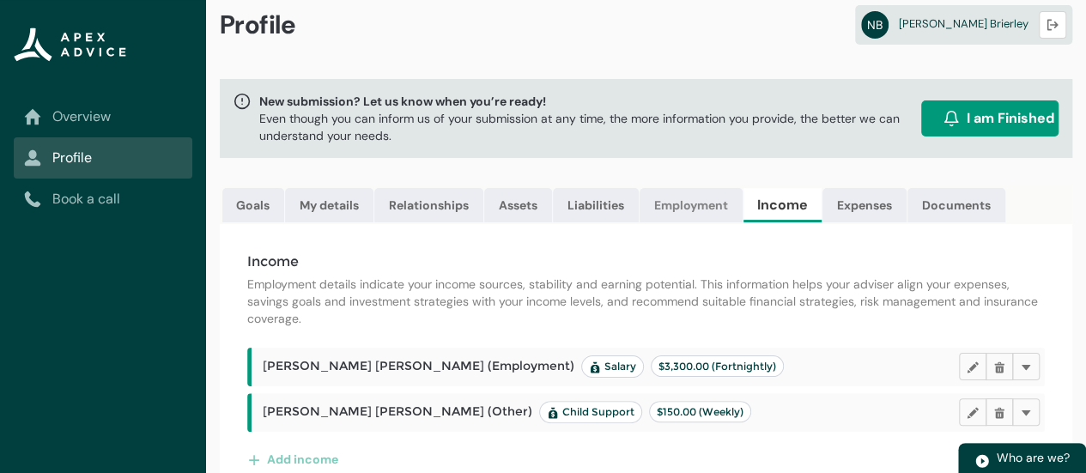
click at [708, 205] on link "Employment" at bounding box center [691, 205] width 103 height 34
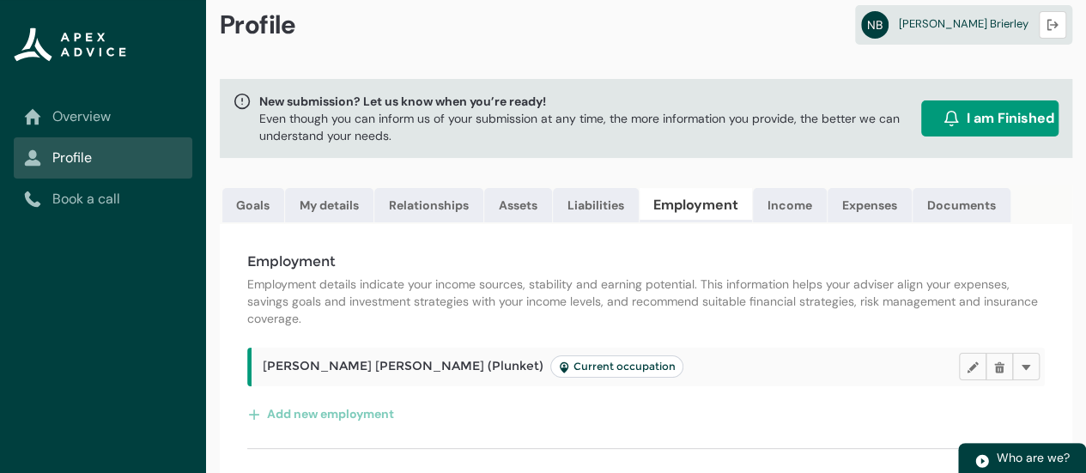
scroll to position [58, 0]
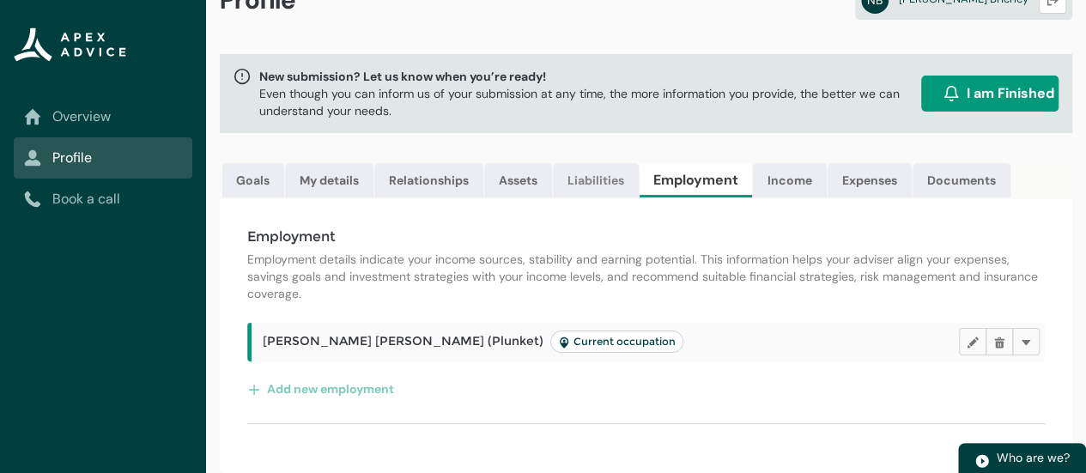
click at [602, 163] on link "Liabilities" at bounding box center [596, 180] width 86 height 34
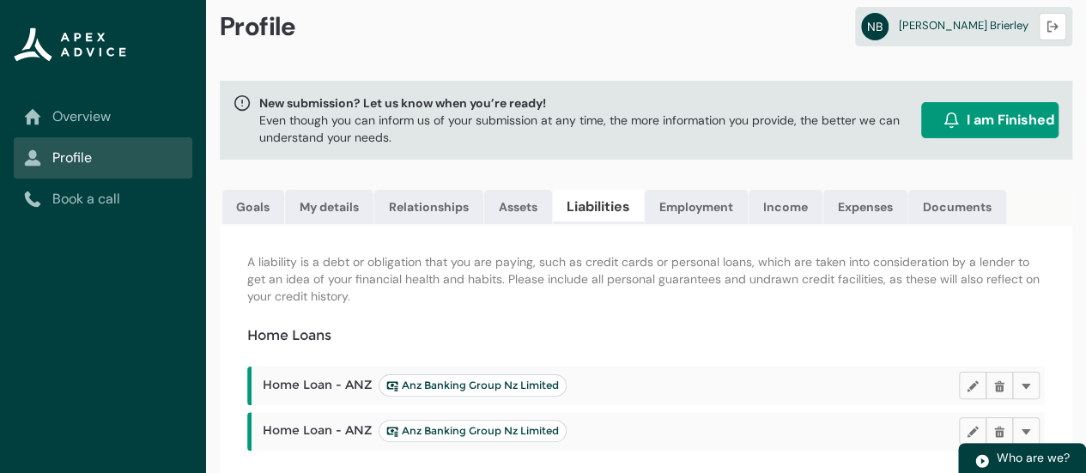
scroll to position [0, 0]
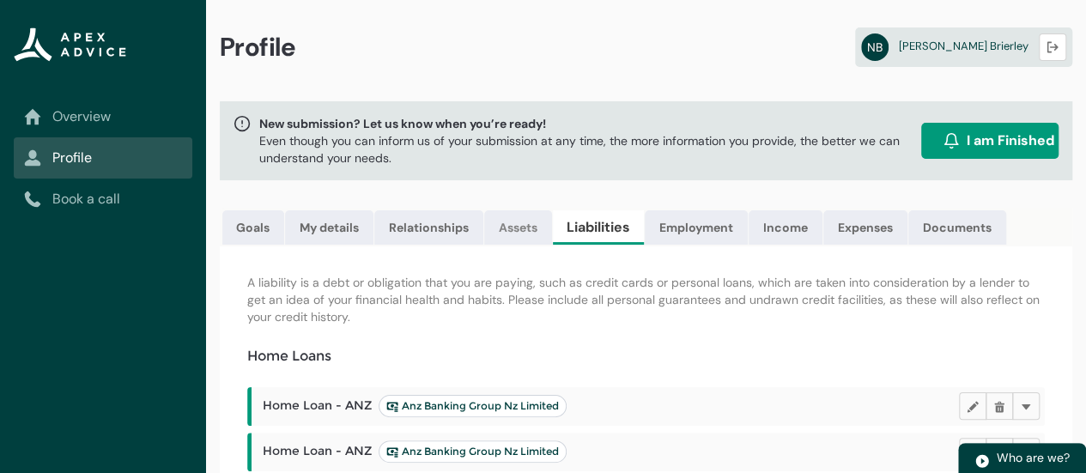
click at [520, 228] on link "Assets" at bounding box center [518, 227] width 68 height 34
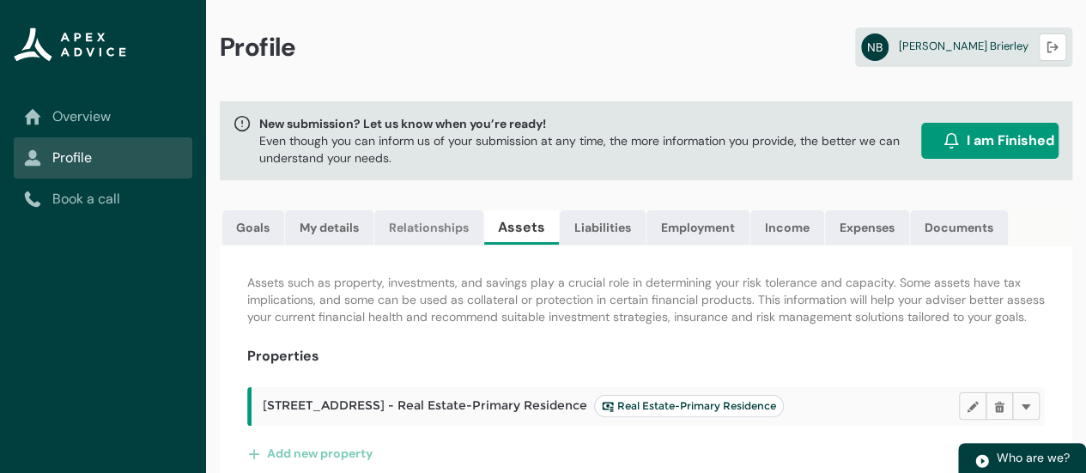
click at [444, 228] on link "Relationships" at bounding box center [428, 227] width 109 height 34
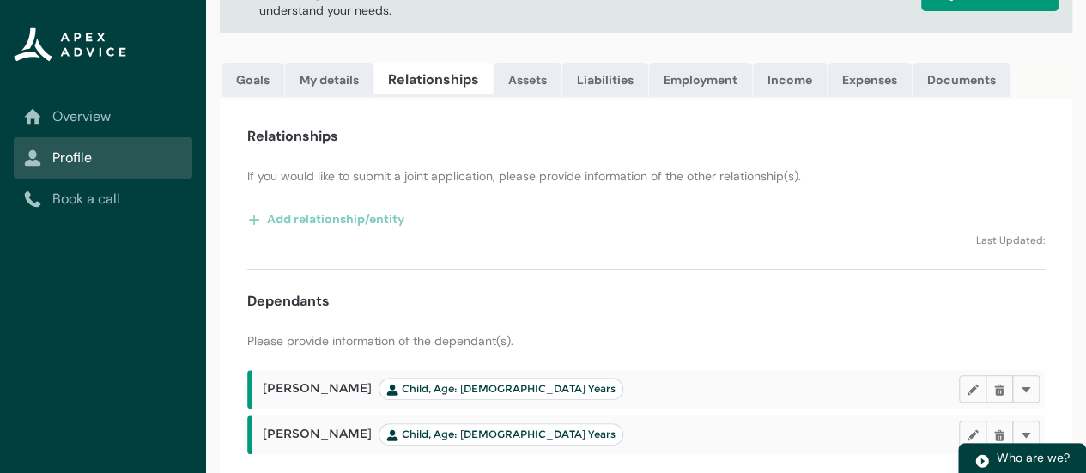
scroll to position [73, 0]
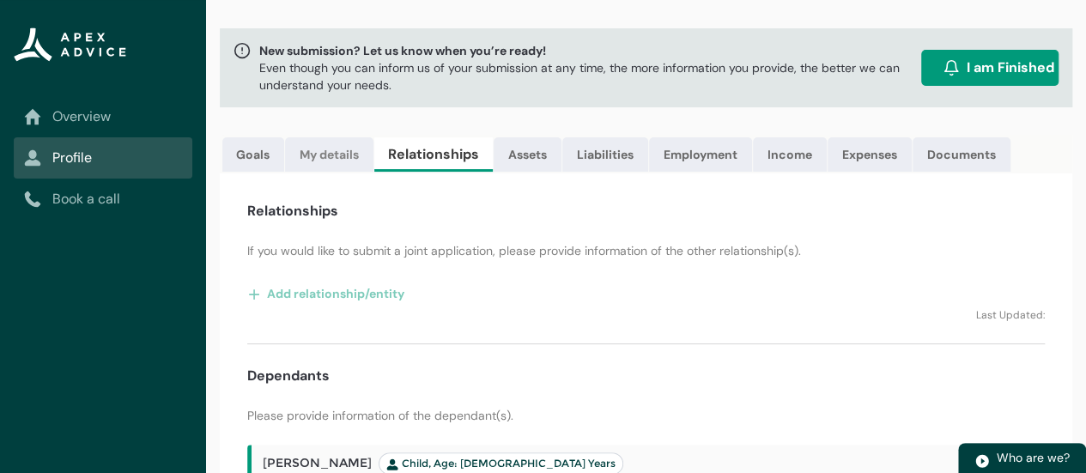
click at [334, 155] on link "My details" at bounding box center [329, 154] width 88 height 34
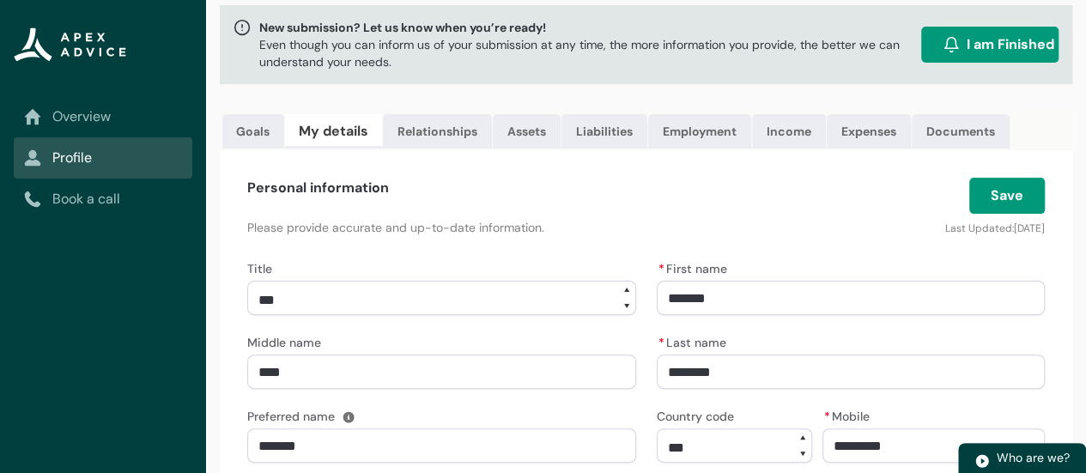
scroll to position [0, 0]
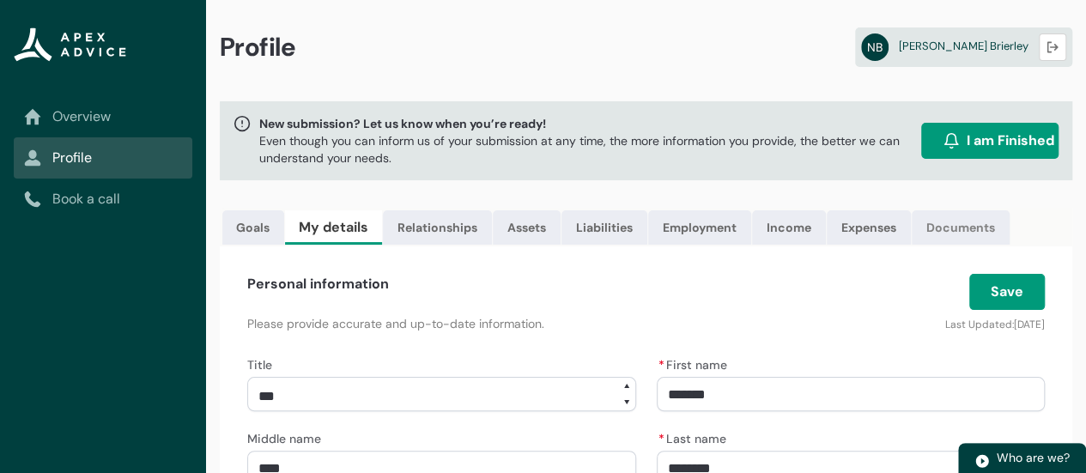
click at [977, 226] on link "Documents" at bounding box center [961, 227] width 98 height 34
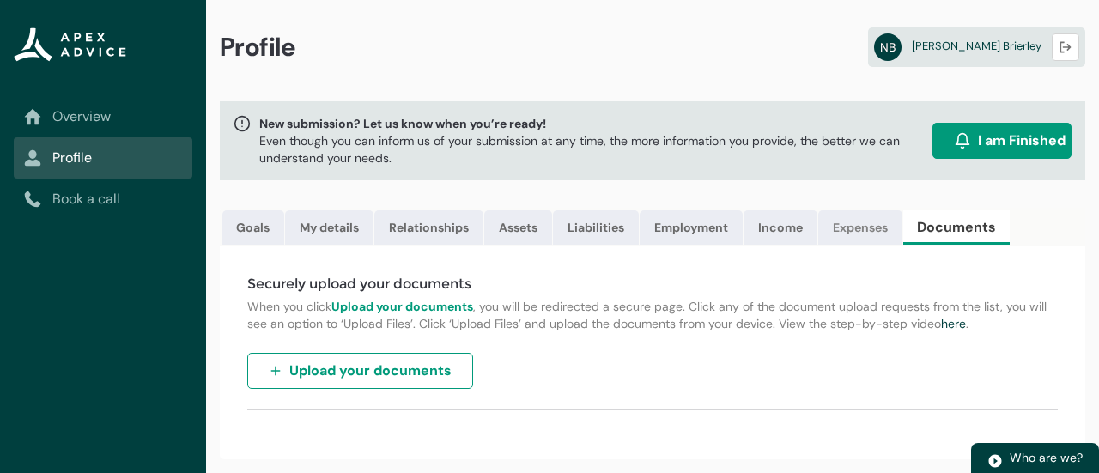
click at [866, 222] on link "Expenses" at bounding box center [860, 227] width 84 height 34
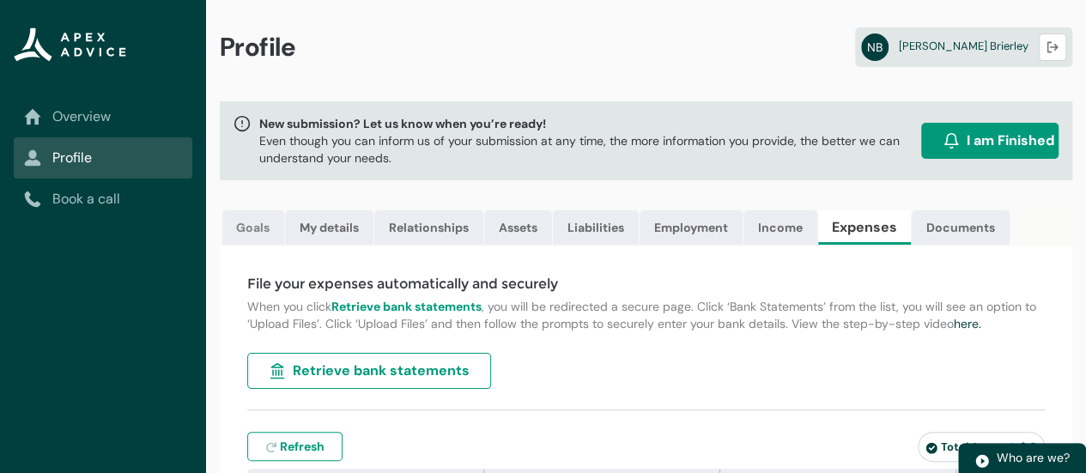
click at [262, 223] on link "Goals" at bounding box center [253, 227] width 62 height 34
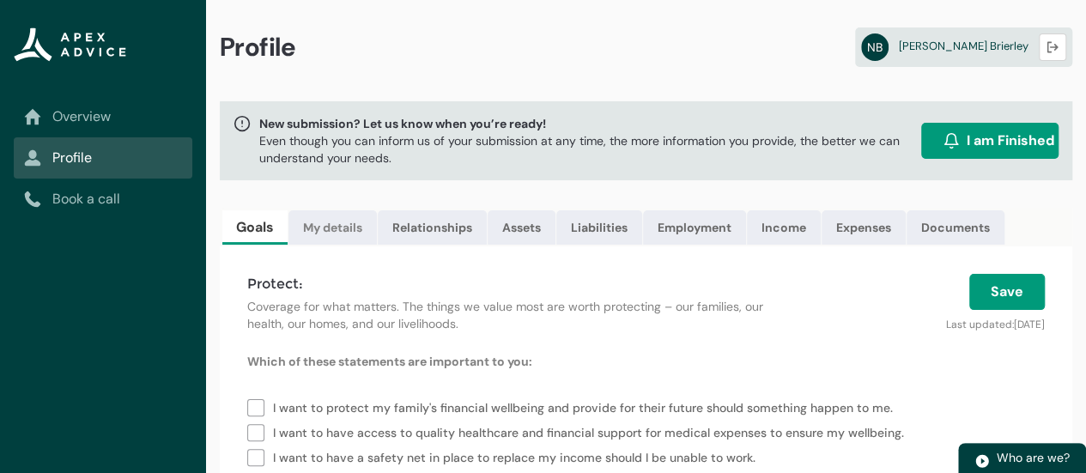
click at [347, 225] on link "My details" at bounding box center [333, 227] width 88 height 34
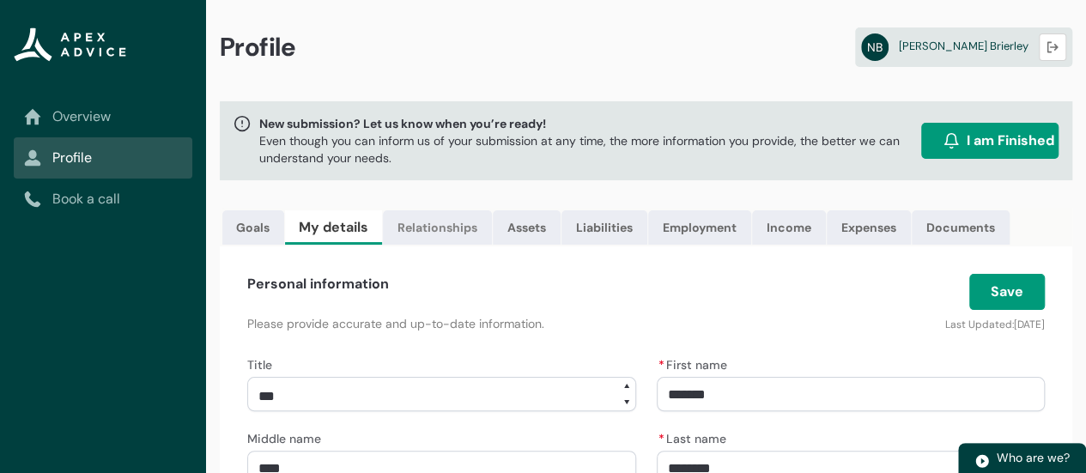
click at [447, 222] on link "Relationships" at bounding box center [437, 227] width 109 height 34
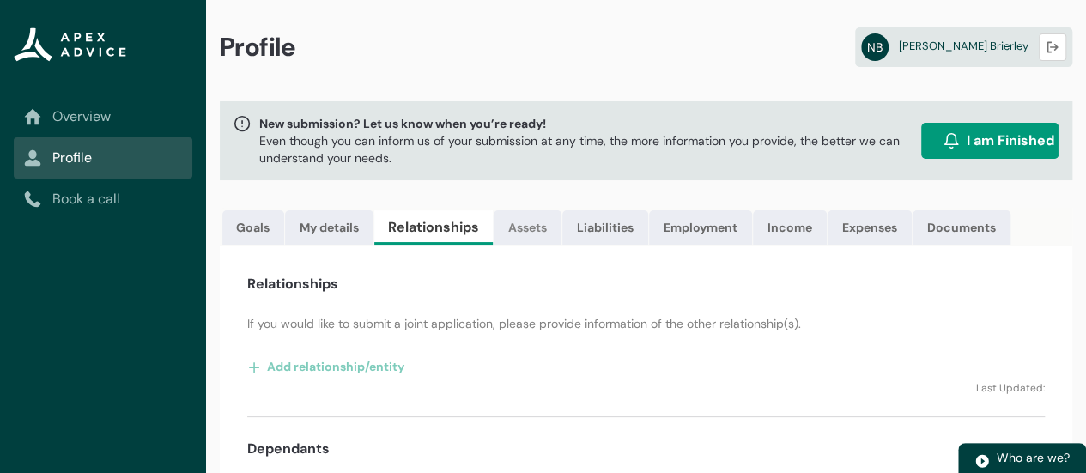
click at [543, 222] on link "Assets" at bounding box center [528, 227] width 68 height 34
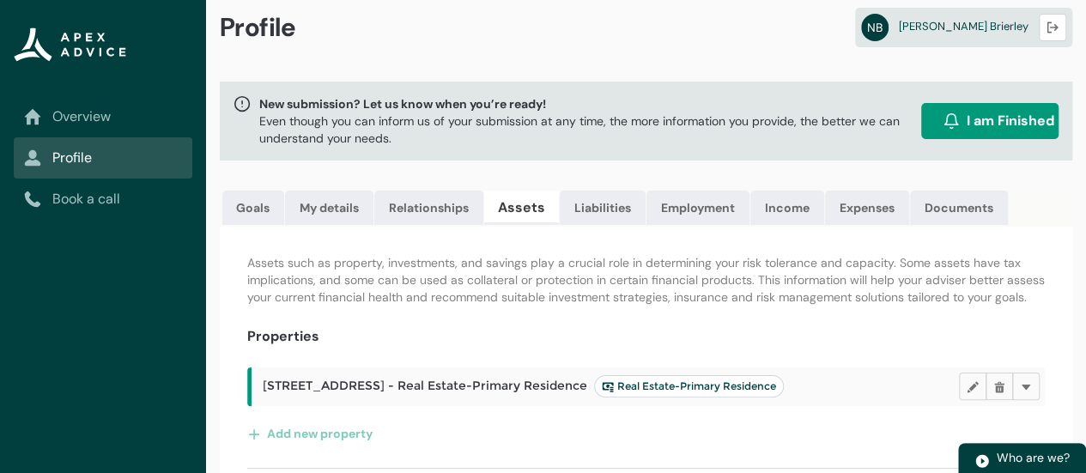
scroll to position [3, 0]
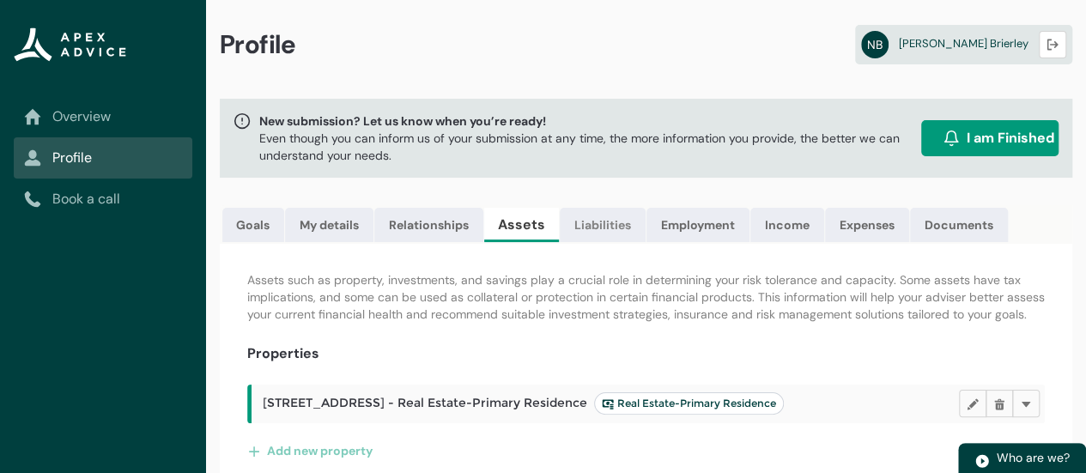
click at [617, 222] on link "Liabilities" at bounding box center [603, 225] width 86 height 34
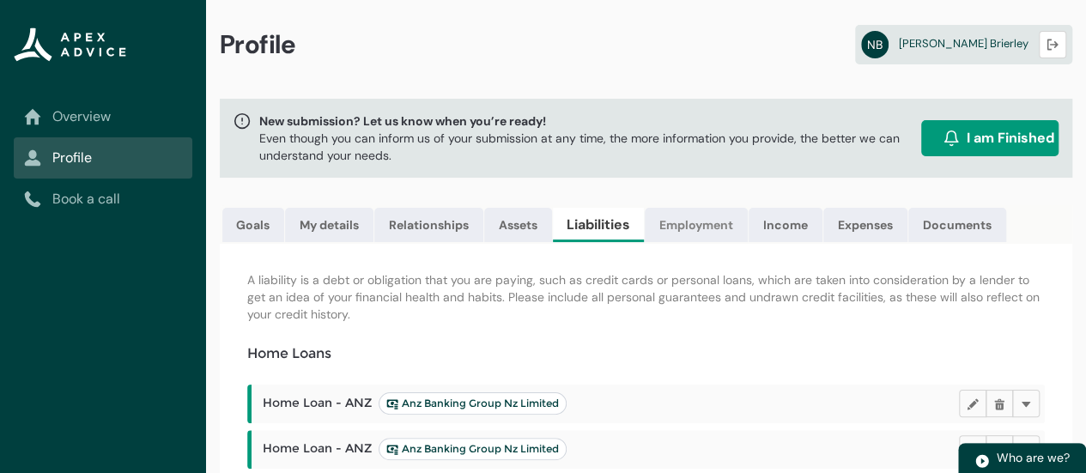
click at [696, 232] on link "Employment" at bounding box center [696, 225] width 103 height 34
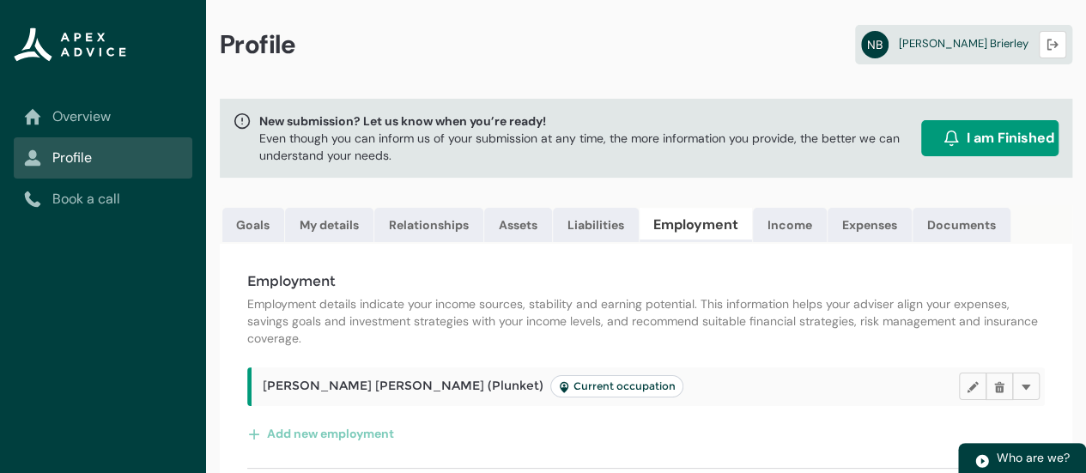
scroll to position [58, 0]
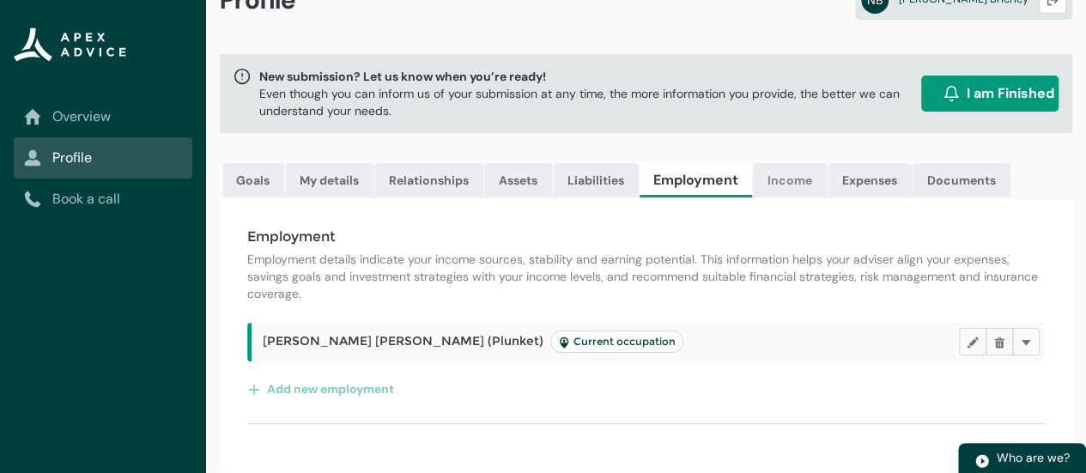
click at [792, 169] on link "Income" at bounding box center [790, 180] width 74 height 34
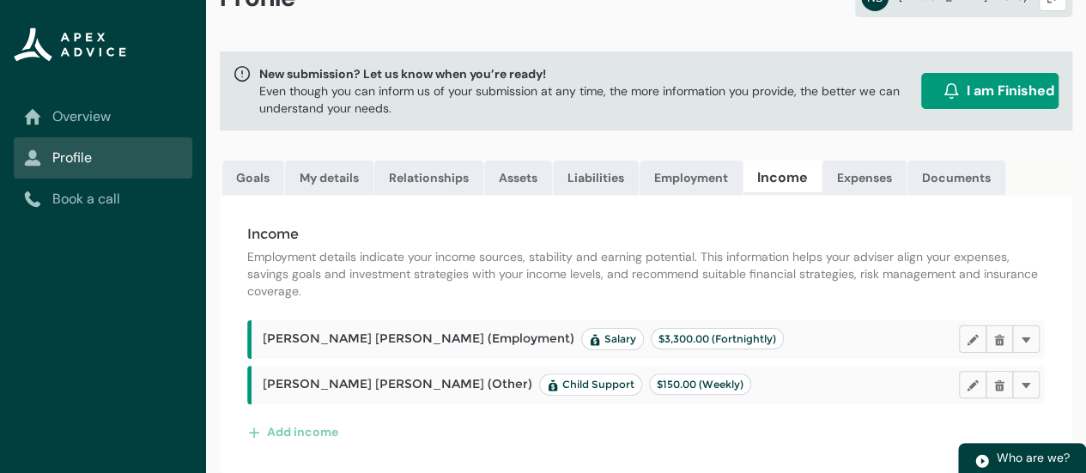
scroll to position [61, 0]
click at [867, 163] on link "Expenses" at bounding box center [865, 178] width 84 height 34
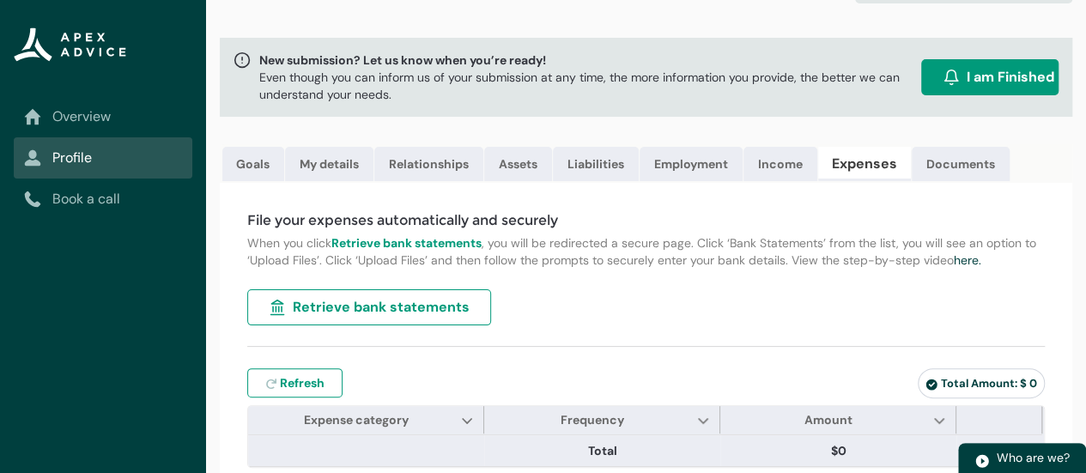
scroll to position [94, 0]
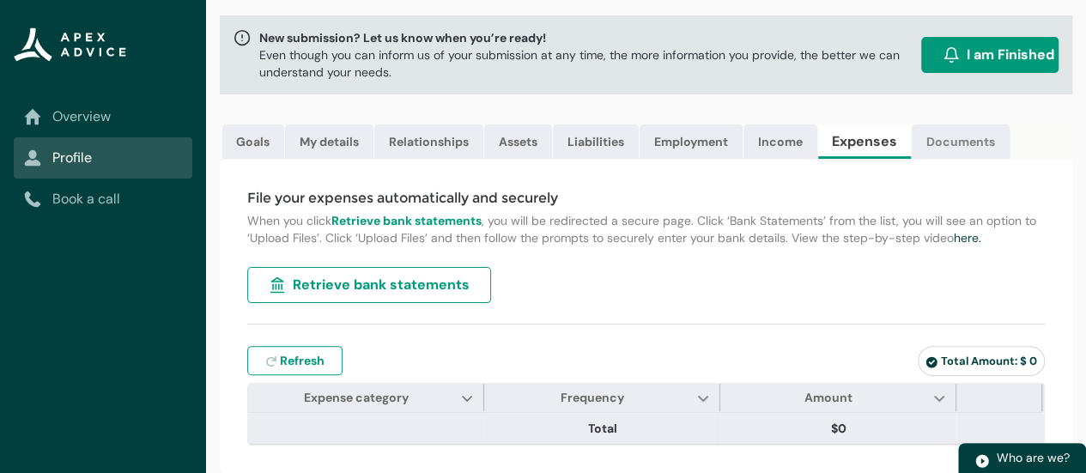
click at [969, 125] on link "Documents" at bounding box center [961, 142] width 98 height 34
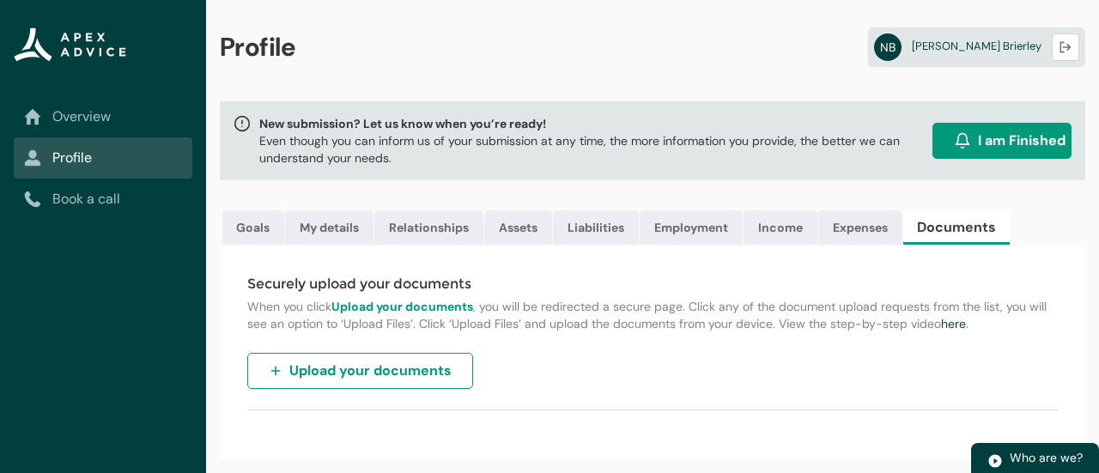
click at [94, 115] on link "Overview" at bounding box center [103, 116] width 158 height 21
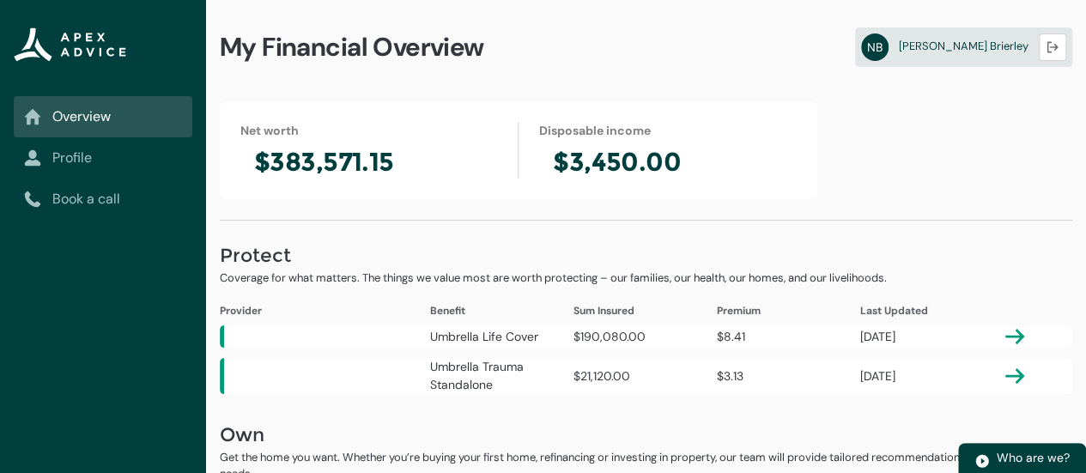
click at [85, 159] on link "Profile" at bounding box center [103, 158] width 158 height 21
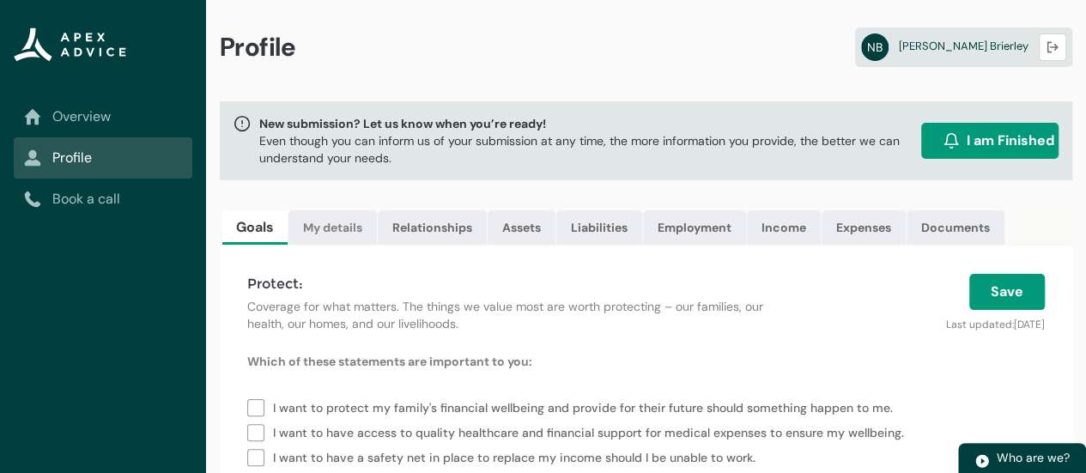
click at [354, 230] on link "My details" at bounding box center [333, 227] width 88 height 34
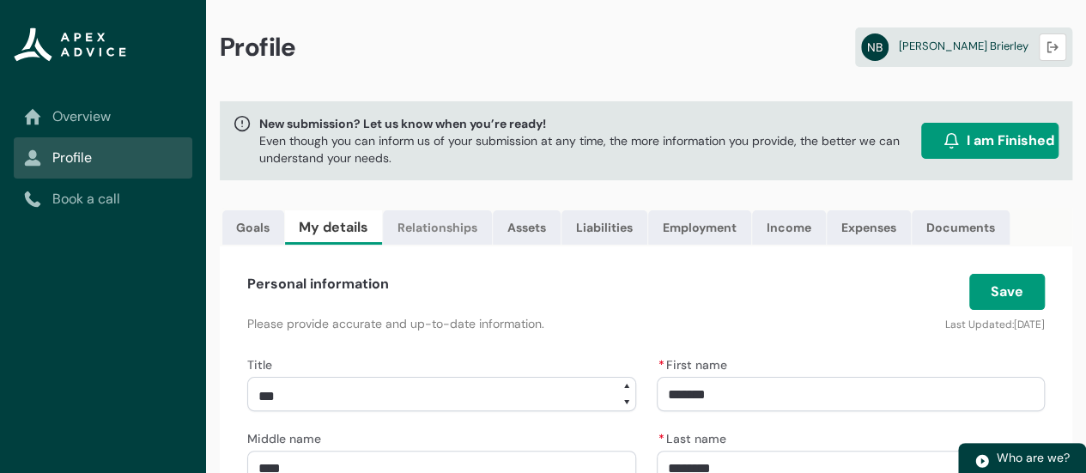
click at [436, 225] on link "Relationships" at bounding box center [437, 227] width 109 height 34
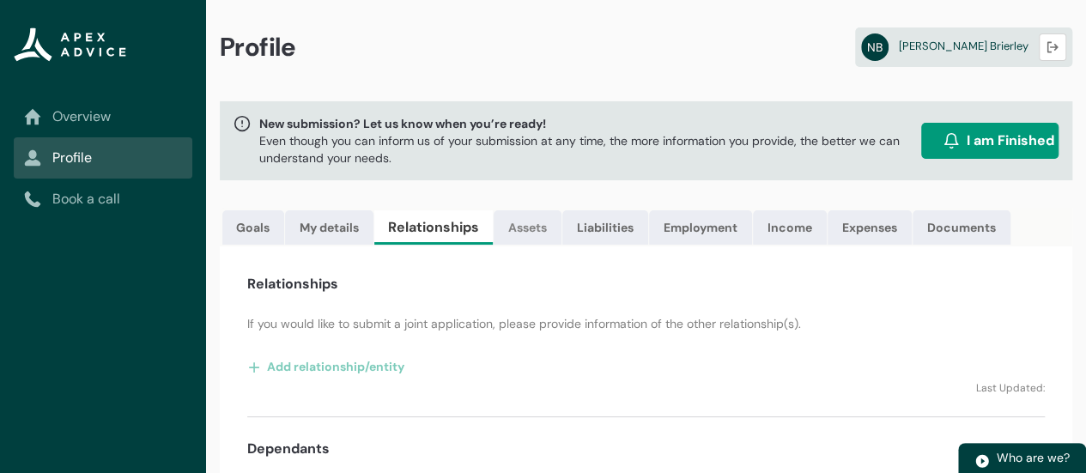
click at [535, 225] on link "Assets" at bounding box center [528, 227] width 68 height 34
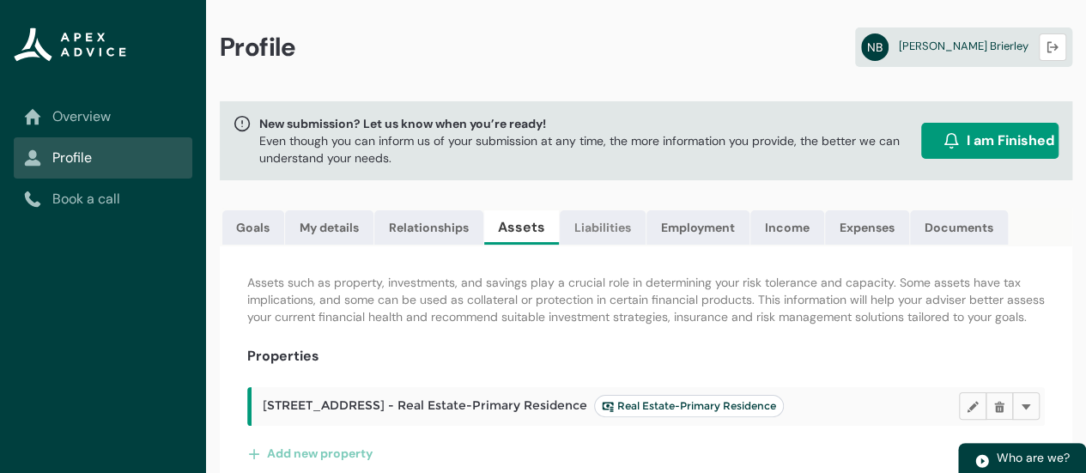
click at [611, 227] on link "Liabilities" at bounding box center [603, 227] width 86 height 34
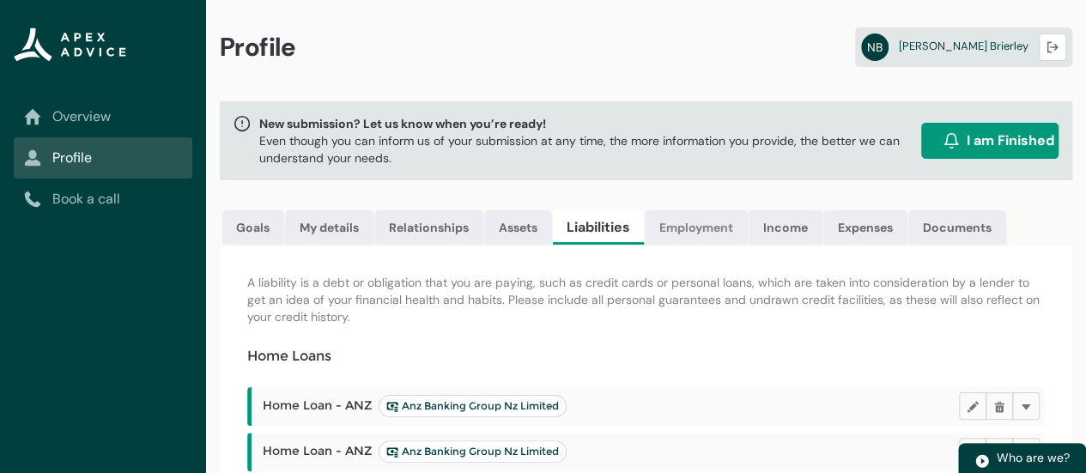
click at [704, 230] on link "Employment" at bounding box center [696, 227] width 103 height 34
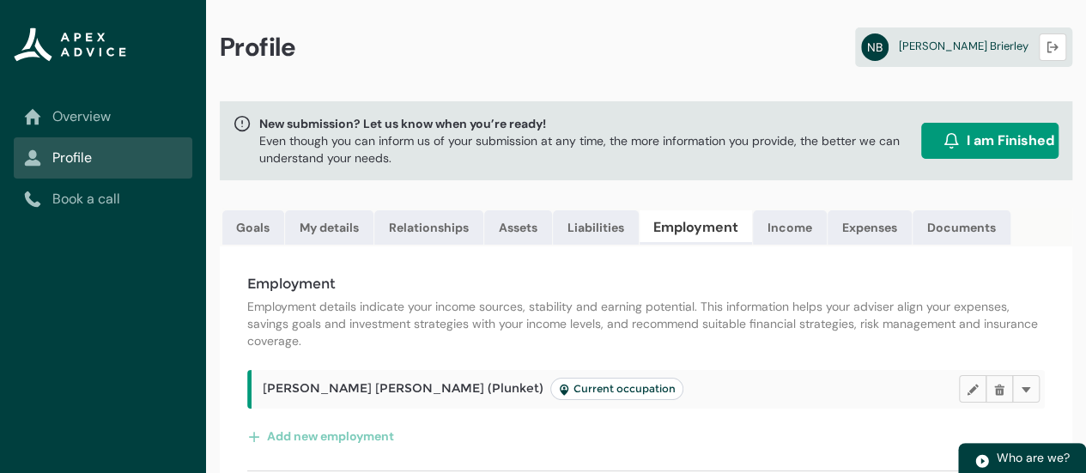
scroll to position [58, 0]
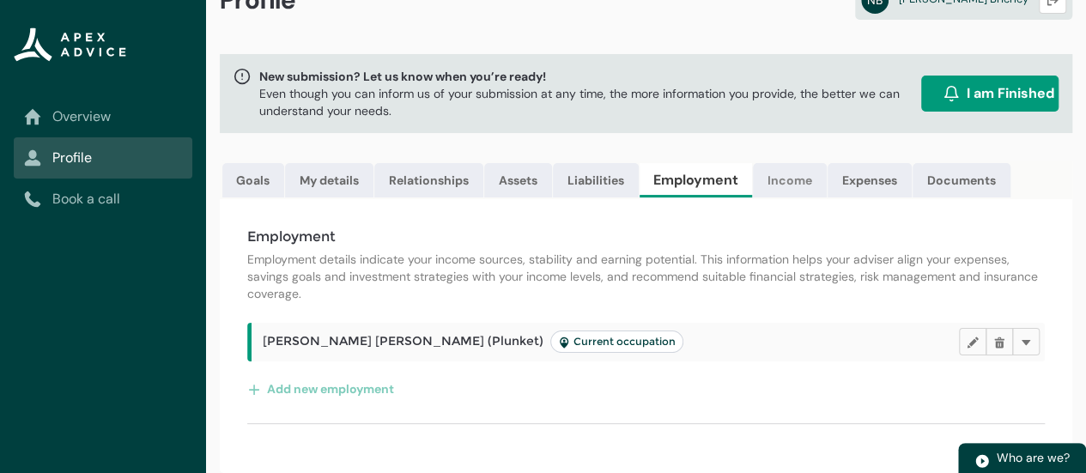
click at [800, 168] on link "Income" at bounding box center [790, 180] width 74 height 34
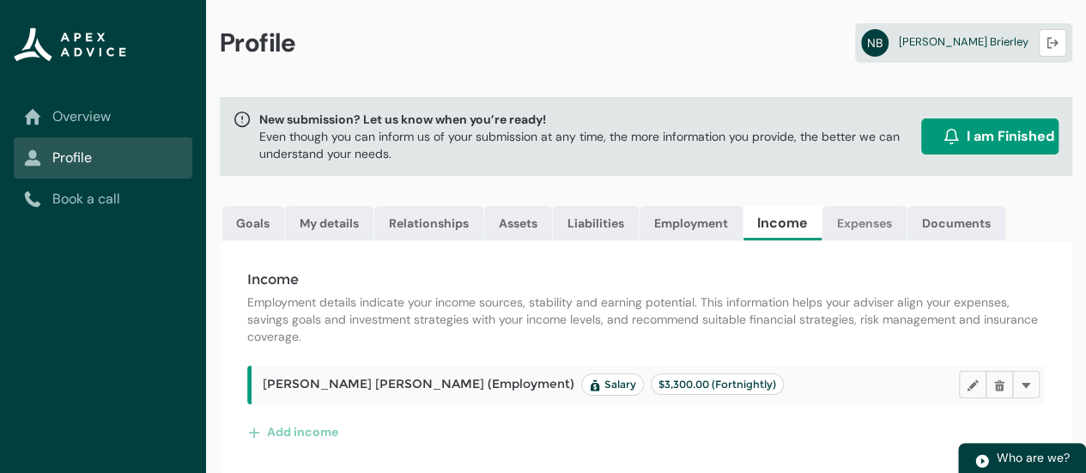
click at [871, 214] on link "Expenses" at bounding box center [865, 223] width 84 height 34
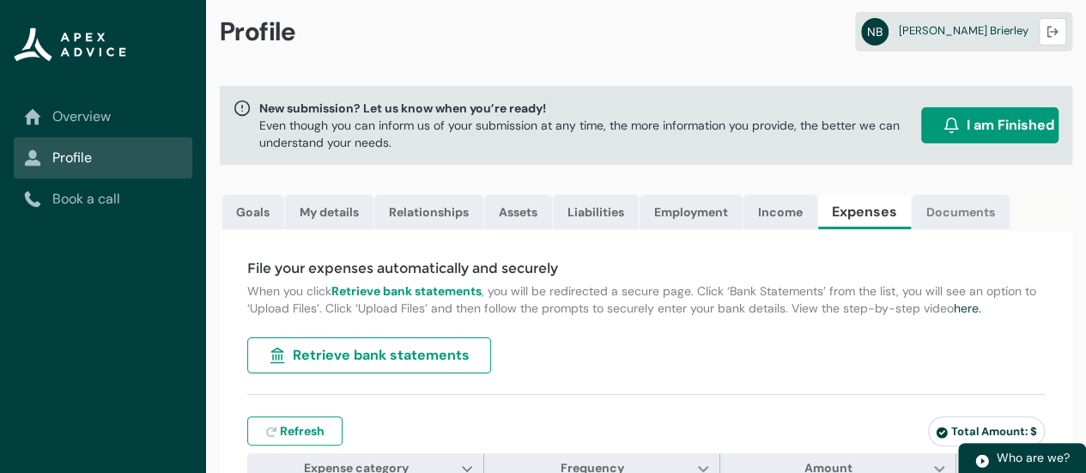
click at [960, 215] on link "Documents" at bounding box center [961, 212] width 98 height 34
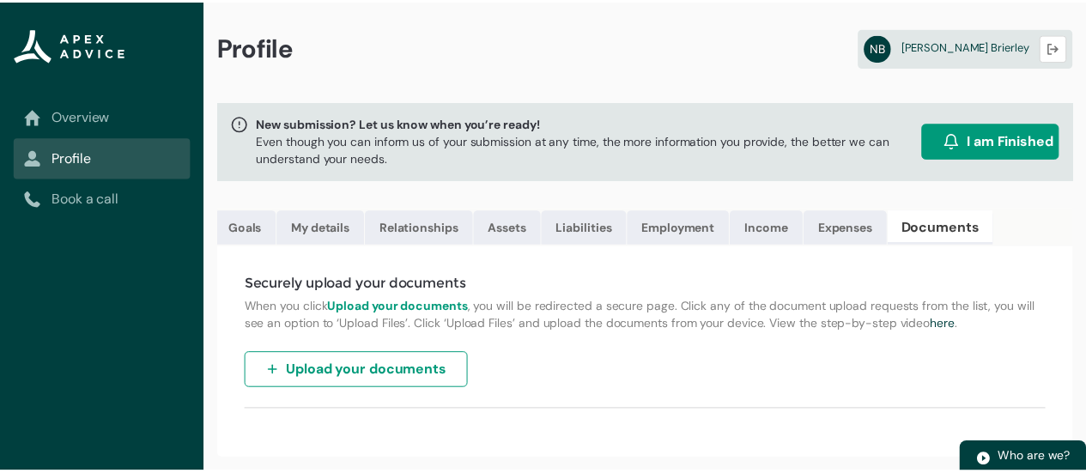
scroll to position [0, 0]
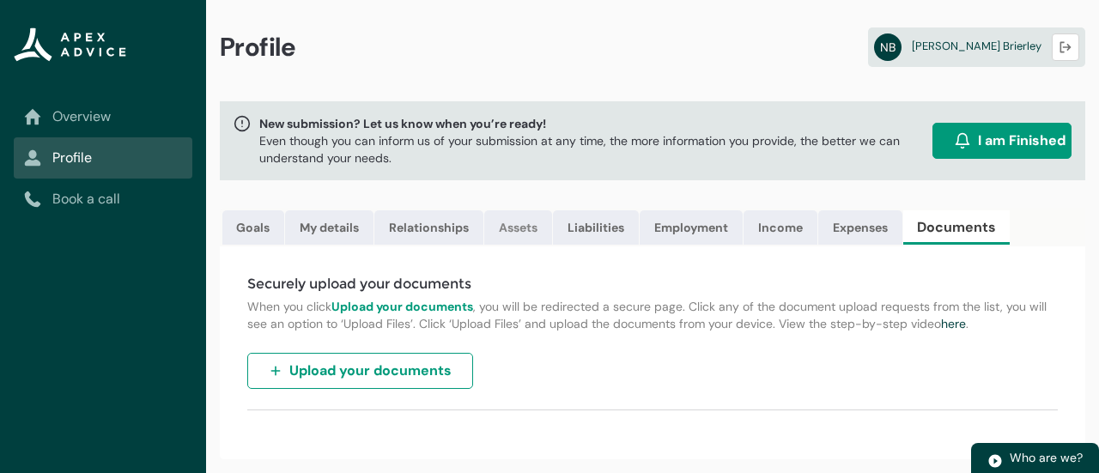
click at [524, 232] on link "Assets" at bounding box center [518, 227] width 68 height 34
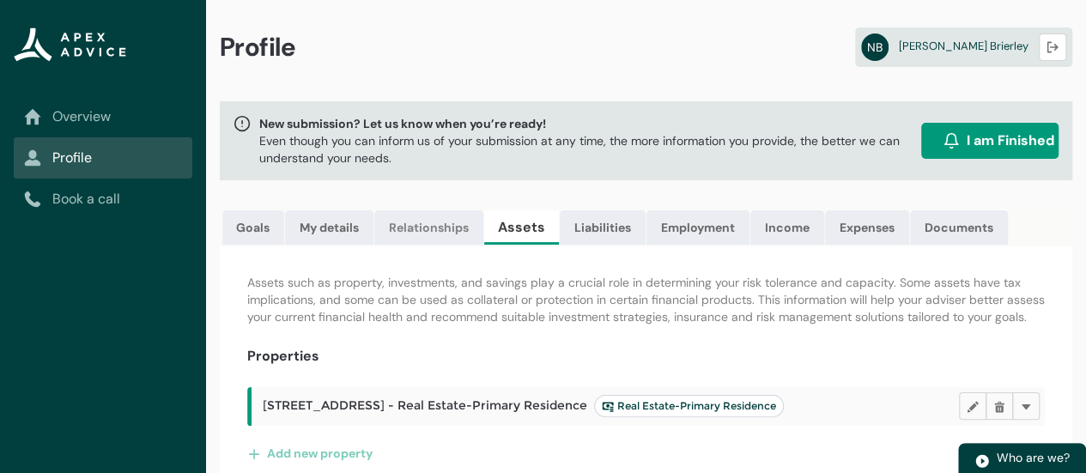
click at [440, 230] on link "Relationships" at bounding box center [428, 227] width 109 height 34
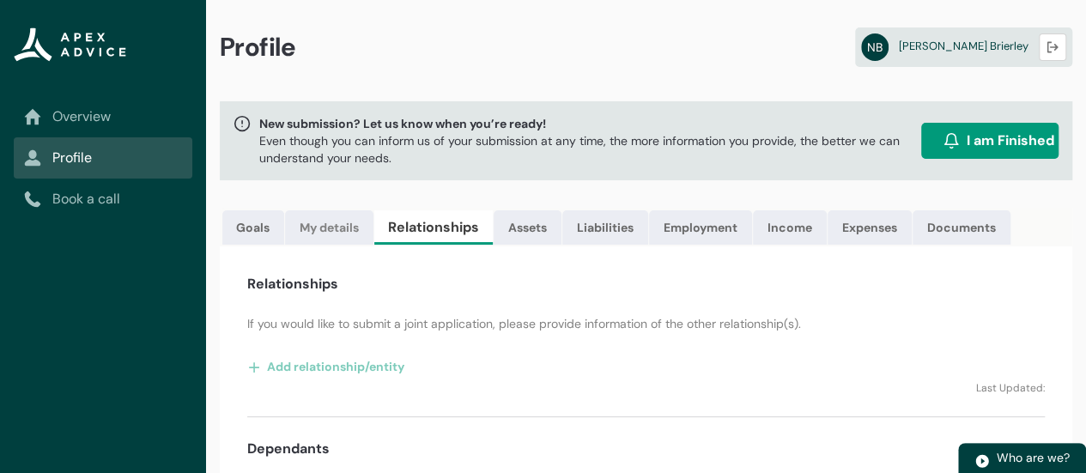
click at [345, 220] on link "My details" at bounding box center [329, 227] width 88 height 34
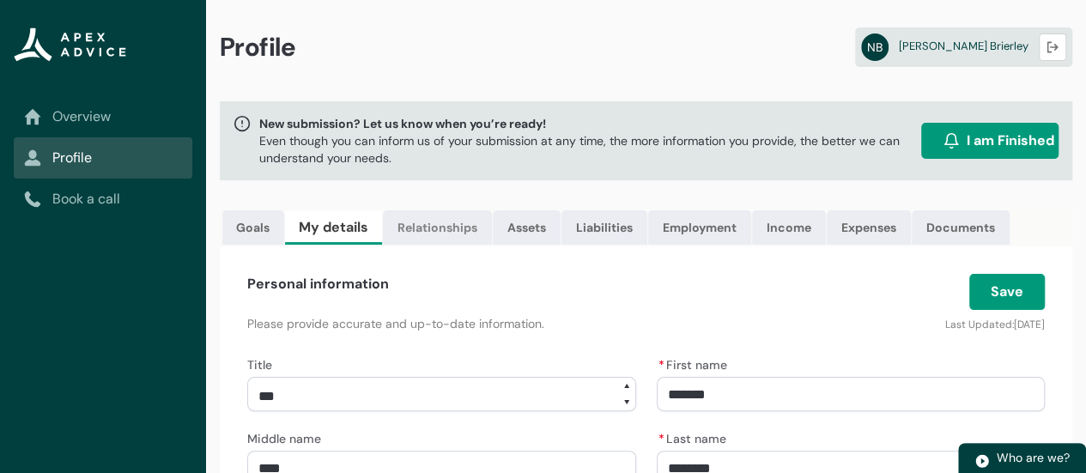
click at [443, 239] on link "Relationships" at bounding box center [437, 227] width 109 height 34
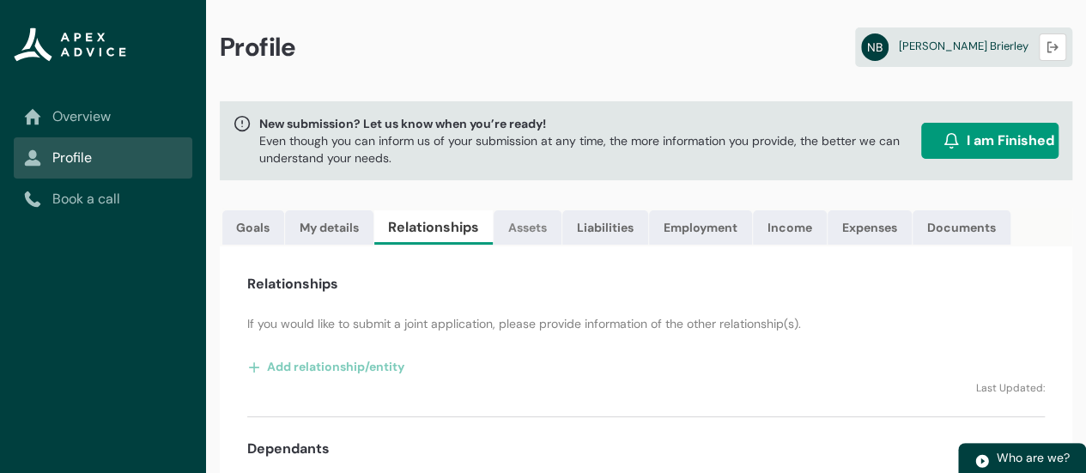
click at [530, 228] on link "Assets" at bounding box center [528, 227] width 68 height 34
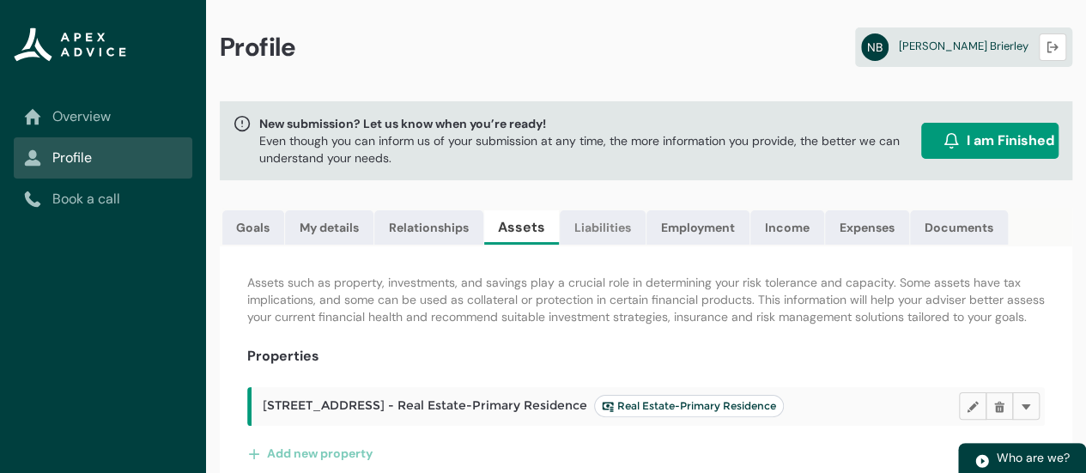
click at [604, 220] on link "Liabilities" at bounding box center [603, 227] width 86 height 34
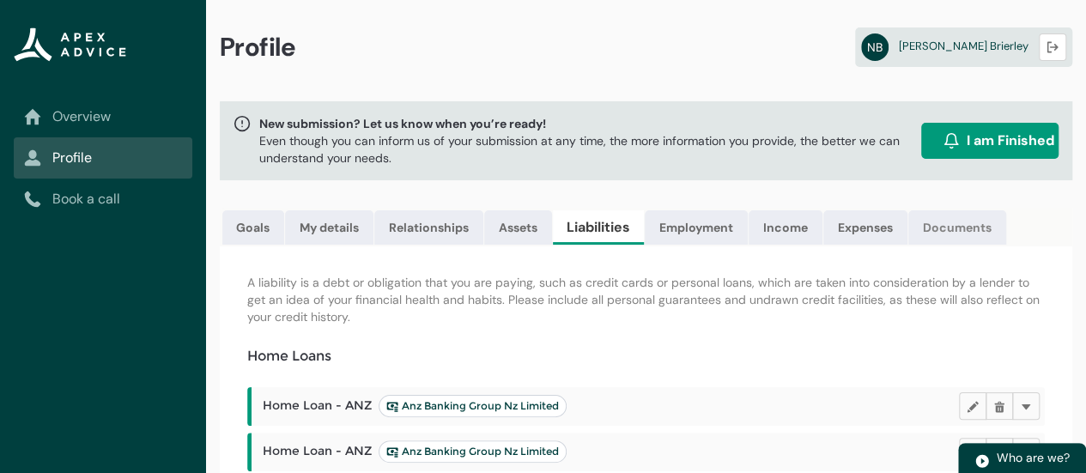
click at [970, 229] on link "Documents" at bounding box center [957, 227] width 98 height 34
